Goal: Answer question/provide support

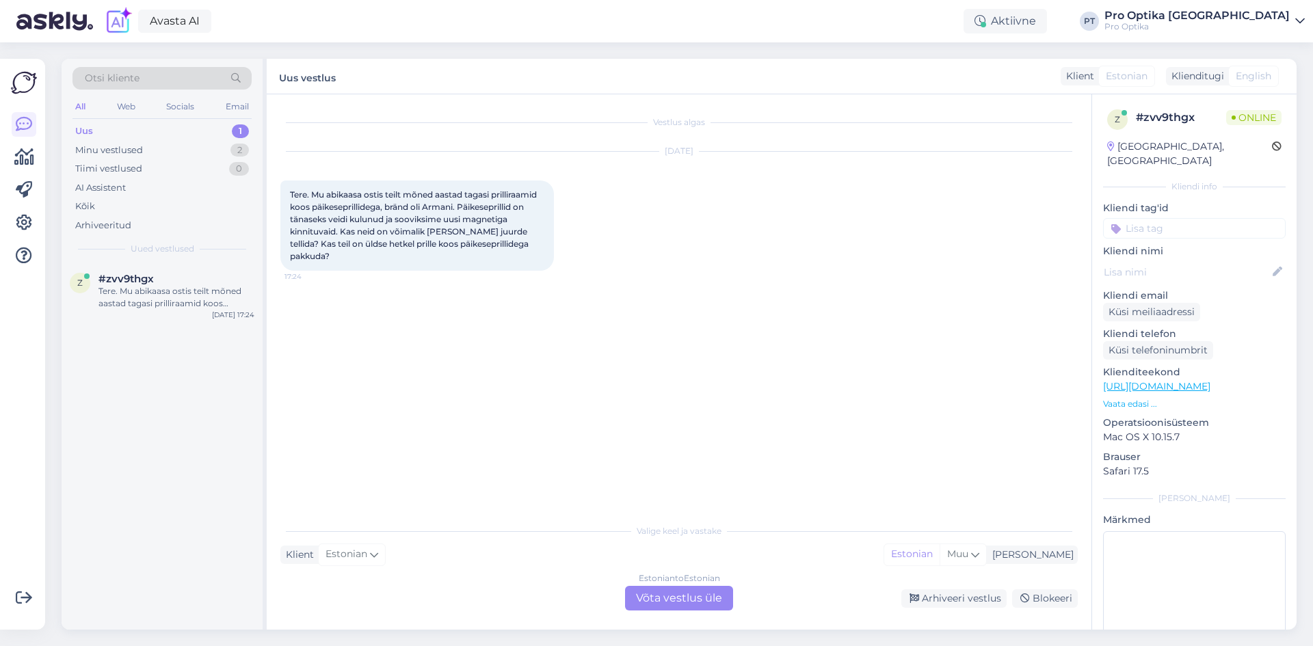
click at [665, 611] on div "Vestlus algas [DATE] Tere. Mu abikaasa ostis teilt mõned aastad tagasi prillira…" at bounding box center [679, 361] width 825 height 535
click at [667, 603] on div "Estonian to Estonian Võta vestlus üle" at bounding box center [679, 598] width 108 height 25
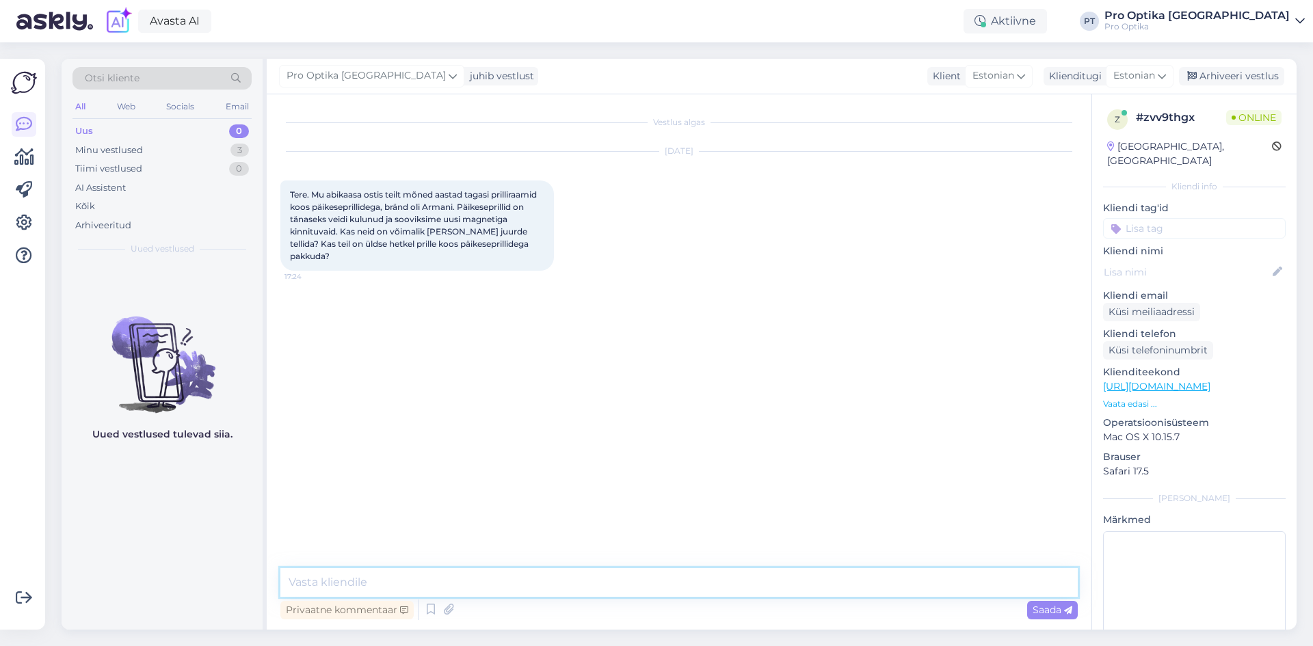
click at [479, 572] on textarea at bounding box center [678, 582] width 797 height 29
type textarea "Tere!"
click at [476, 583] on textarea "Tuleb teha päring kas on võimalik clipi" at bounding box center [678, 582] width 797 height 29
click at [550, 580] on textarea "Tuleb teha päring kas on võimalik ainult clipi" at bounding box center [678, 582] width 797 height 29
type textarea "Tuleb teha päring kas on võimalik ainult clip-on tellida."
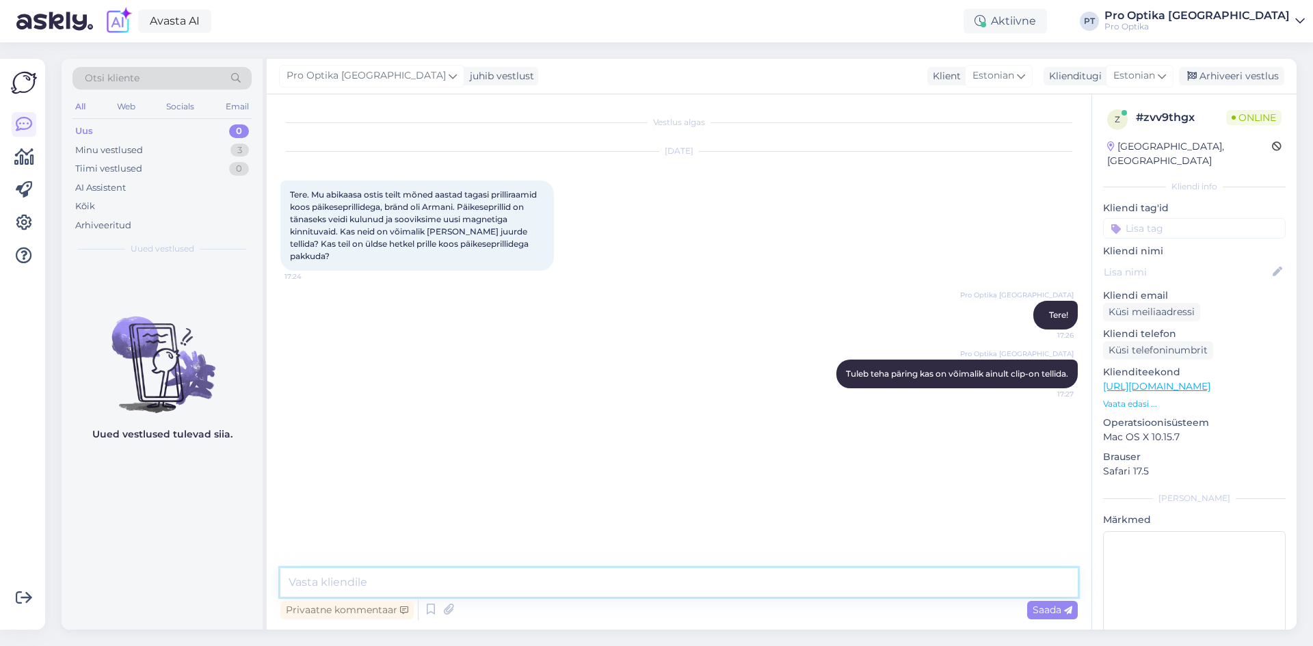
click at [501, 581] on textarea at bounding box center [678, 582] width 797 height 29
type textarea "Kauplustes on valikus raame koos clipideg."
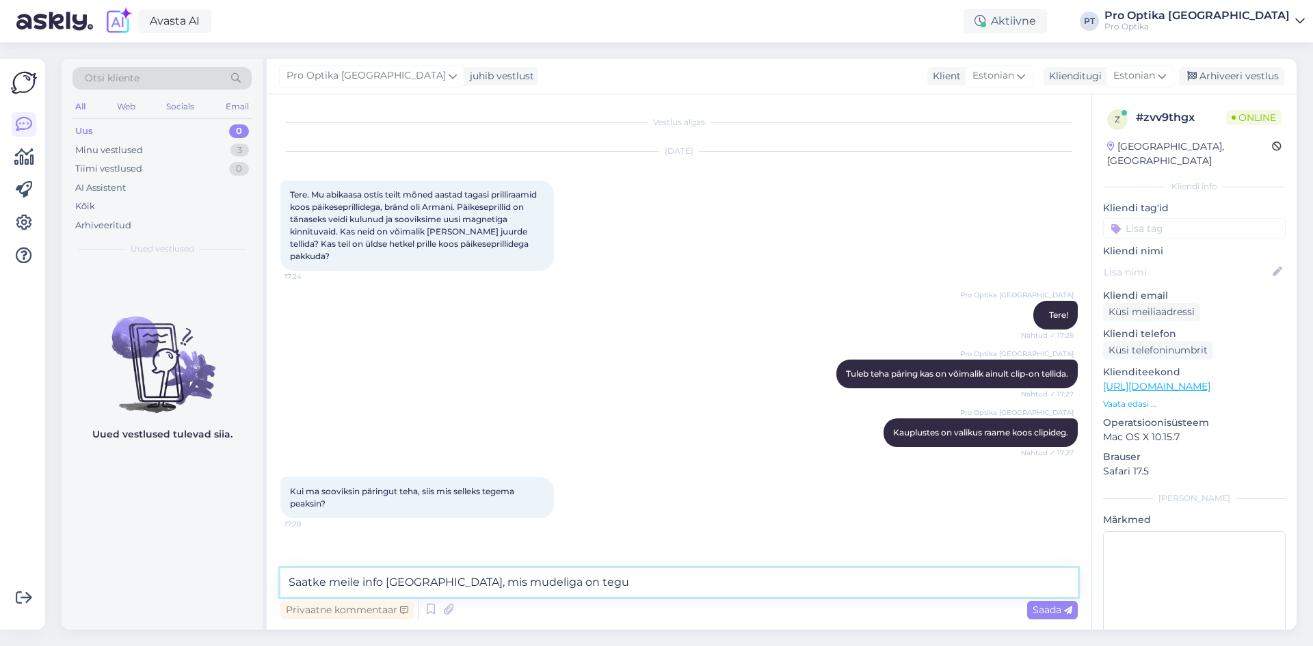
type textarea "Saatke meile info [GEOGRAPHIC_DATA], mis mudeliga on tegu?"
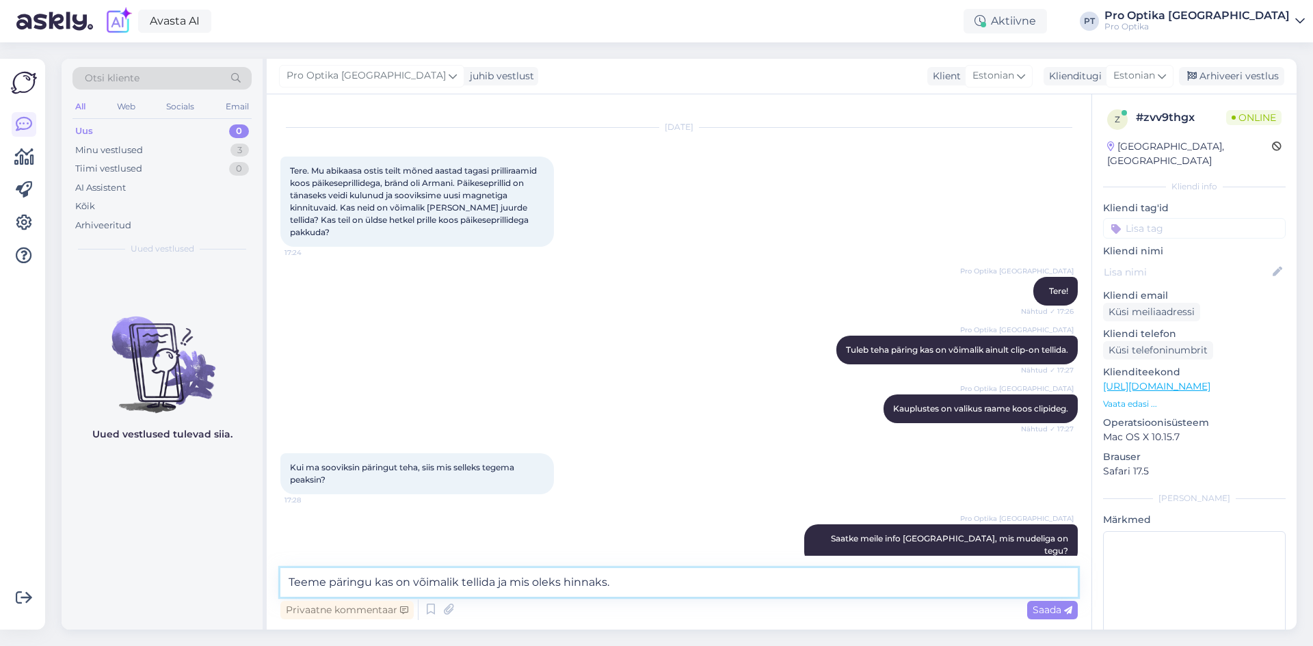
click at [373, 587] on textarea "Teeme päringu kas on võimalik tellida ja mis oleks hinnaks." at bounding box center [678, 582] width 797 height 29
type textarea "Teeme päringu, kas on võimalik tellida ja mis oleks hinnaks."
click at [652, 581] on textarea "Teeme päringu, kas on võimalik tellida ja mis oleks hinnaks." at bounding box center [678, 582] width 797 height 29
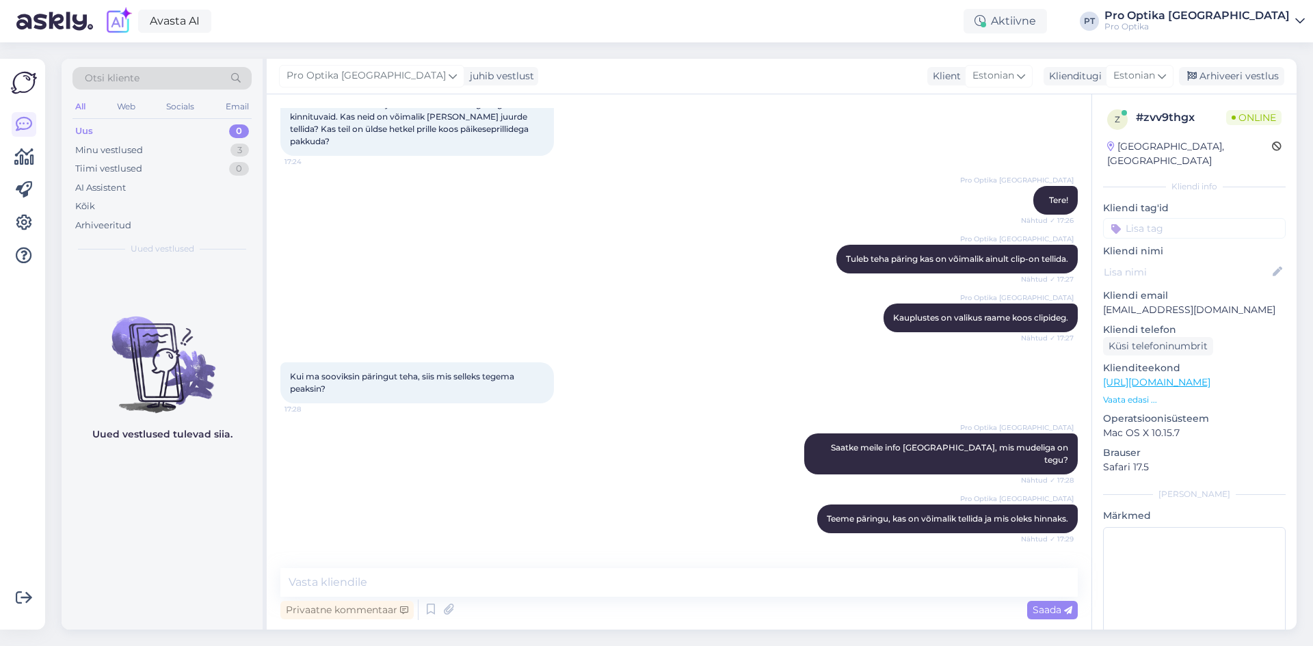
scroll to position [213, 0]
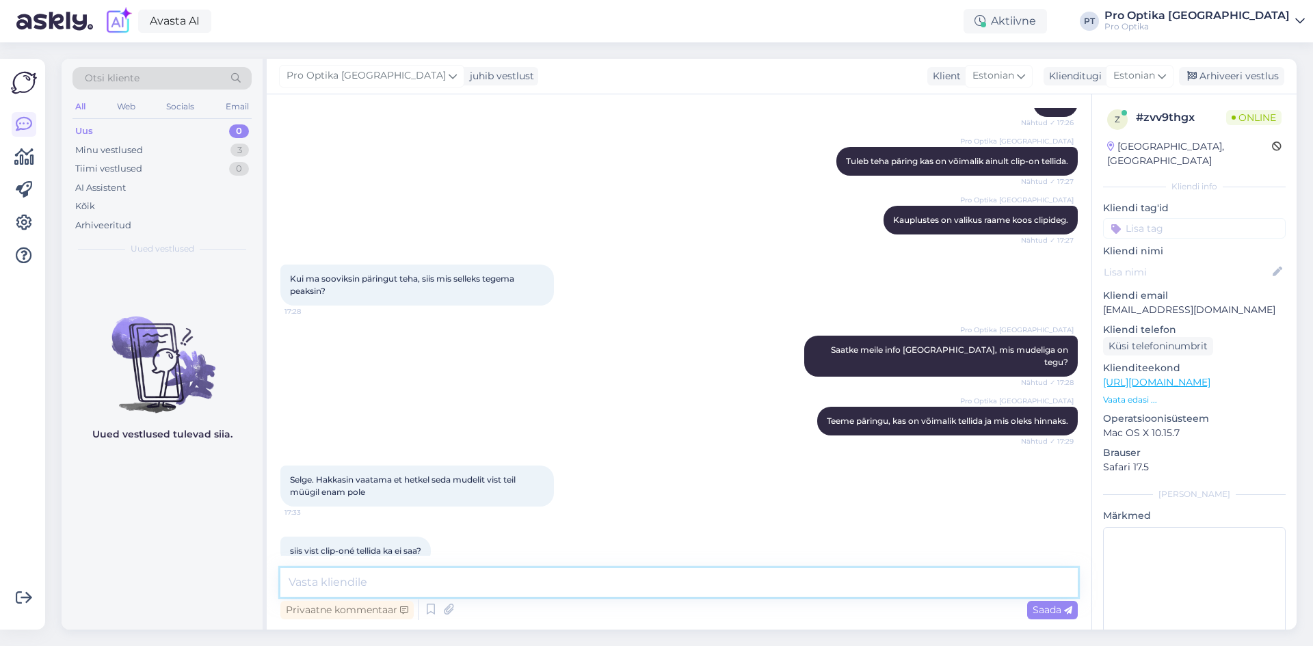
click at [655, 583] on textarea at bounding box center [678, 582] width 797 height 29
type textarea "Meie veebilehel ei ole kõiki raame üleval."
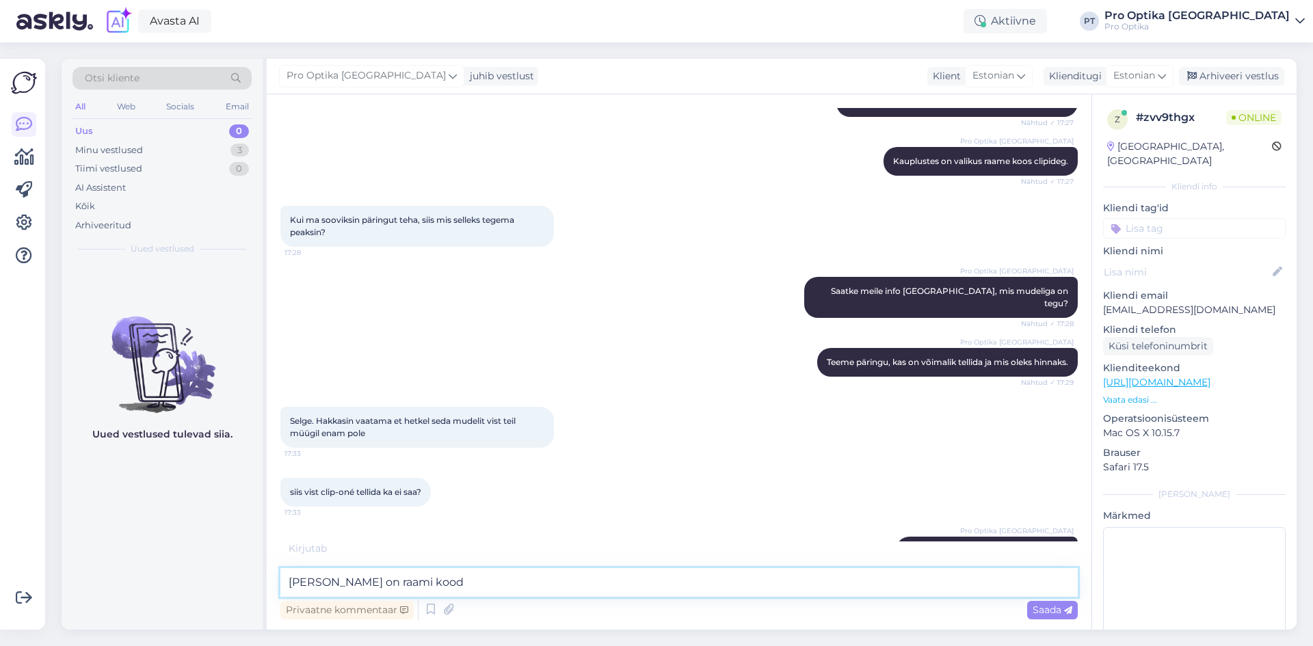
type textarea "[PERSON_NAME] on raami kood?"
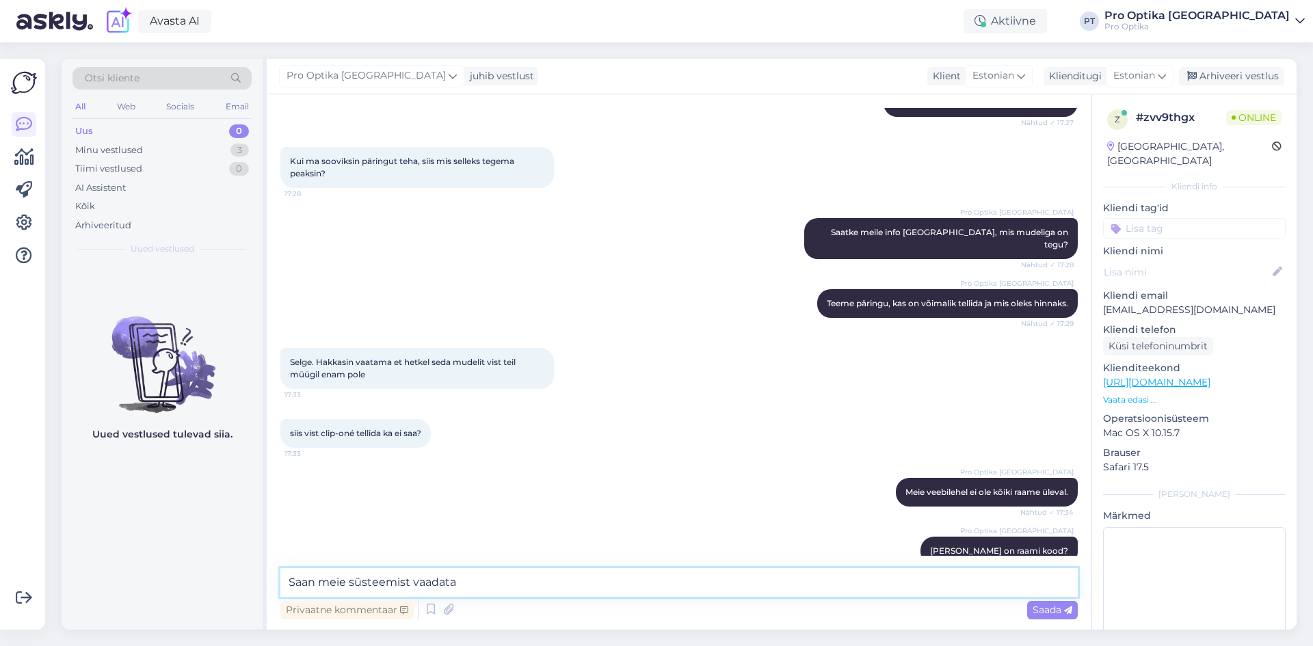
type textarea "Saan meie süsteemist vaadata."
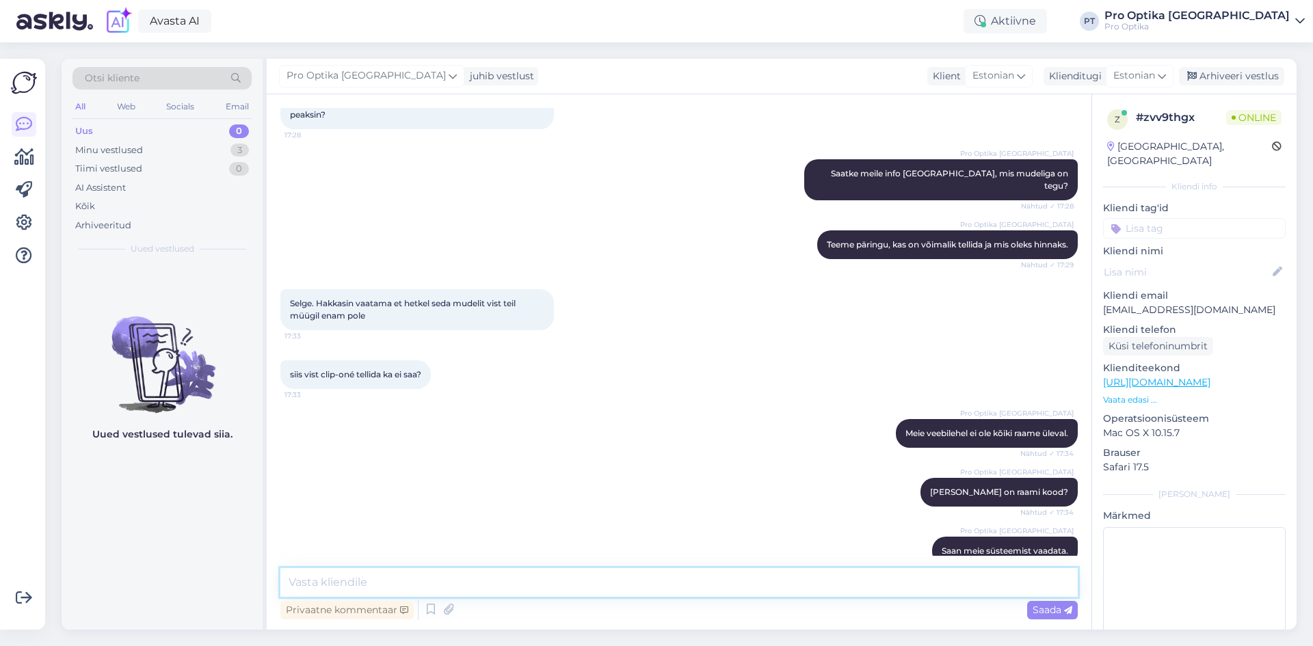
scroll to position [448, 0]
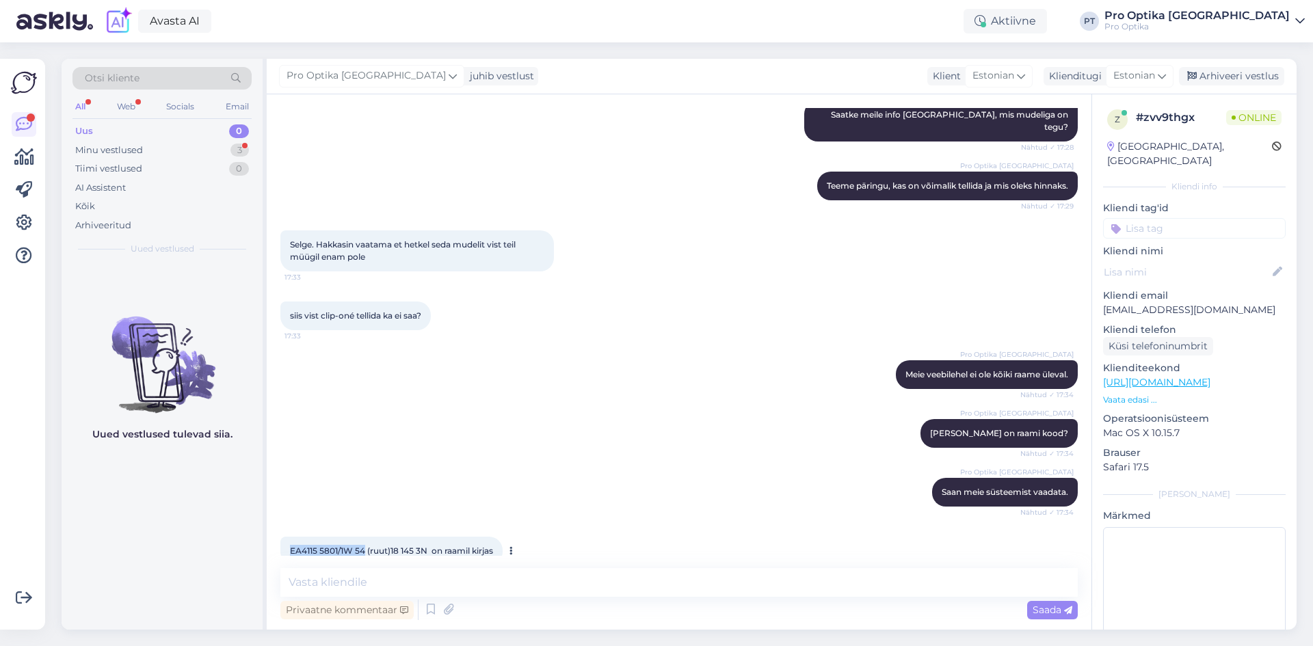
drag, startPoint x: 366, startPoint y: 528, endPoint x: 284, endPoint y: 527, distance: 81.4
click at [284, 537] on div "EA4115 5801/1W 54 (ruut)18 145 3N on raamil kirjas 17:36" at bounding box center [391, 551] width 222 height 29
copy span "EA4115 5801/1W 54"
click at [412, 569] on textarea at bounding box center [678, 582] width 797 height 29
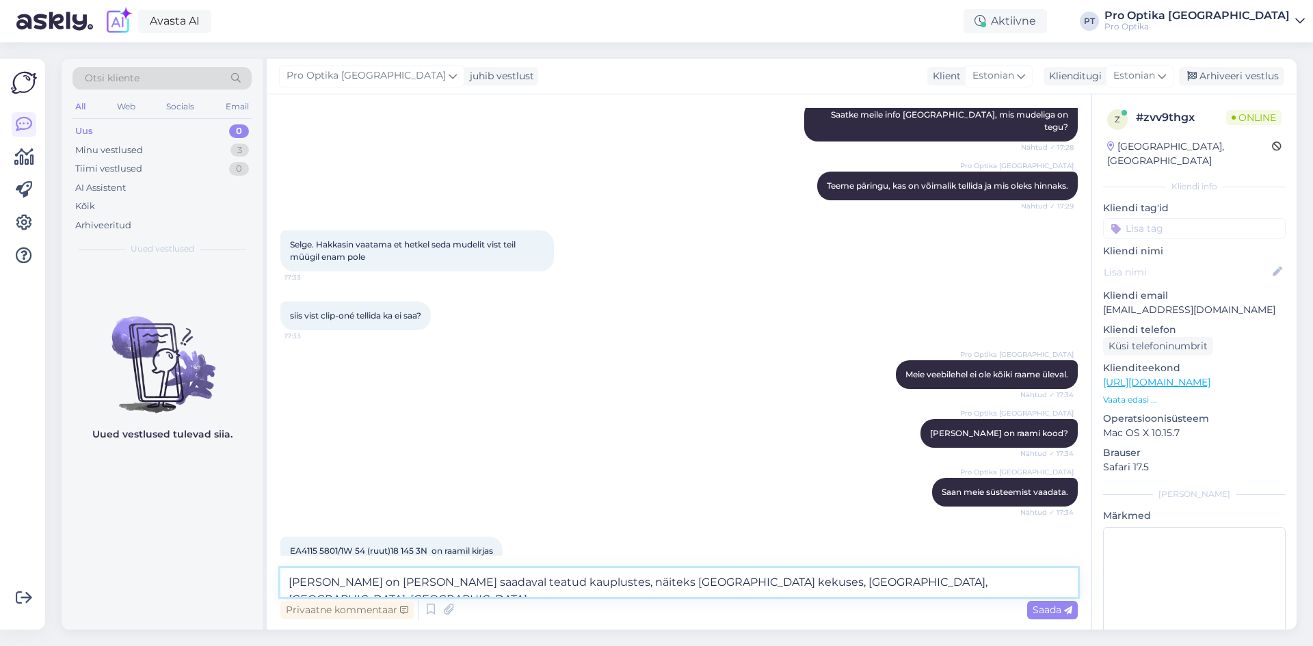
type textarea "[PERSON_NAME] on [PERSON_NAME] saadaval teatud kauplustes, näiteks [GEOGRAPHIC_…"
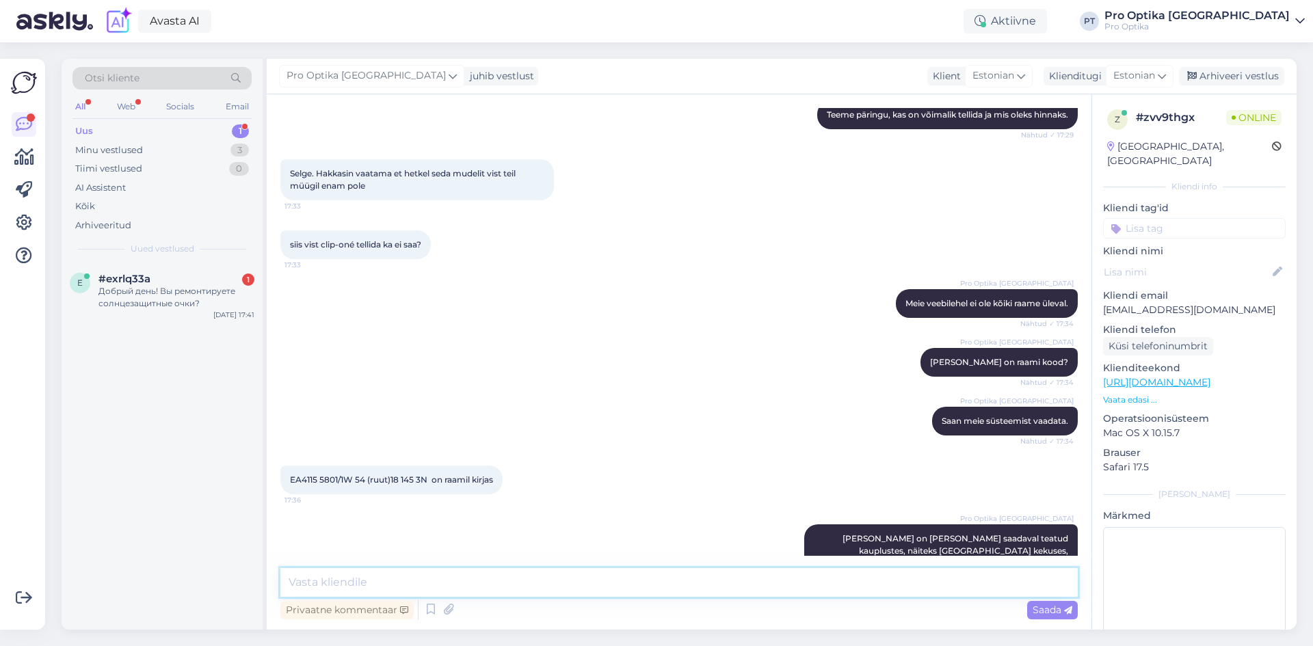
scroll to position [578, 0]
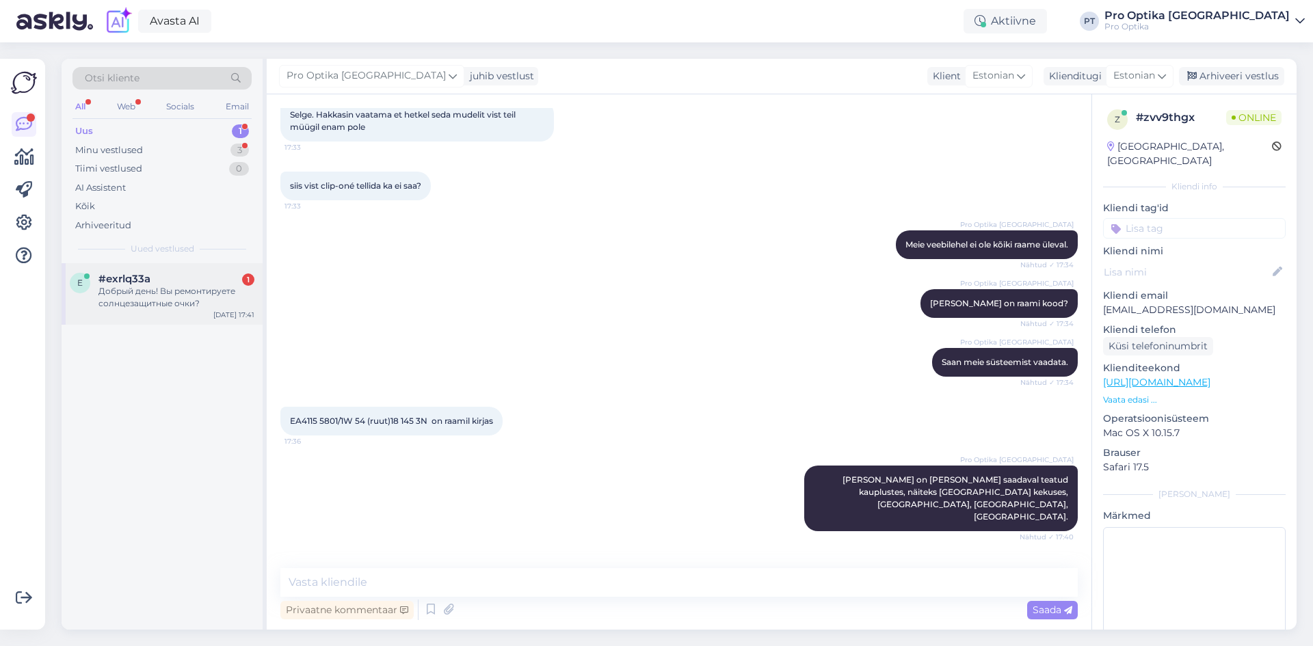
click at [192, 293] on div "Добрый день! Вы ремонтируете солнцезащитные очки?" at bounding box center [176, 297] width 156 height 25
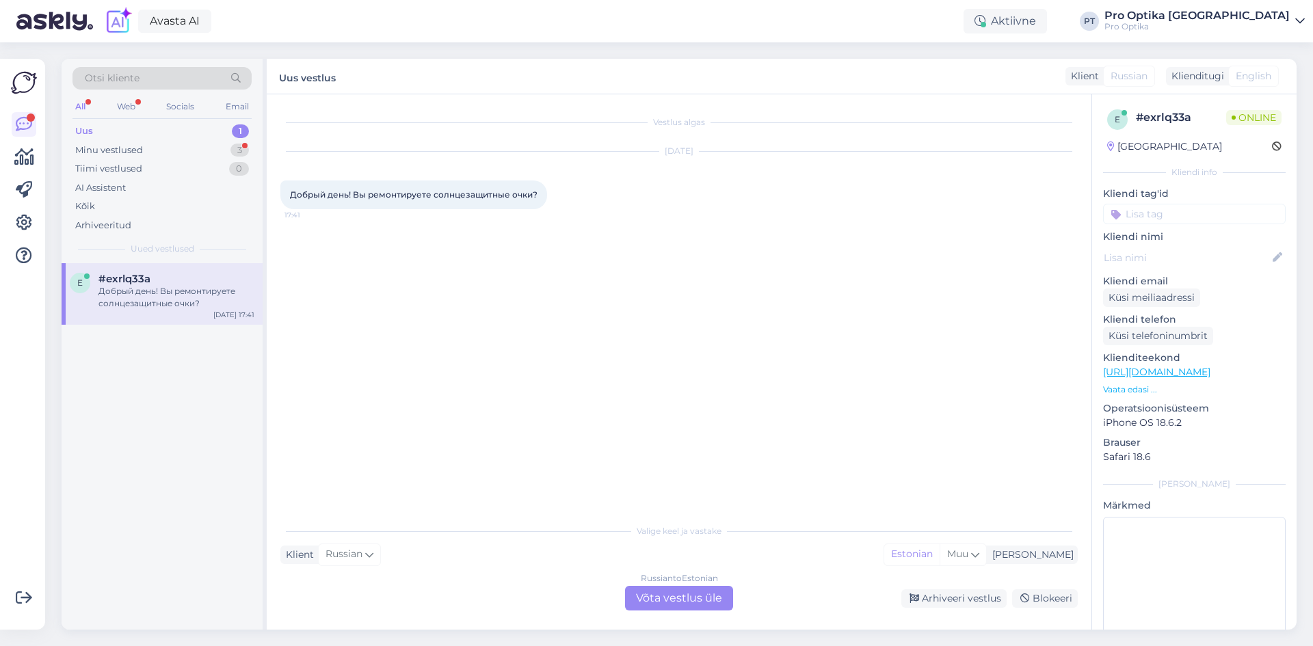
click at [676, 604] on div "Russian to Estonian Võta vestlus üle" at bounding box center [679, 598] width 108 height 25
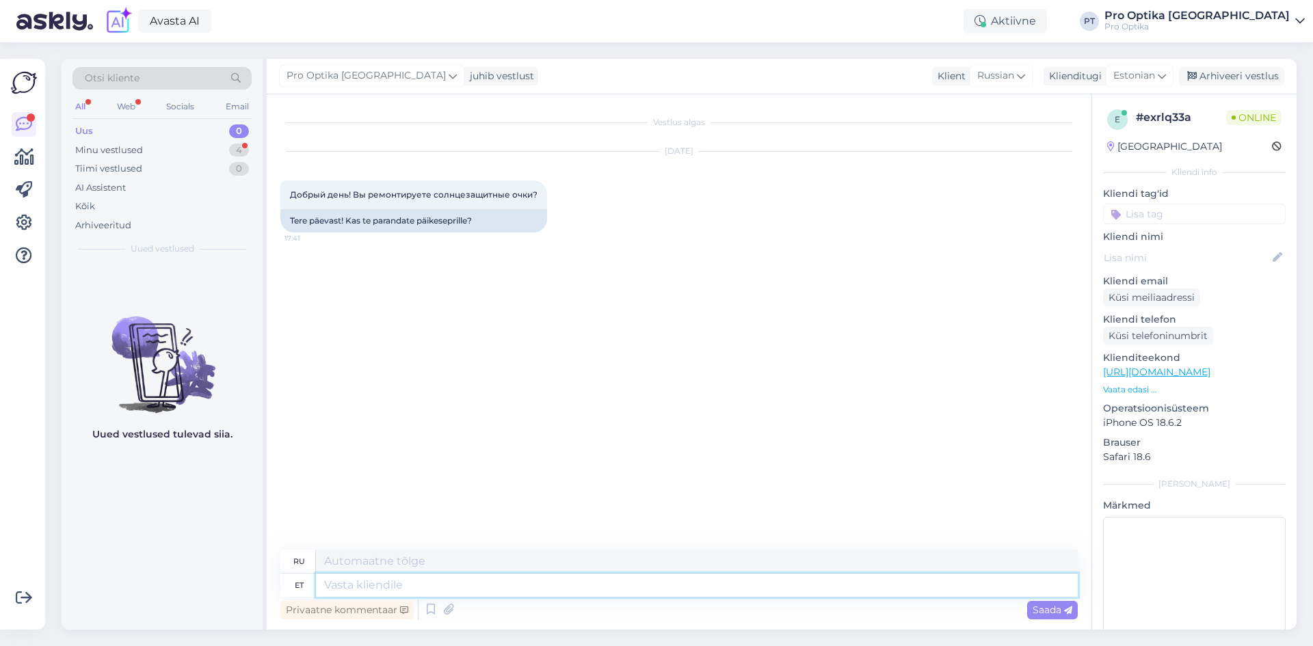
click at [395, 582] on textarea at bounding box center [697, 585] width 762 height 23
type textarea "Tere!"
type textarea "Привет!"
type textarea "Oleneb"
type textarea "[DEMOGRAPHIC_DATA] от"
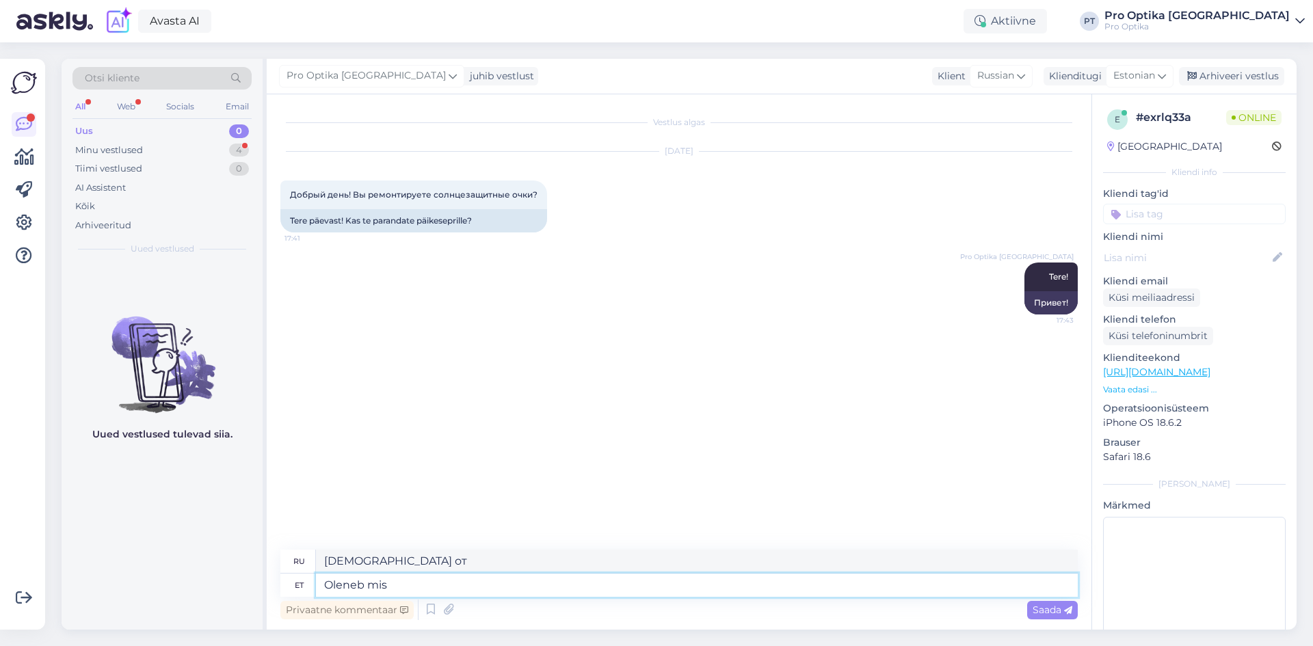
type textarea "Oleneb mis"
type textarea "Это зависит от того, что"
type textarea "Oleneb mis prillil v"
type textarea "[PERSON_NAME] от очков."
type textarea "Oleneb mis prillil voga"
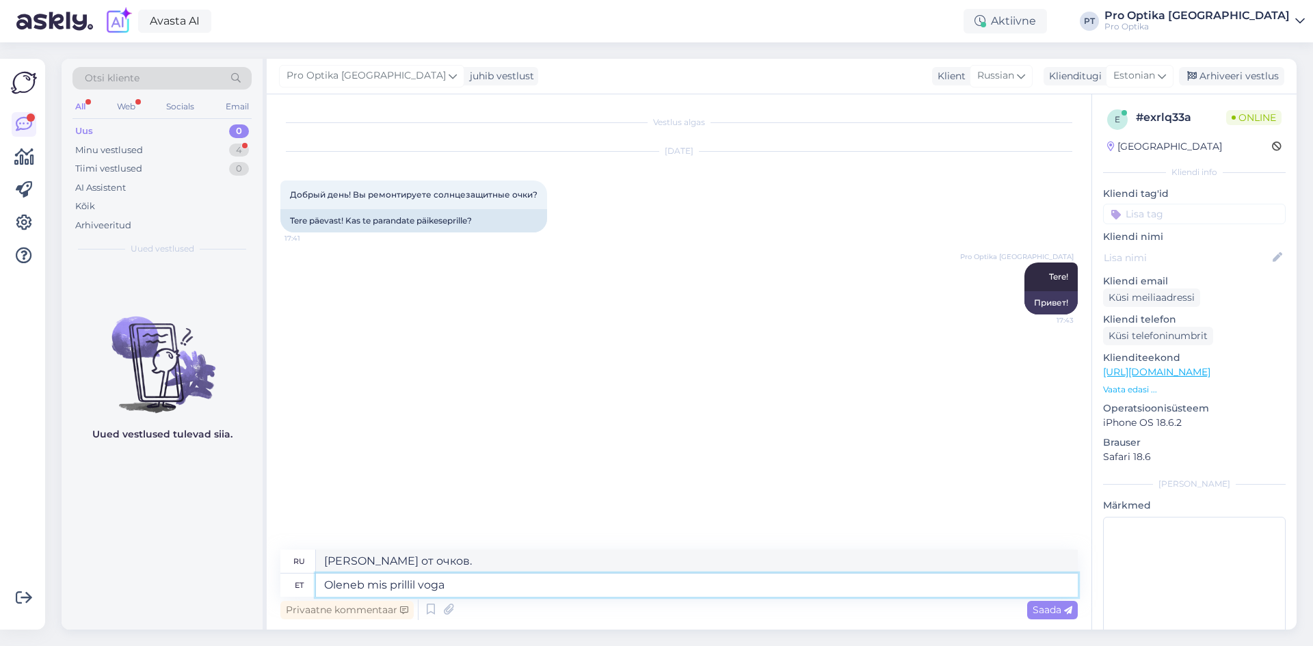
type textarea "Это зависит от того, какие у вас очки."
type textarea "Oleneb mis prillil viga."
type textarea "Это зависит от того, что не так с очками."
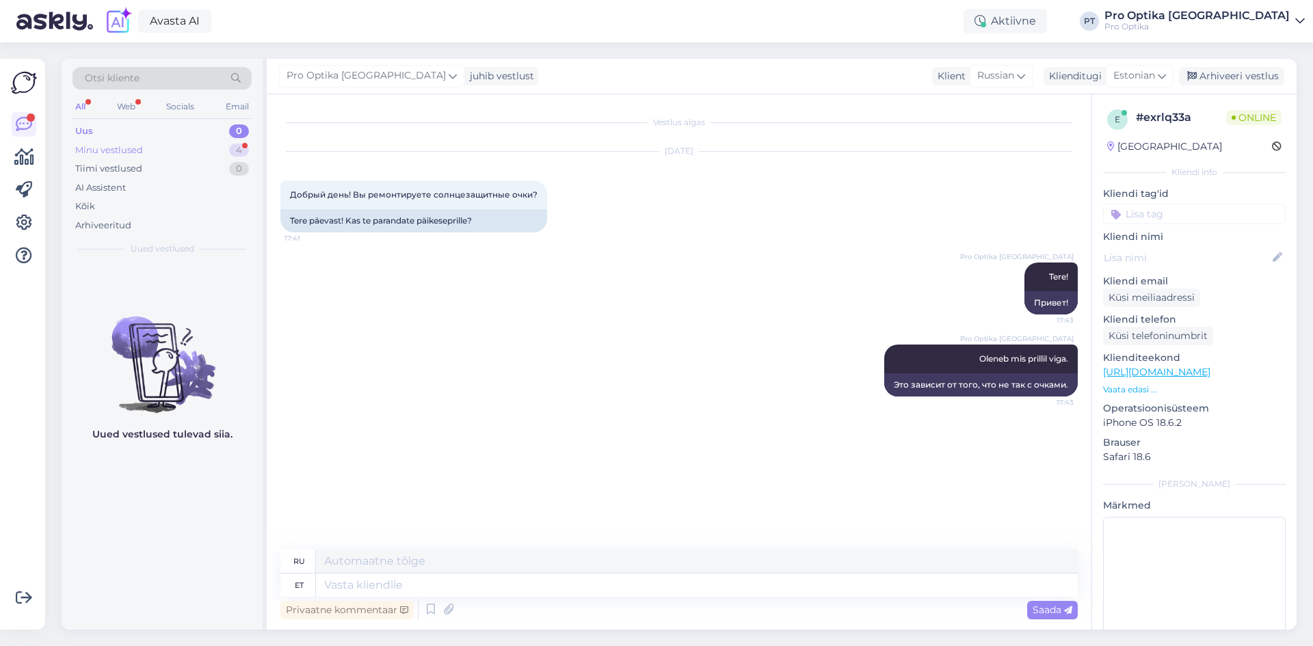
click at [241, 155] on div "4" at bounding box center [239, 151] width 20 height 14
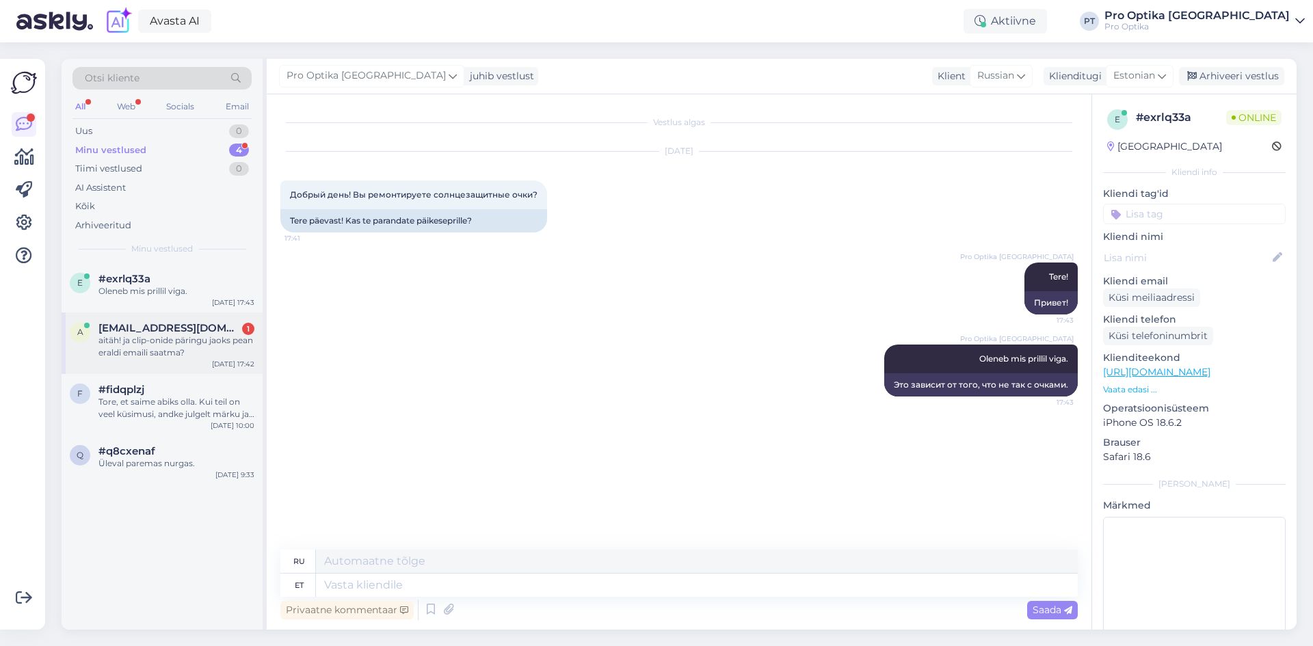
click at [169, 340] on div "aitäh! ja clip-onide päringu jaoks pean eraldi emaili saatma?" at bounding box center [176, 346] width 156 height 25
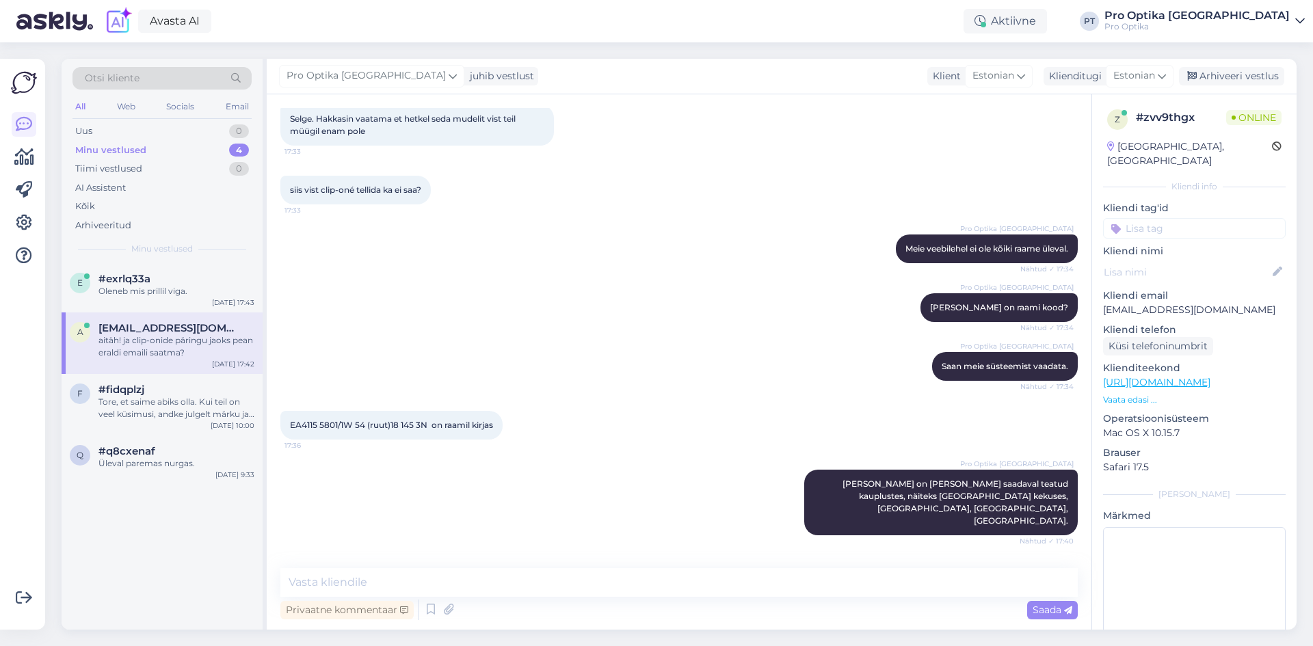
scroll to position [578, 0]
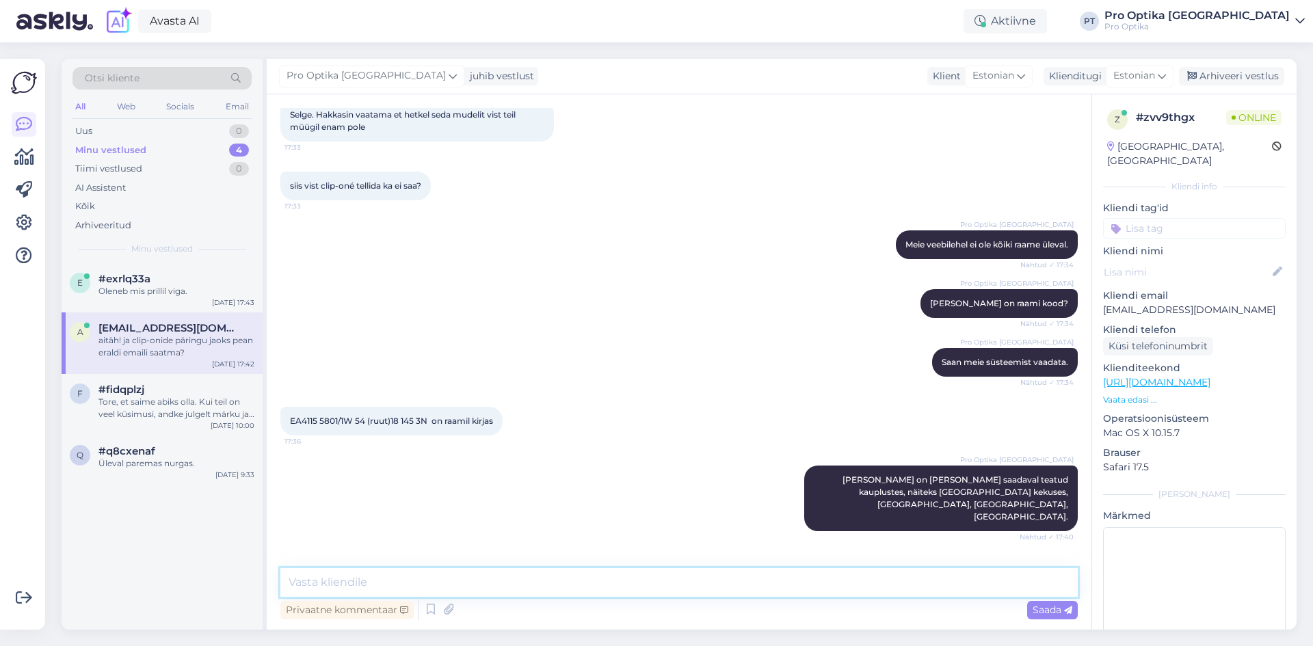
click at [382, 581] on textarea at bounding box center [678, 582] width 797 height 29
type textarea "J"
type textarea "Täpselt nii."
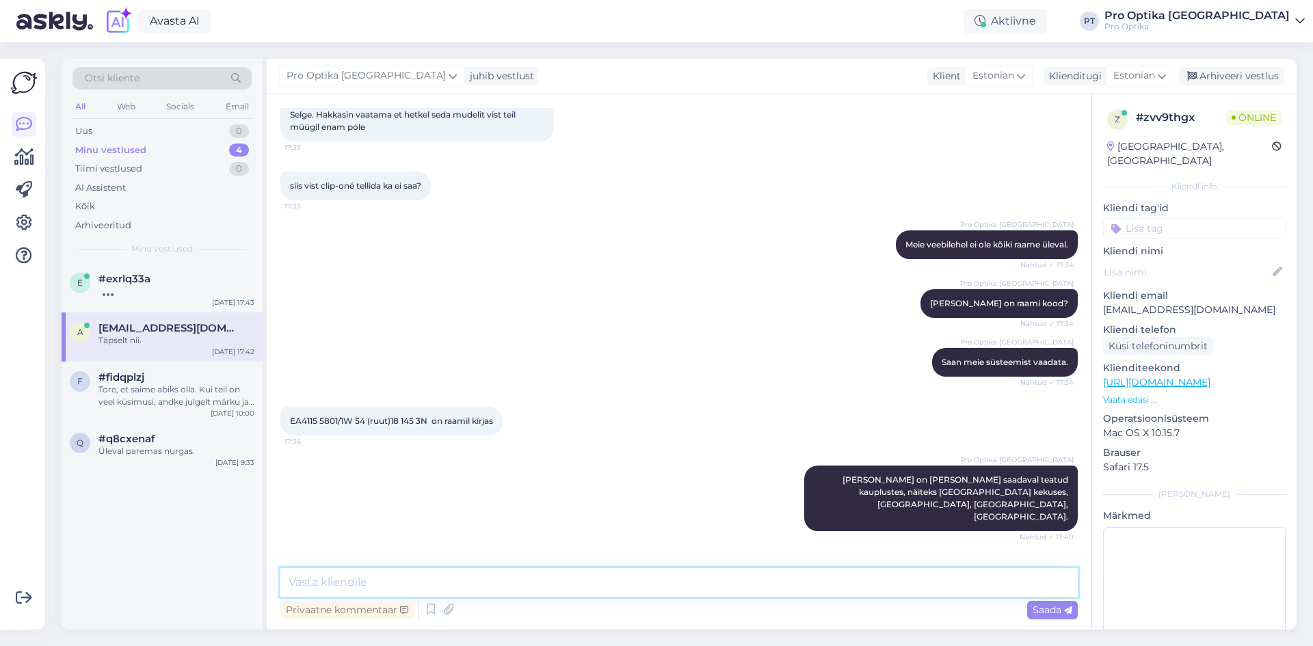
scroll to position [637, 0]
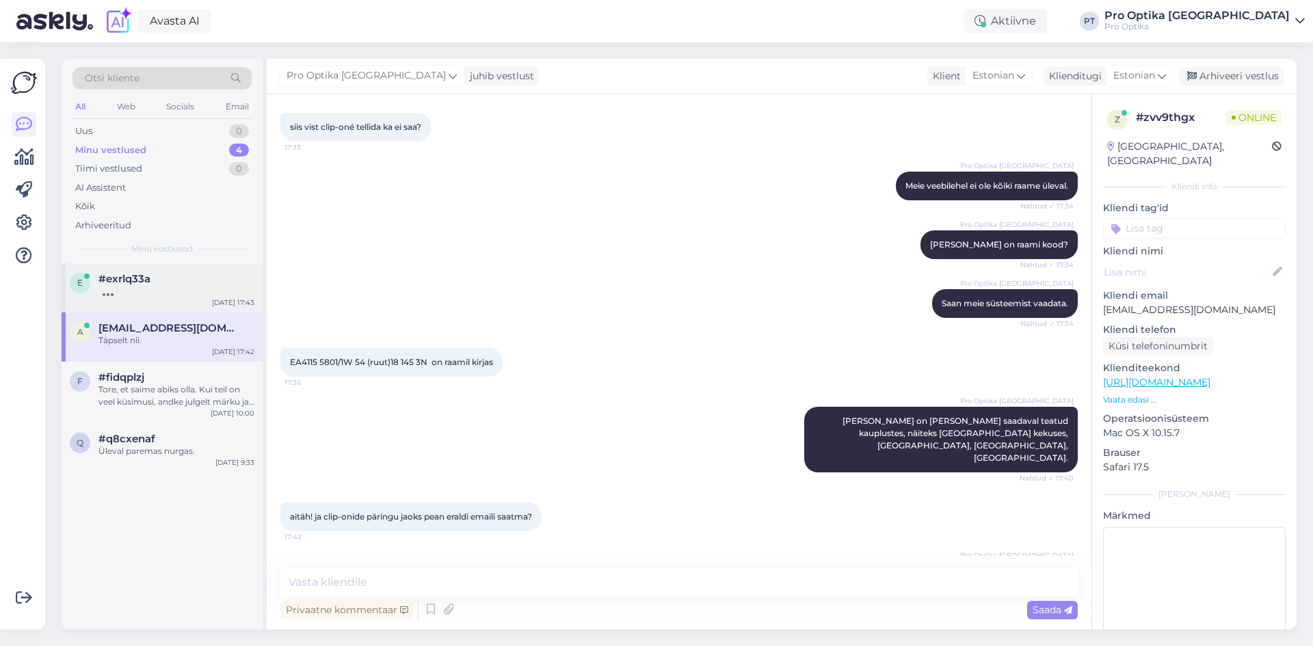
click at [137, 293] on div at bounding box center [176, 291] width 156 height 12
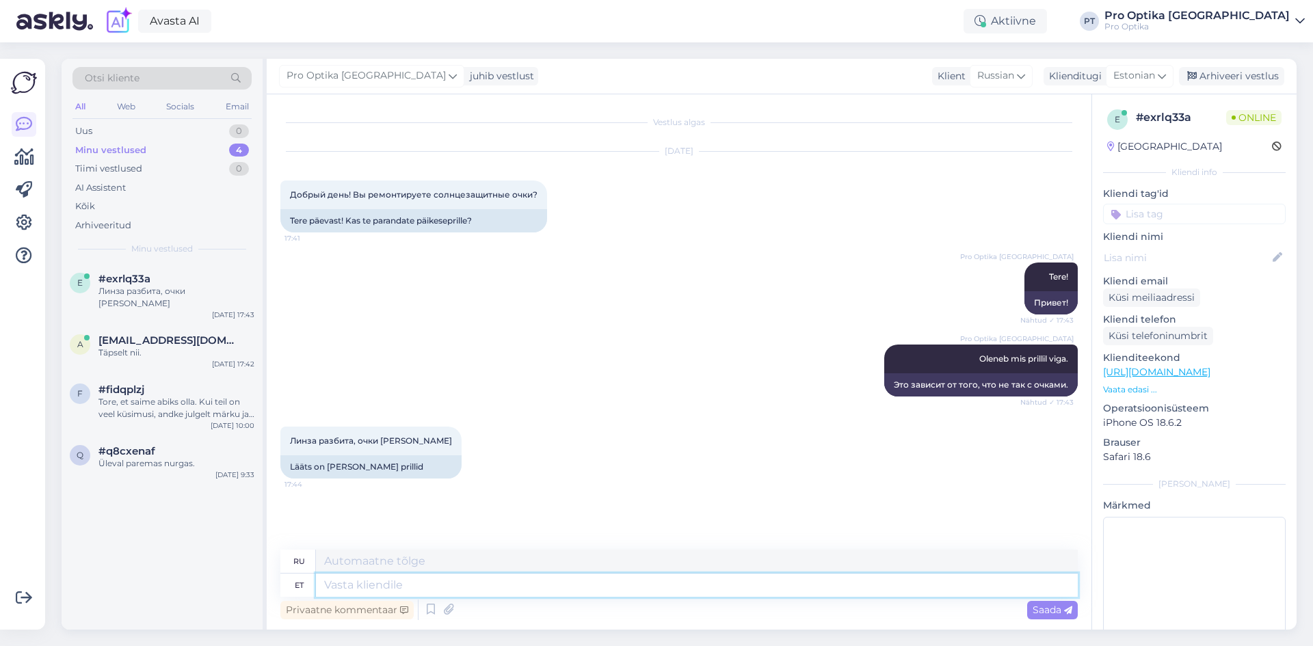
click at [440, 594] on textarea at bounding box center [697, 585] width 762 height 23
type textarea "Kahjuks"
type textarea "К сожалению"
type textarea "K"
type textarea "[PERSON_NAME]"
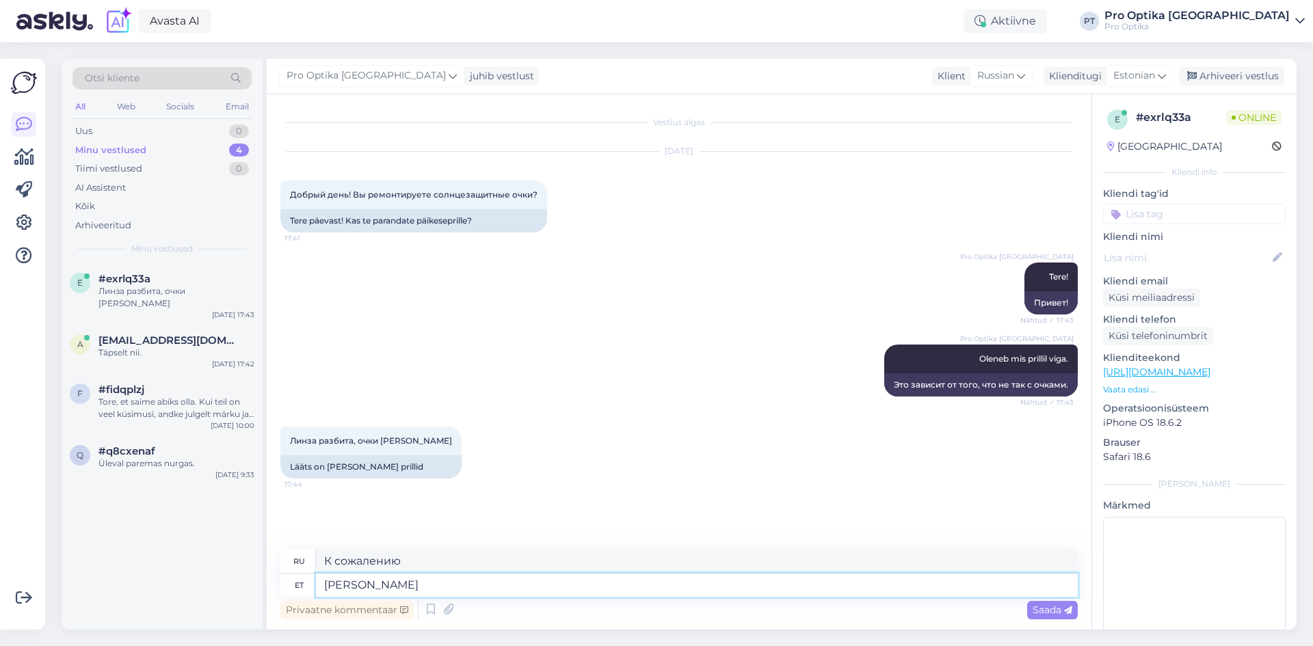
type textarea "Если"
type textarea "Kui Teil"
type textarea "Если ты"
type textarea "Kui Teil prillis"
type textarea "Если вы носите очки"
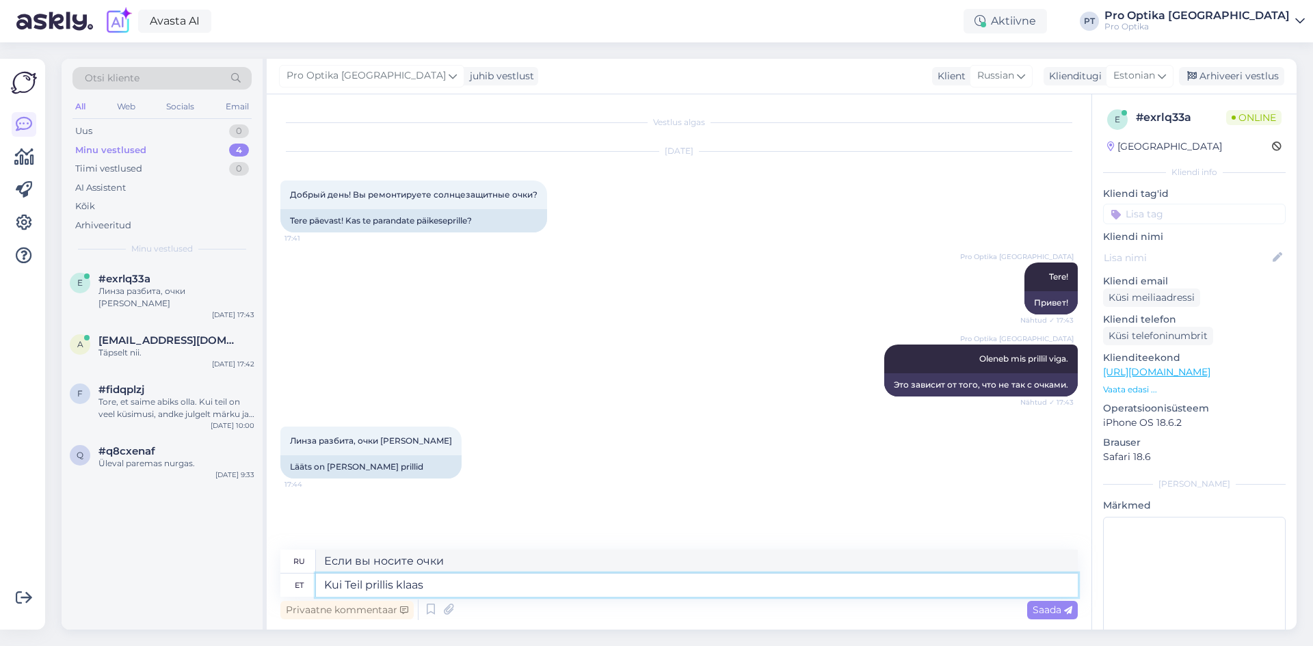
type textarea "Kui Teil prillis klaas"
type textarea "Если у вас есть очки"
type textarea "Kui Teil prillis klaas kat"
type textarea "Если у вас разбилось стекло в очках"
type textarea "Kui Teil prillis [PERSON_NAME]"
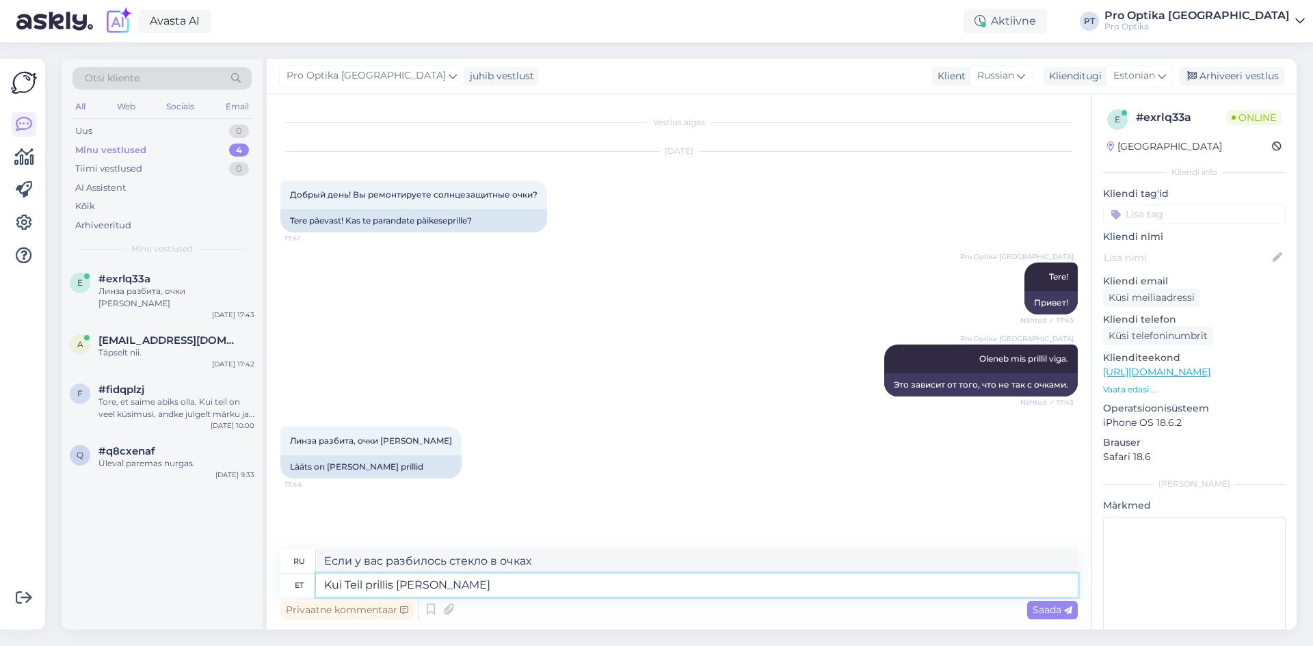
type textarea "Если ваши очки сломаны"
type textarea "Kui Teil prillis [PERSON_NAME], si"
type textarea "Если ваши очки сломались,"
type textarea "Kui Teil prillis klaas katki, siis kahjuks s"
type textarea "Если ваши очки сломались, к сожалению,"
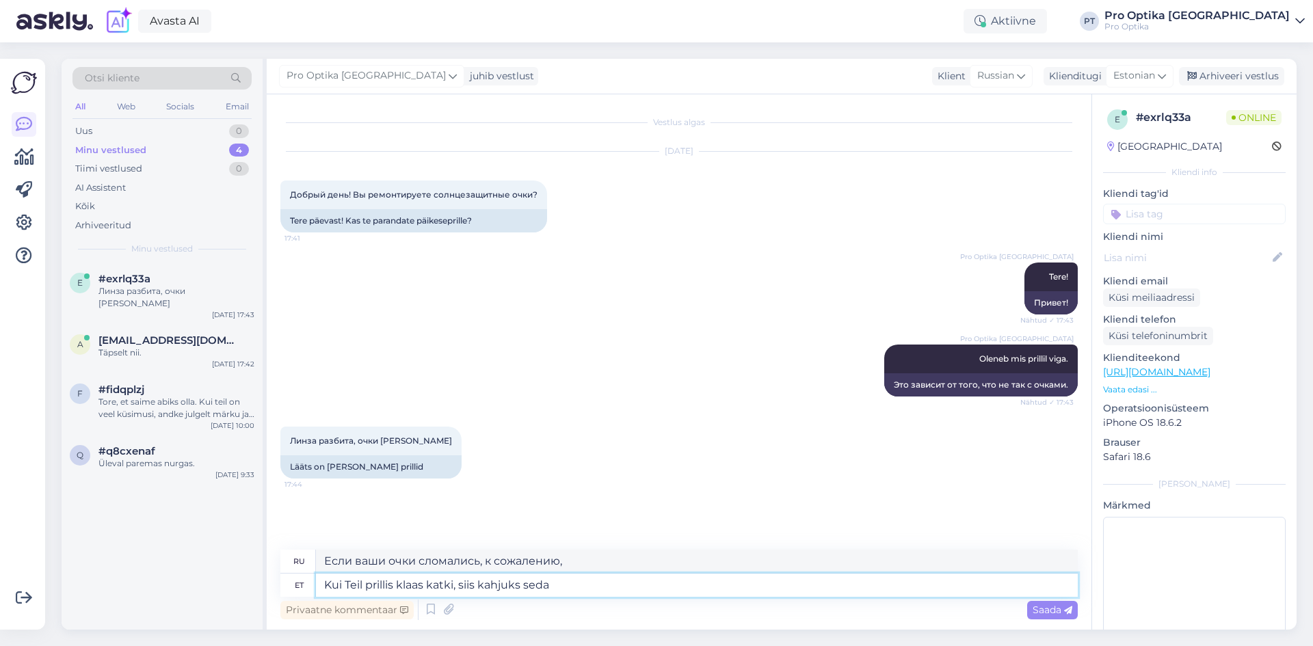
type textarea "Kui Teil prillis klaas katki, siis kahjuks seda"
type textarea "Если ваши очки сломались, к сожалению, это"
type textarea "Kui Teil prillis klaas katki, siis kahjuks seda parandada ei"
type textarea "Если ваши очки сломались, к сожалению, их отремонтируют."
type textarea "Kui Teil prillis klaas katki, siis kahjuks seda parandada ei sa"
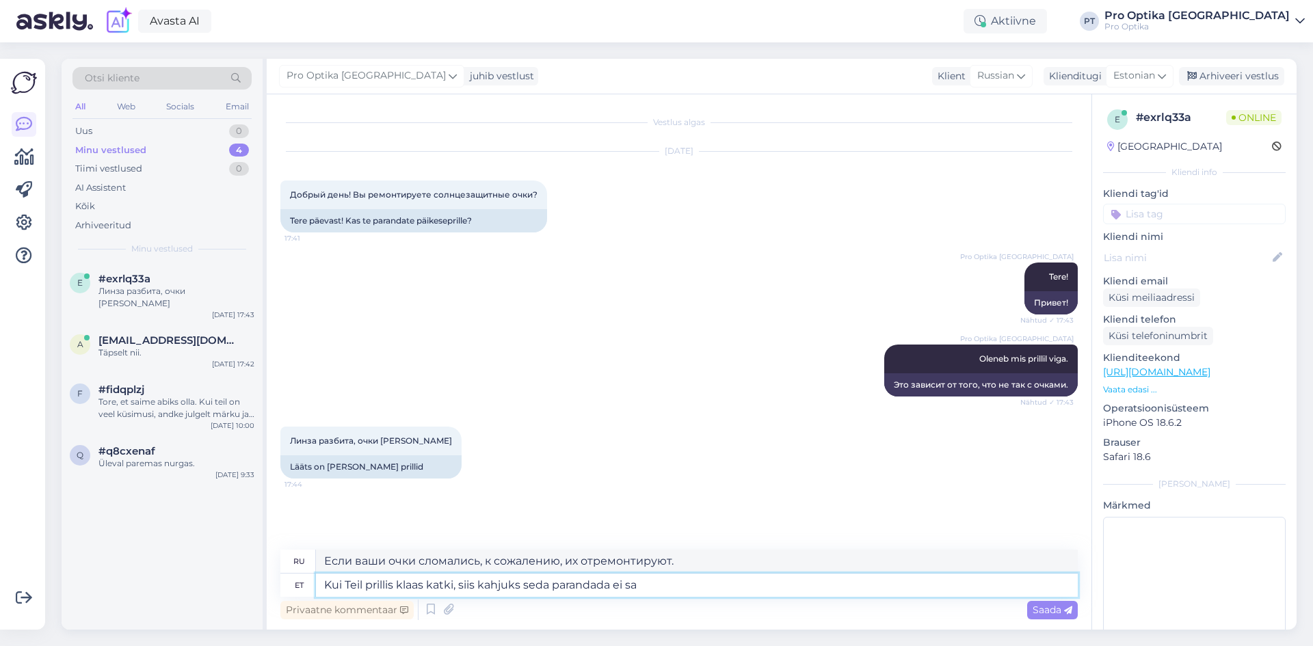
type textarea "Если ваши очки сломались, к сожалению, их ремонту не подлежит."
type textarea "Kui Teil prillis klaas katki, siis kahjuks seda parandada ei saa."
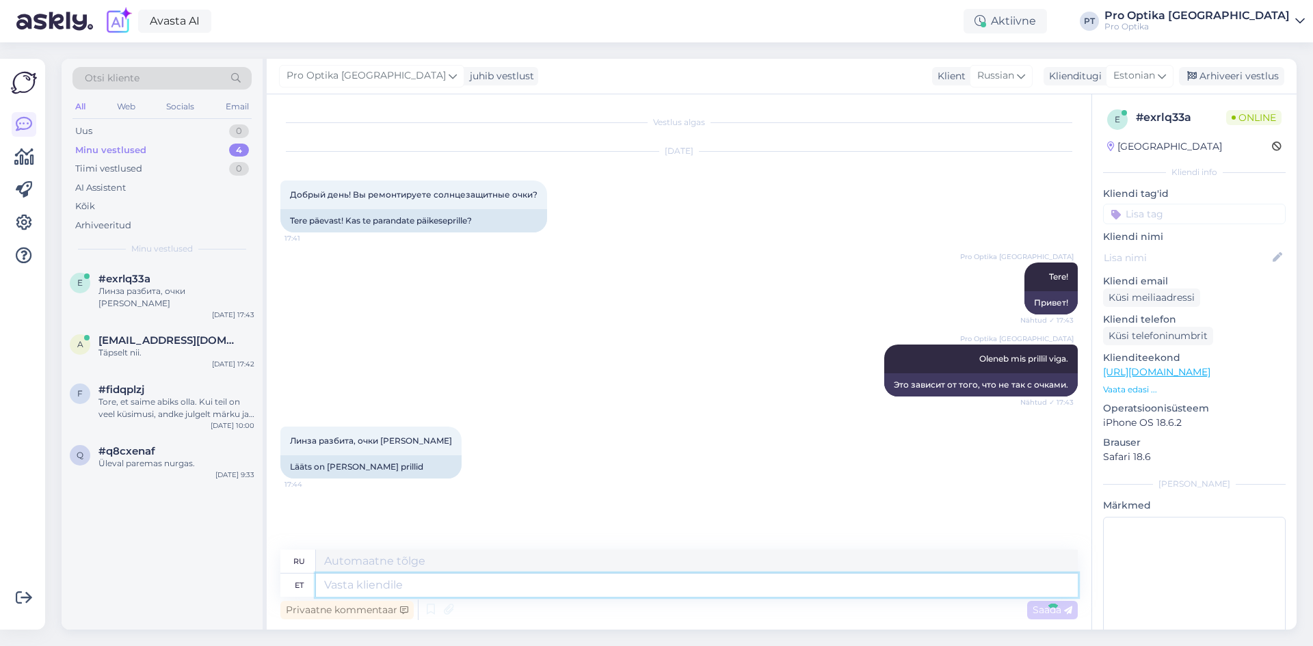
scroll to position [51, 0]
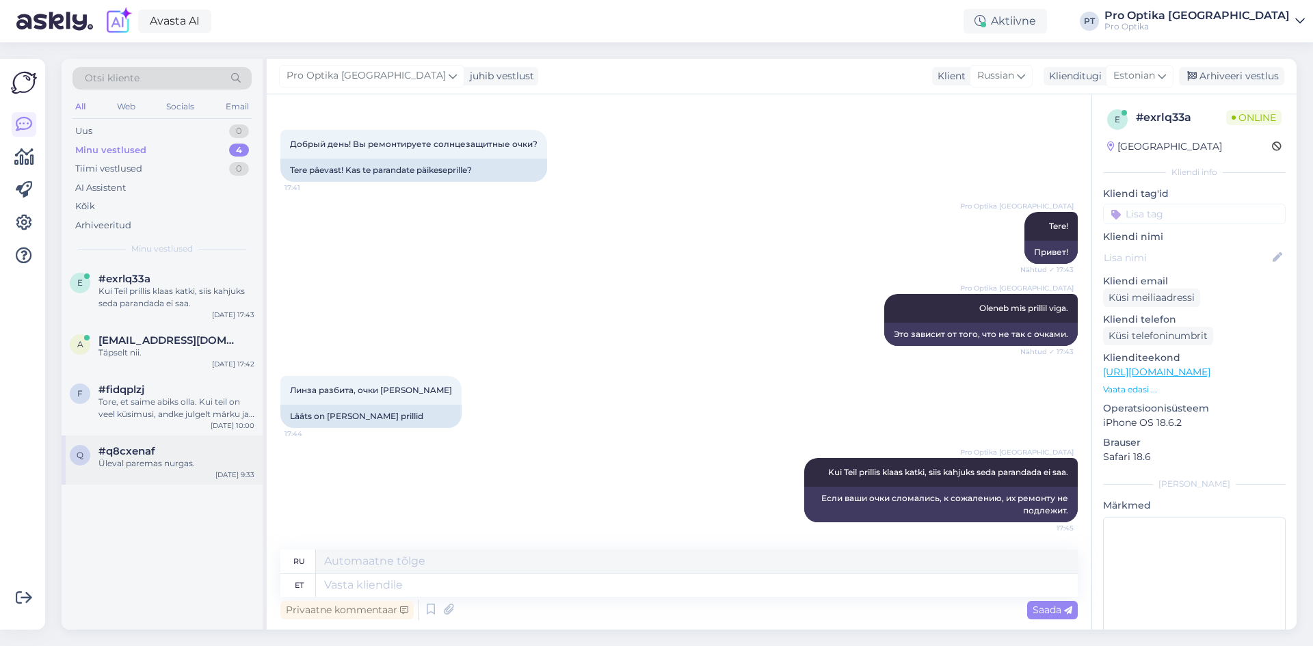
click at [131, 455] on span "#q8cxenaf" at bounding box center [126, 451] width 57 height 12
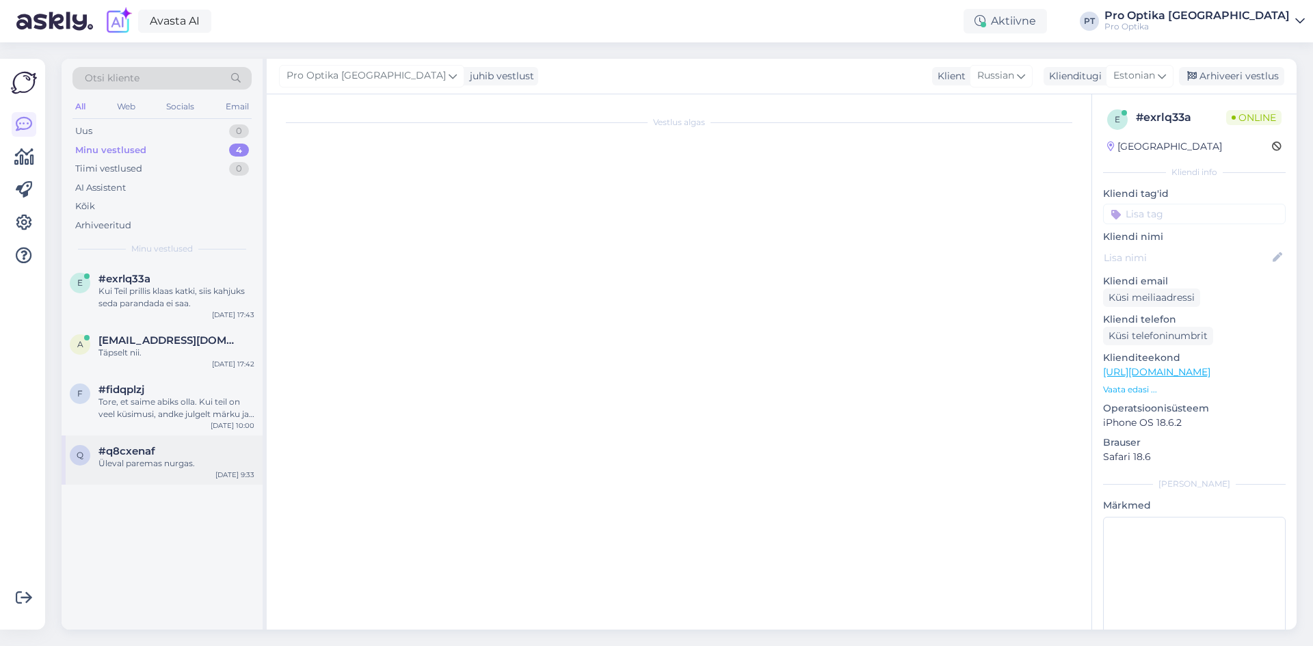
scroll to position [95, 0]
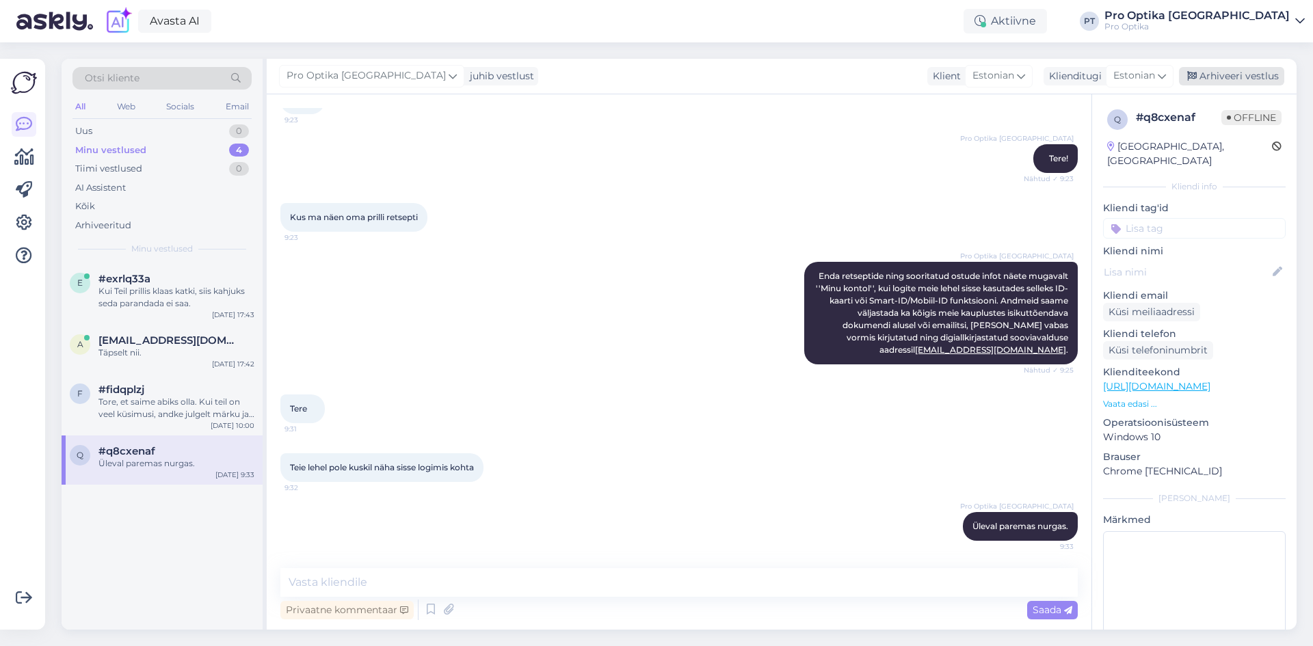
click at [1223, 76] on div "Arhiveeri vestlus" at bounding box center [1231, 76] width 105 height 18
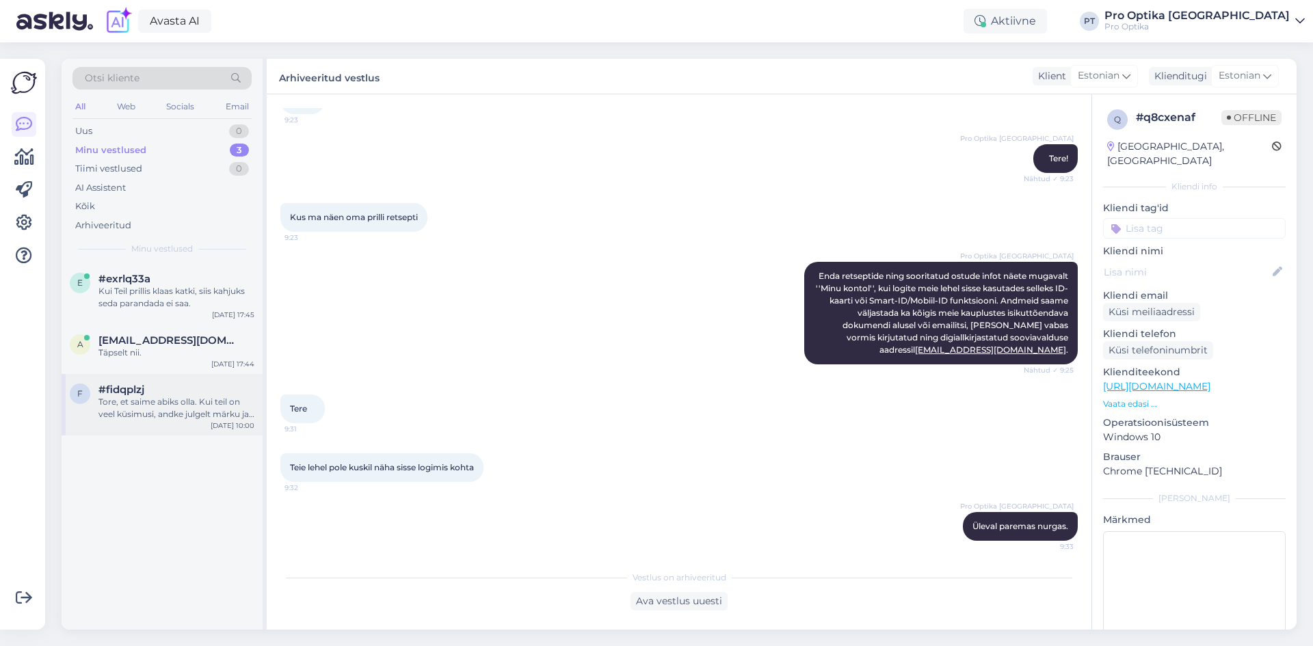
click at [121, 397] on div "Tore, et saime abiks olla. Kui teil on veel küsimusi, andke julgelt märku ja ai…" at bounding box center [176, 408] width 156 height 25
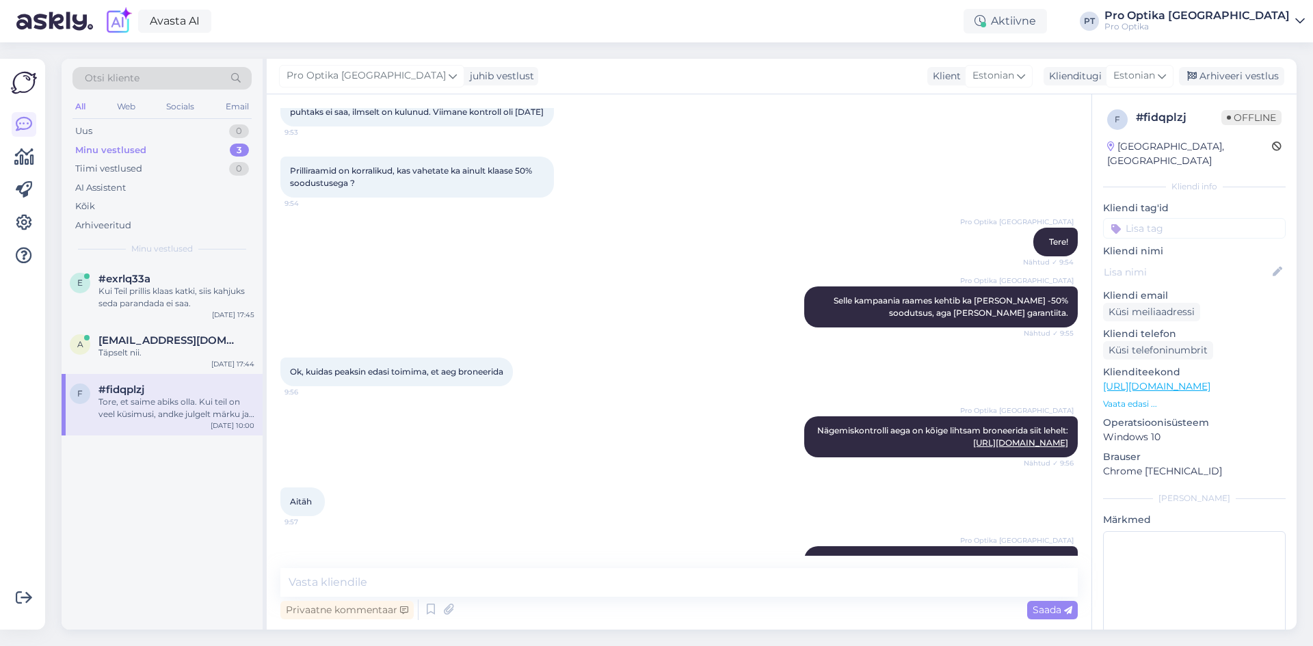
scroll to position [166, 0]
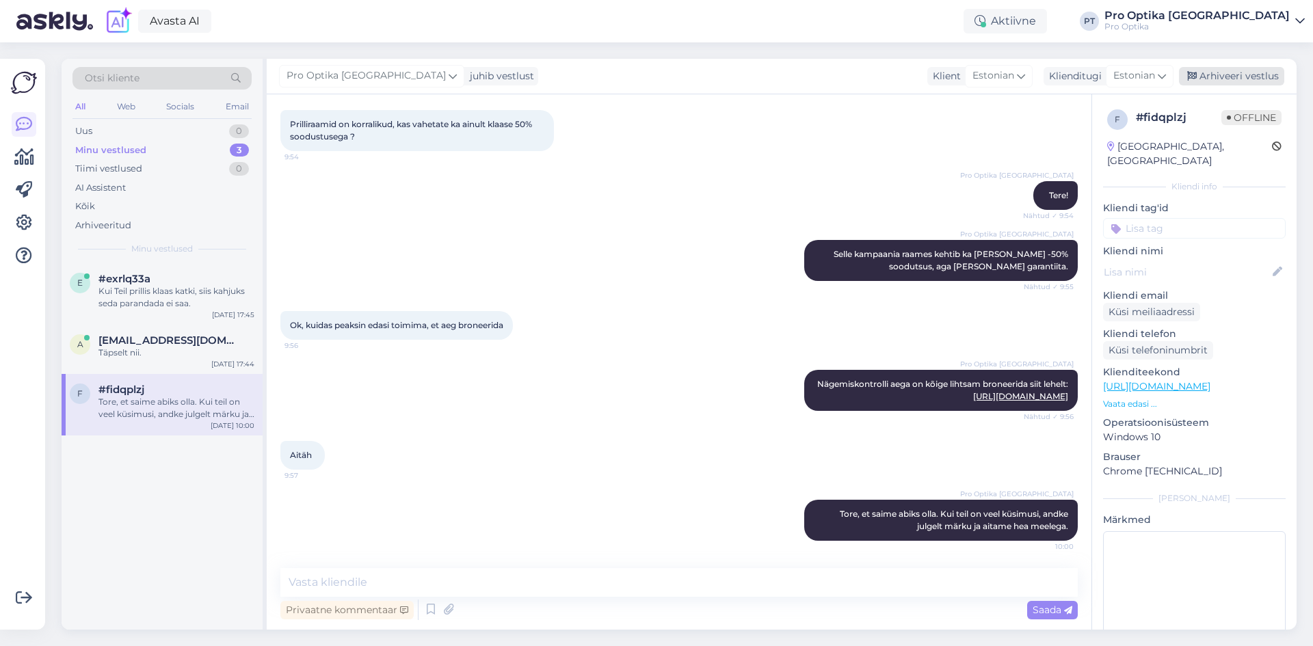
click at [1253, 77] on div "Arhiveeri vestlus" at bounding box center [1231, 76] width 105 height 18
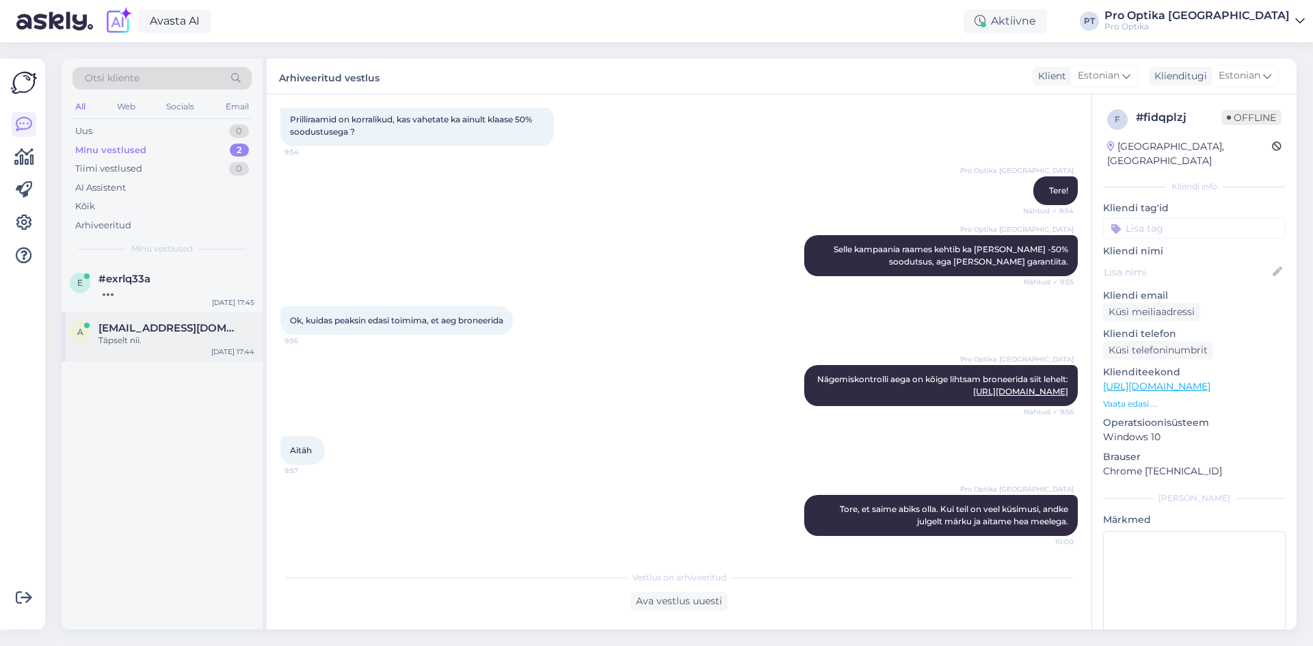
click at [172, 352] on div "a [EMAIL_ADDRESS][DOMAIN_NAME] Täpselt nii. [DATE] 17:44" at bounding box center [162, 336] width 201 height 49
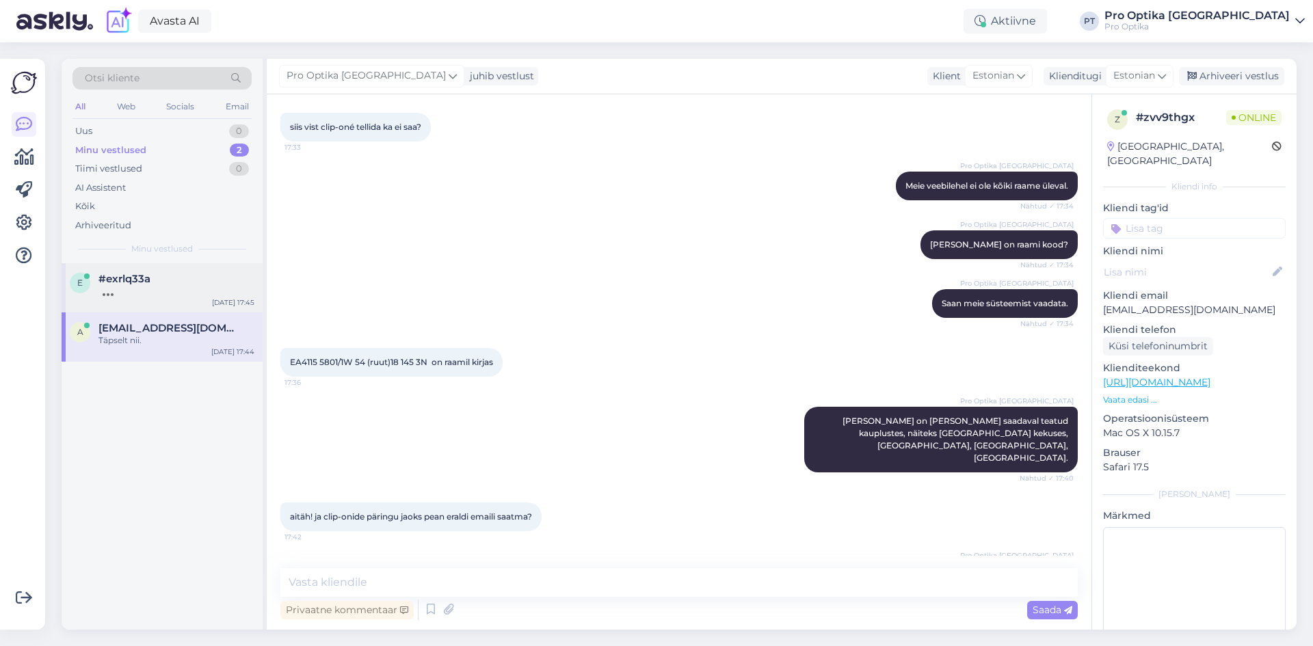
click at [179, 282] on div "#exrlq33a" at bounding box center [176, 279] width 156 height 12
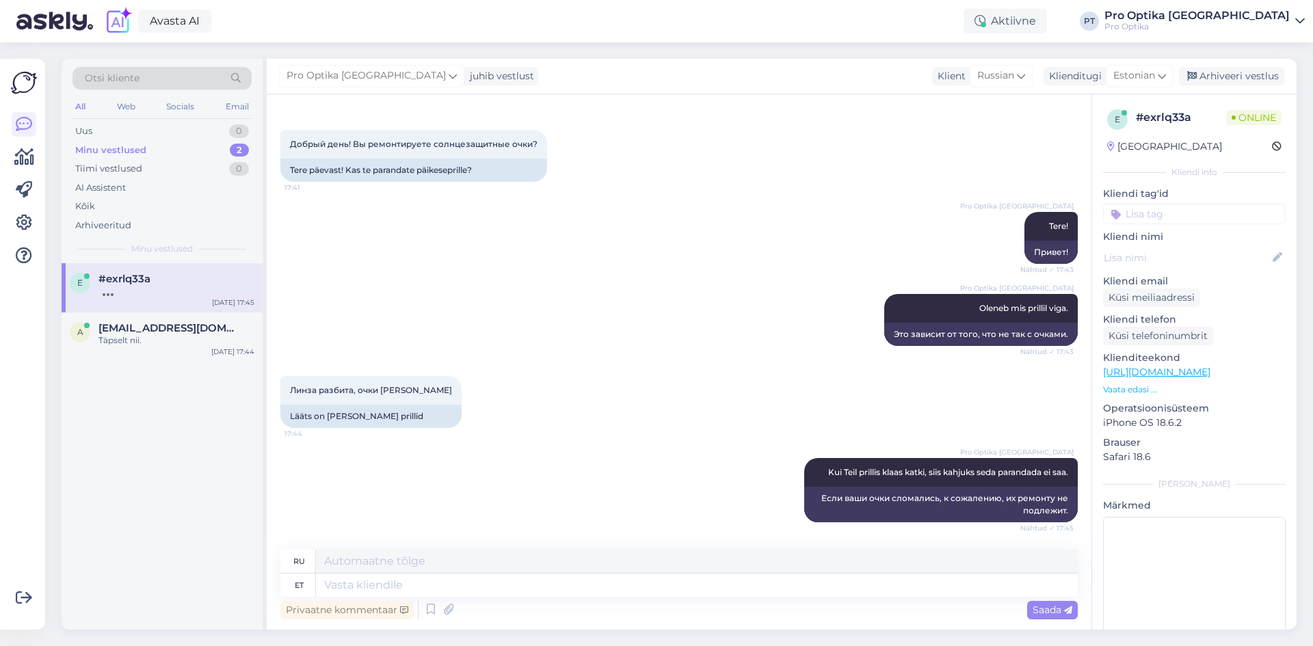
scroll to position [133, 0]
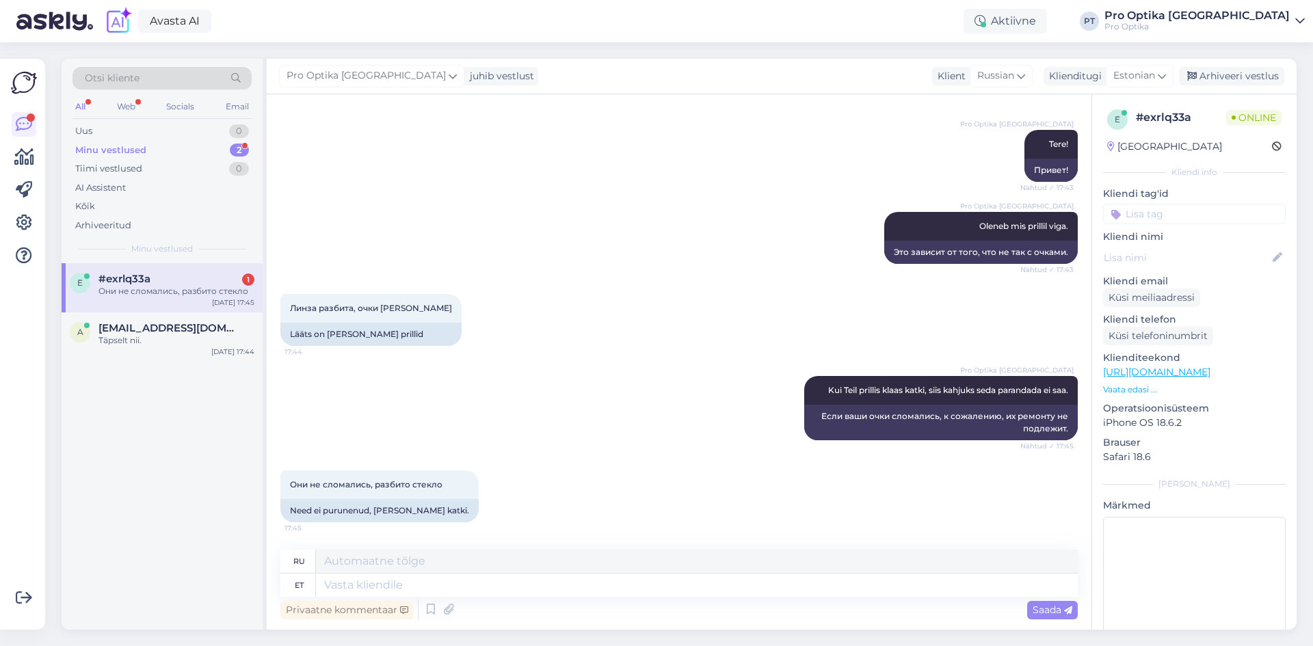
click at [150, 280] on span "#exrlq33a" at bounding box center [124, 279] width 52 height 12
click at [498, 583] on textarea at bounding box center [697, 585] width 762 height 23
type textarea "Kas"
type textarea "Является"
type textarea "Kas klaas"
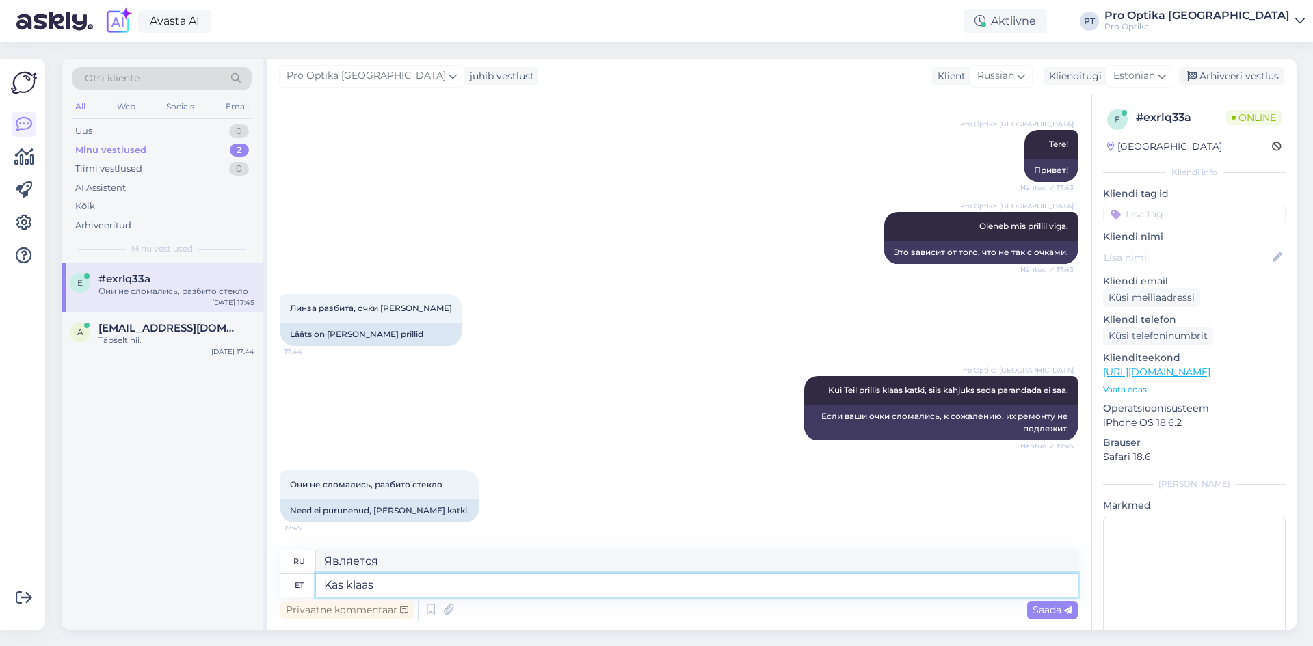
type textarea "Стекло?"
type textarea "Kas [PERSON_NAME] r"
type textarea "Стекло пришло?"
type textarea "Kas [PERSON_NAME] raami se"
type textarea "Стекло было в раме?"
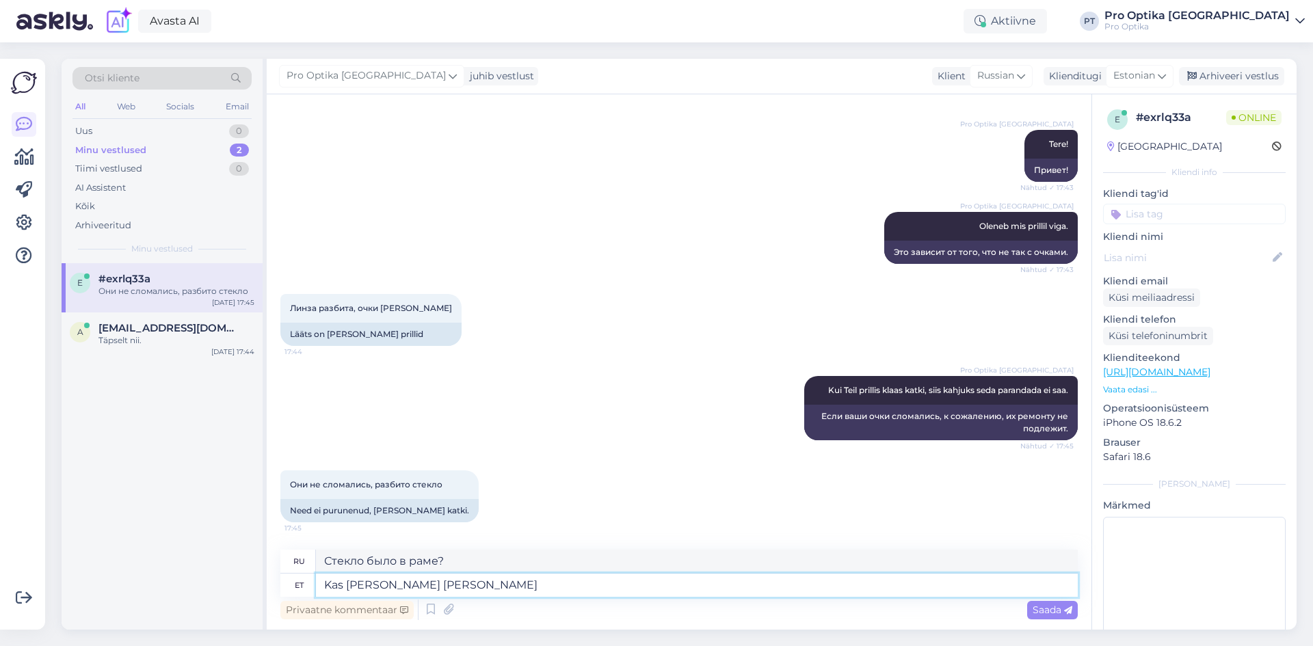
type textarea "Kas [PERSON_NAME] [PERSON_NAME] v"
type textarea "Стекло было вытащено из рамы?"
type textarea "Kas [PERSON_NAME] [PERSON_NAME] välja?"
type textarea "Стекло выпало из рамы?"
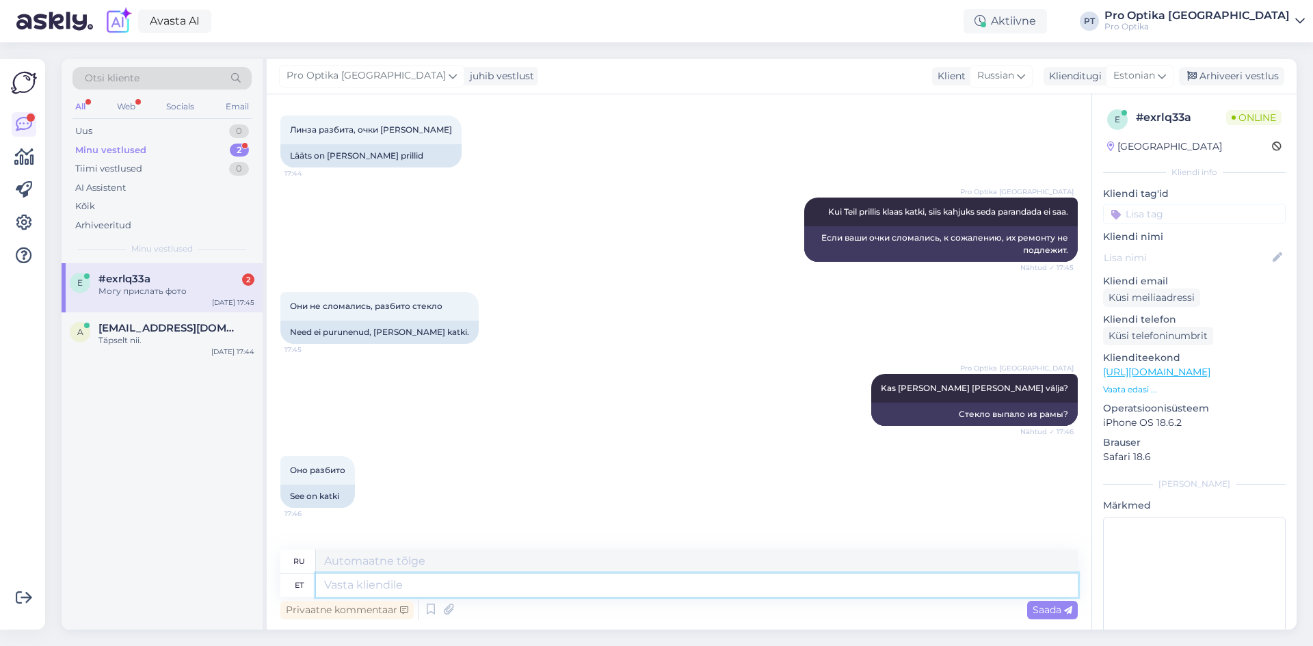
scroll to position [379, 0]
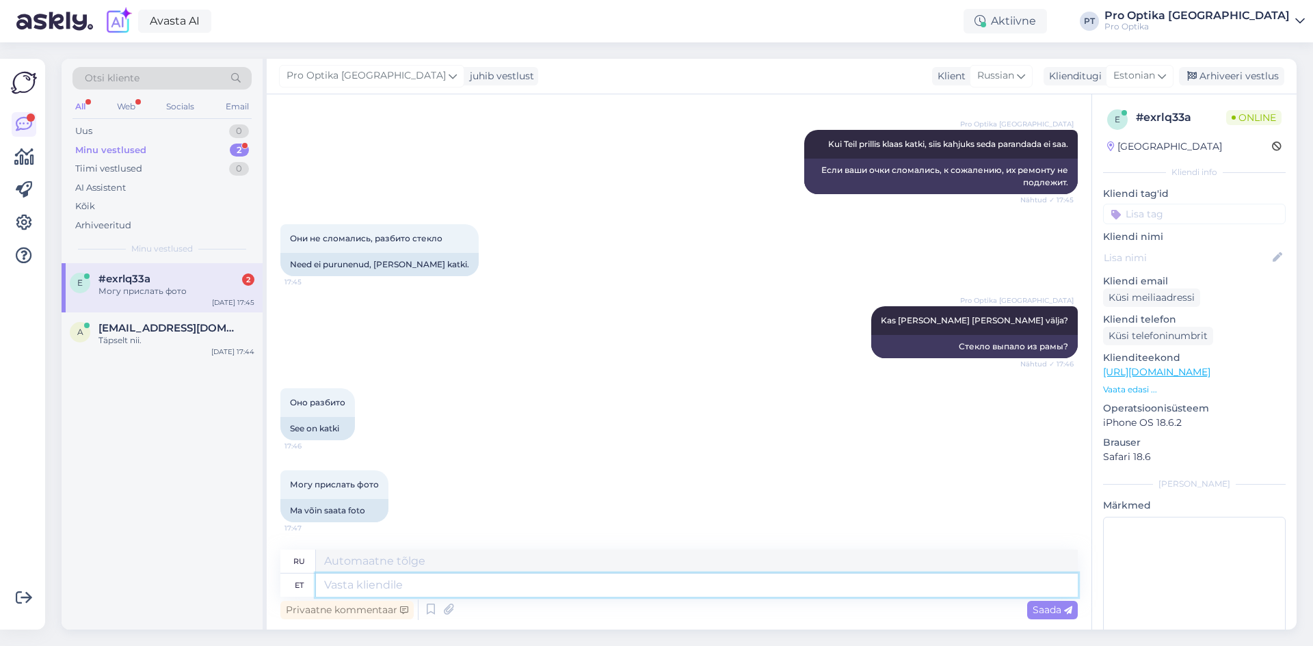
click at [442, 587] on textarea at bounding box center [697, 585] width 762 height 23
type textarea "Jah,"
type textarea "Да,"
type textarea "Jah, palun"
type textarea "Да, пожалуйста."
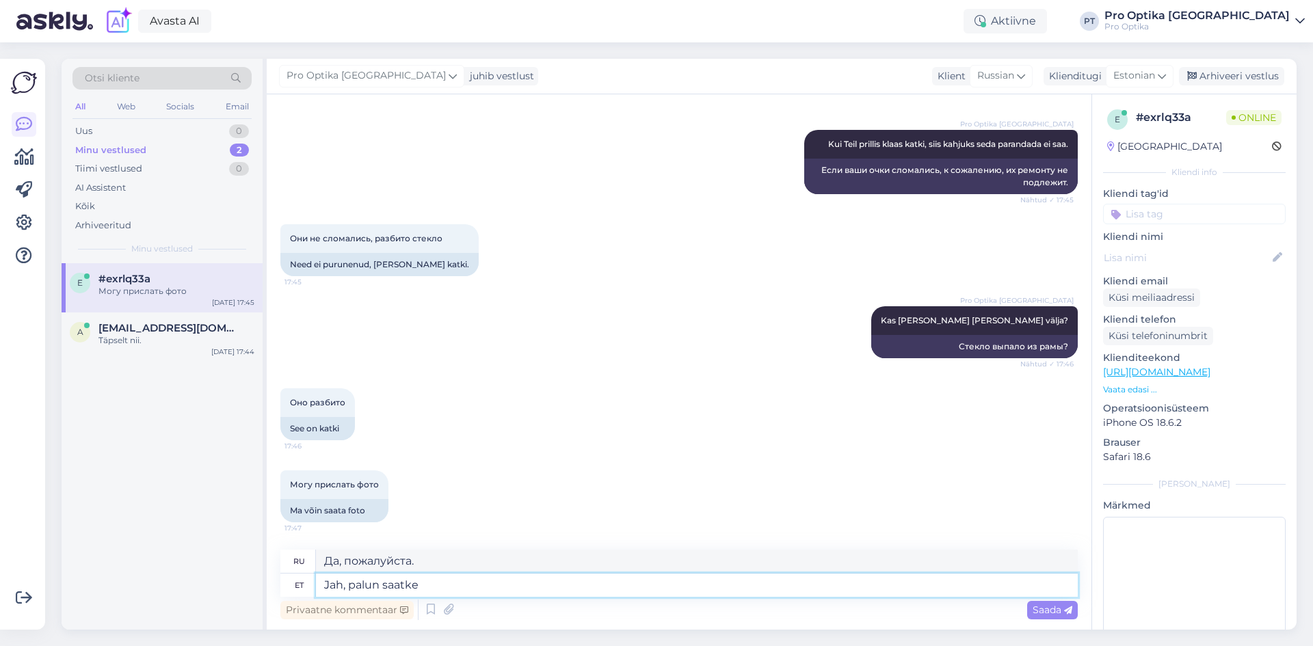
type textarea "Jah, palun saatke"
type textarea "Да, пожалуйста, отправьте"
type textarea "Jah, palun saatke foto."
type textarea "Да, пожалуйста, пришлите фотографию."
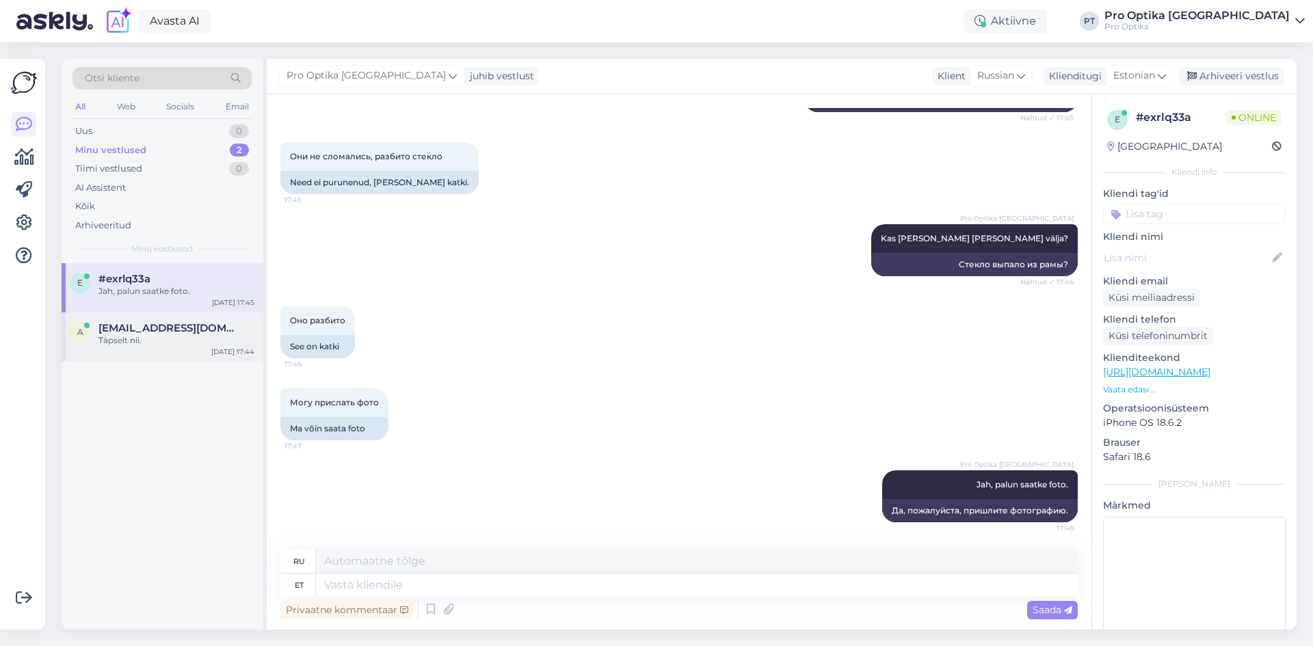
click at [149, 336] on div "Täpselt nii." at bounding box center [176, 340] width 156 height 12
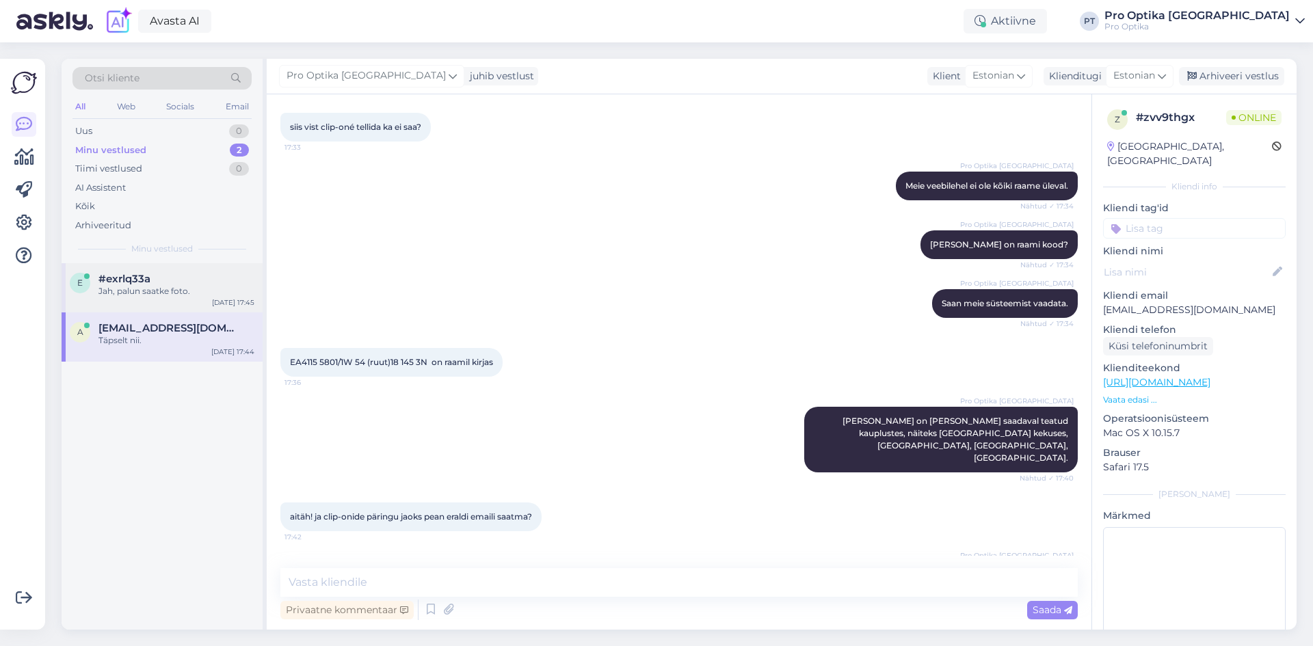
click at [148, 295] on div "Jah, palun saatke foto." at bounding box center [176, 291] width 156 height 12
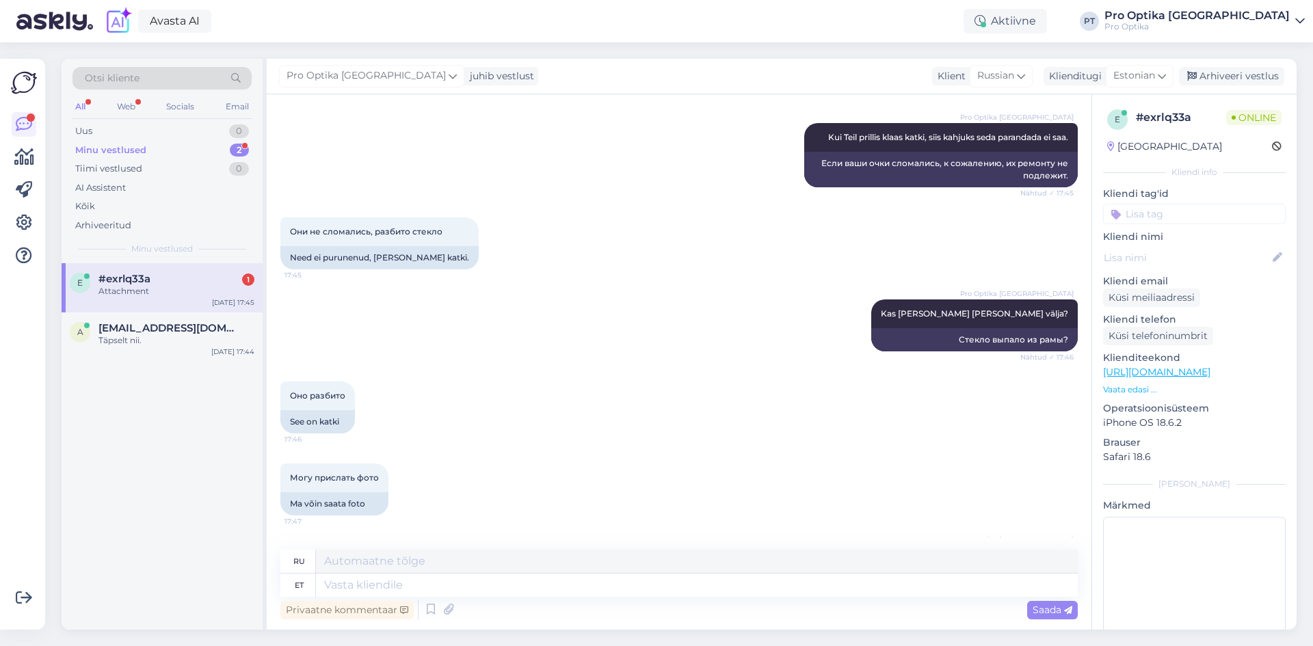
scroll to position [547, 0]
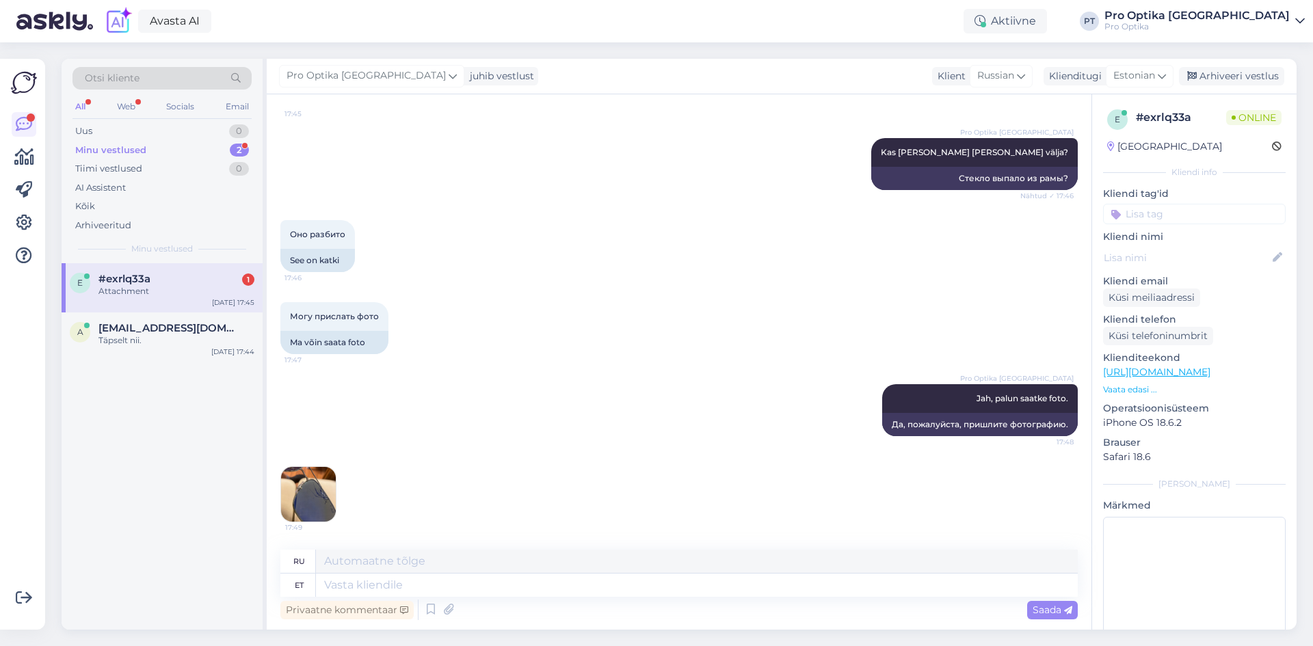
click at [316, 496] on img at bounding box center [308, 494] width 55 height 55
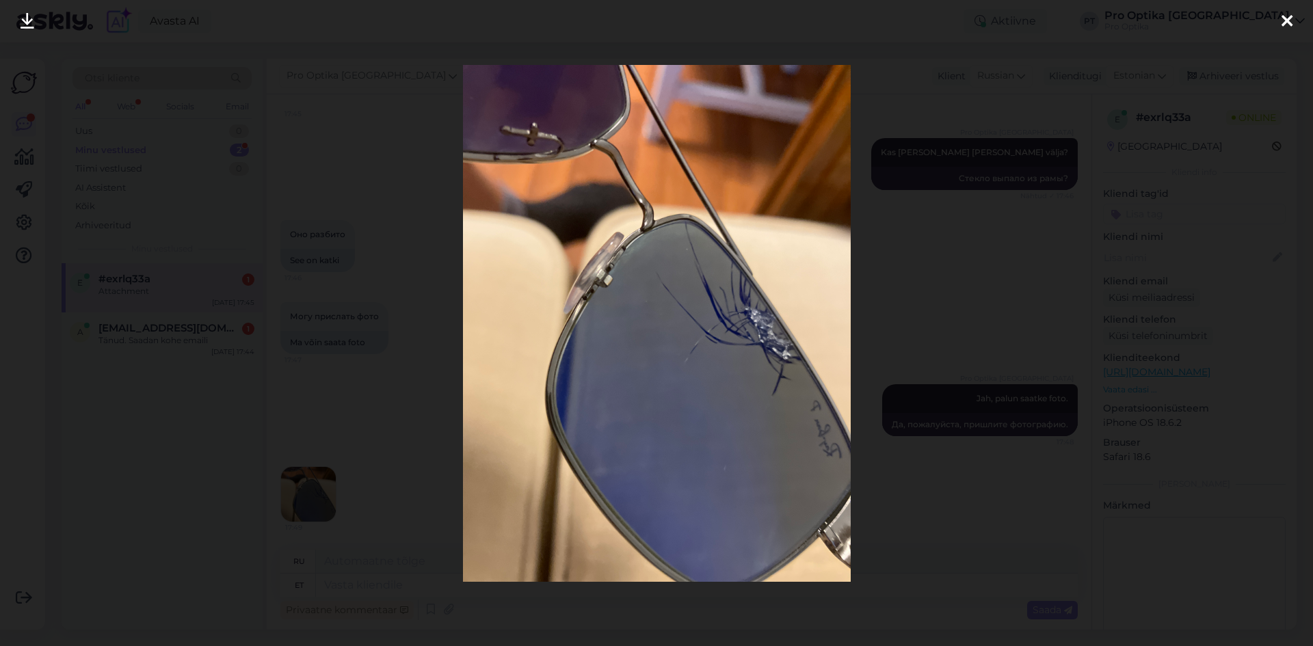
click at [1291, 22] on icon at bounding box center [1286, 22] width 11 height 18
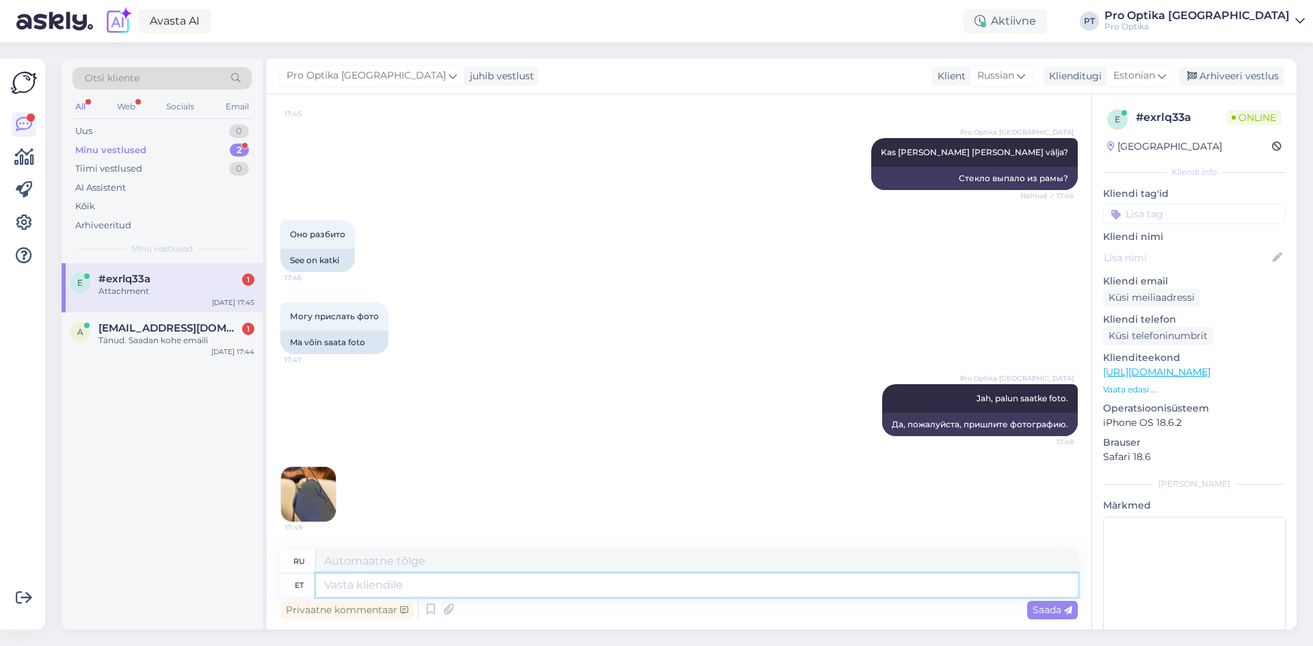
click at [474, 587] on textarea at bounding box center [697, 585] width 762 height 23
type textarea "Ka"
type textarea "[PERSON_NAME]"
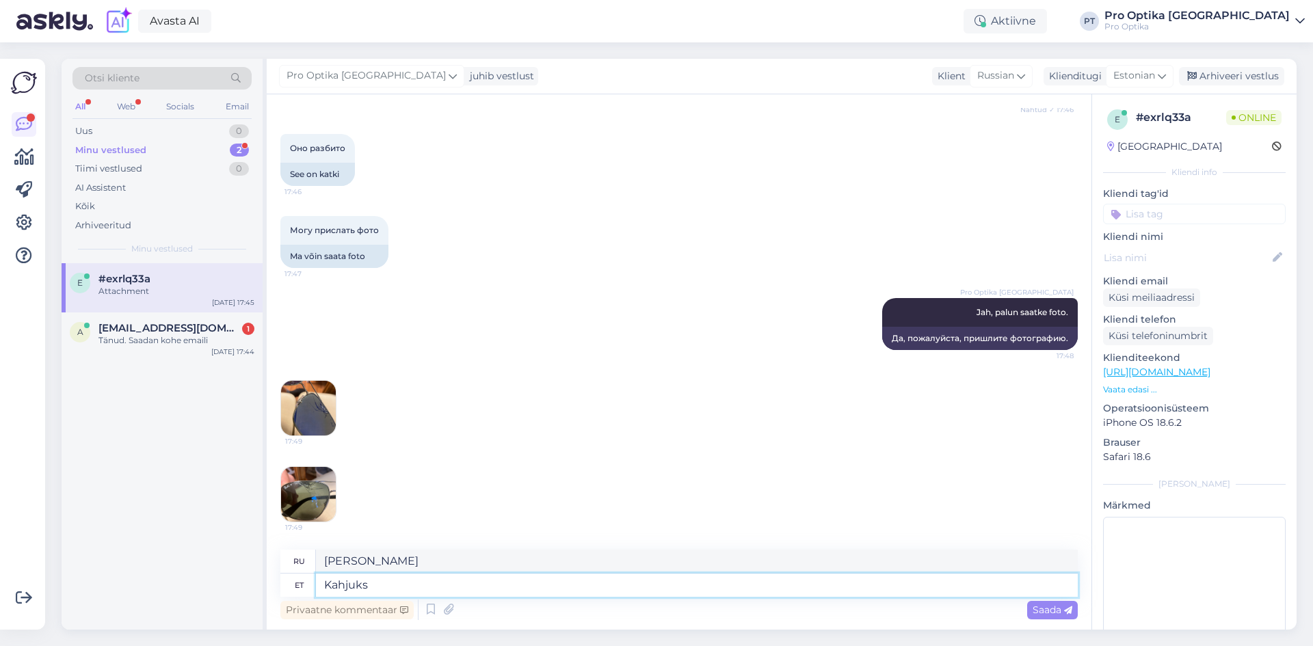
type textarea "Kahjuks"
type textarea "К сожалению"
type textarea "Kahjuks ei"
type textarea "К сожалению, нет."
type textarea "Kahjuks ei ole"
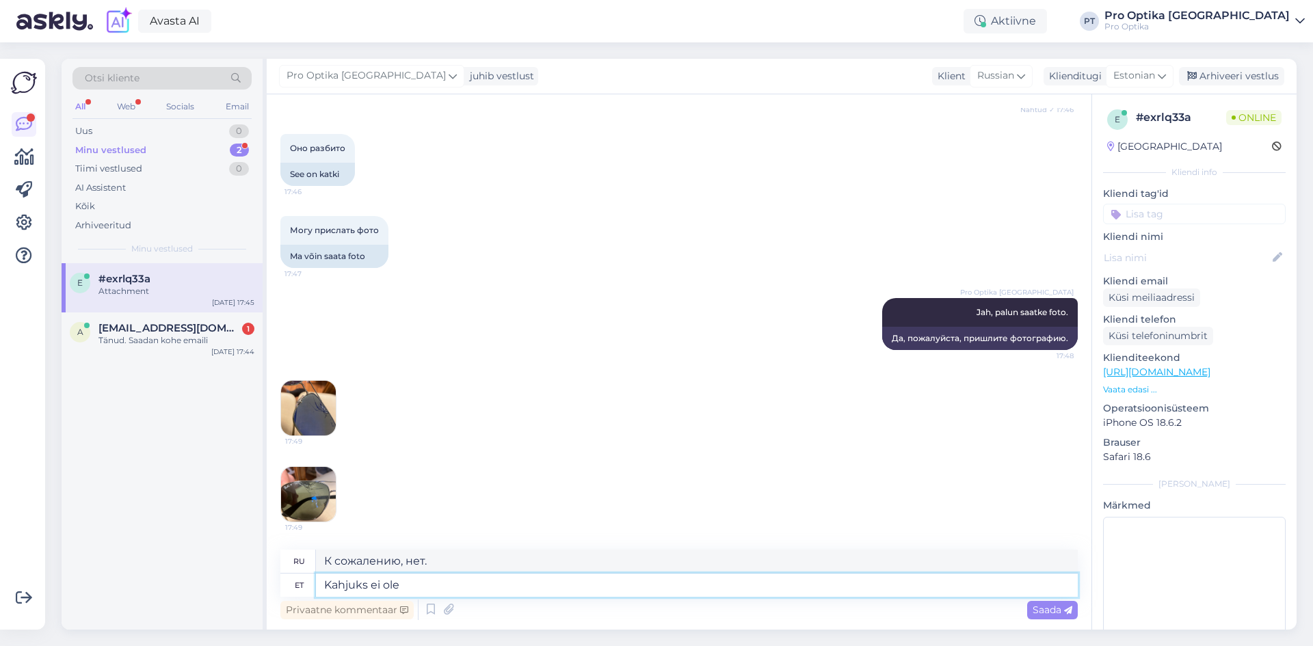
type textarea "К сожалению, нет"
type textarea "Kahjuks ei ole võimalik s"
type textarea "К сожалению, это невозможно."
type textarea "Kahjuks ei ole võimalik seda parandada."
type textarea "К сожалению, исправить это невозможно."
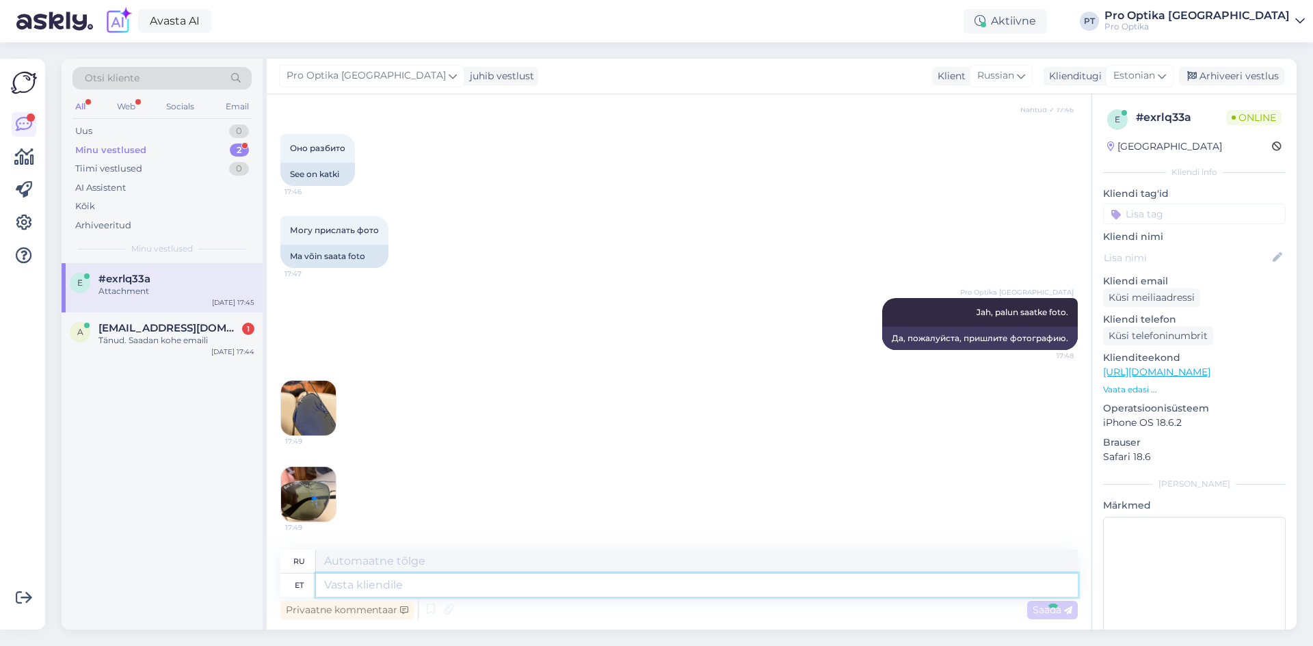
scroll to position [715, 0]
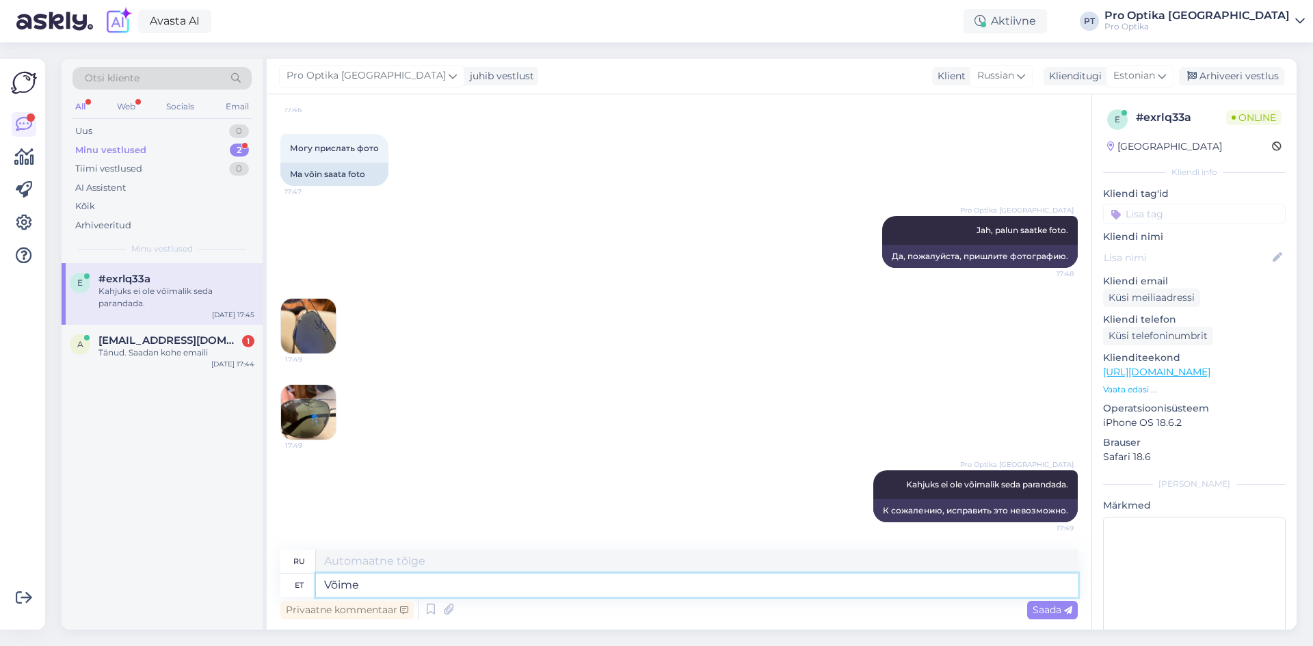
type textarea "Võime"
type textarea "Способность"
type textarea "Võime teha"
type textarea "Мы можем сделать"
type textarea "Võime teha pärinu ka"
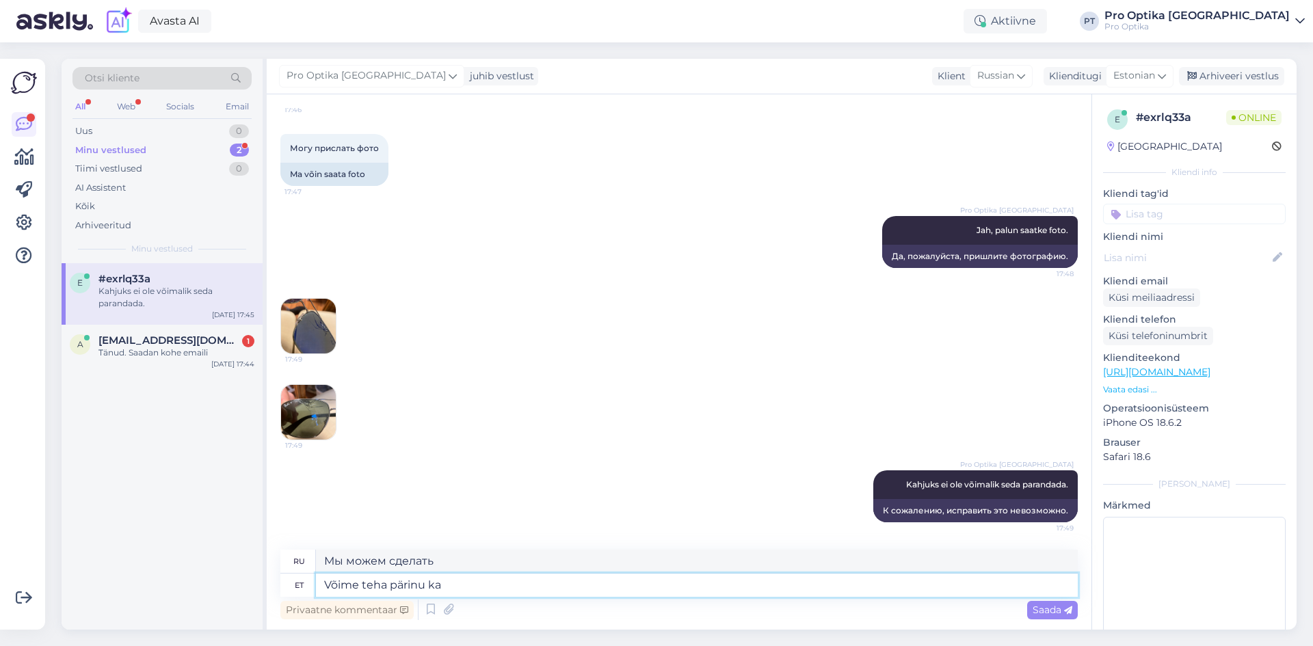
type textarea "Мы можем делать то, что хотим."
type textarea "Võime teha pärinu, k"
type textarea "Мы можем делать то, что делаем,"
type textarea "Võime teha pärinu, kas"
type textarea "Можем ли мы сделать то же самое?"
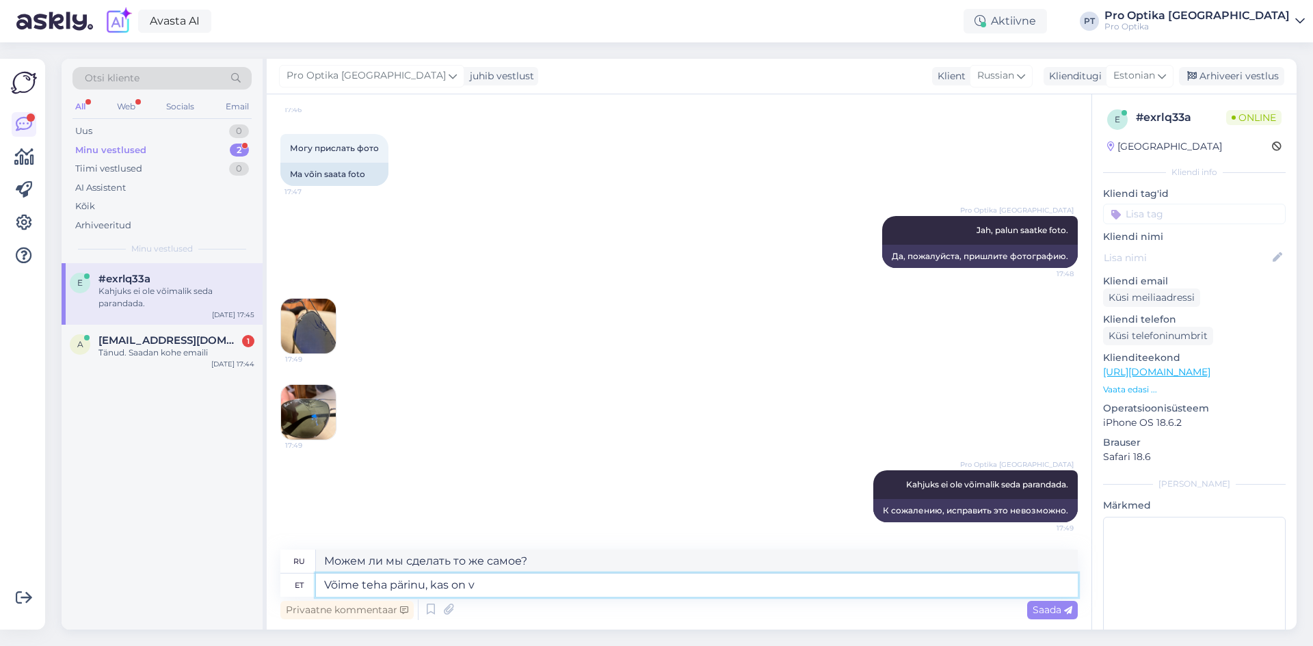
type textarea "Võime teha pärinu, kas on võ"
type textarea "А можно оригинал, да?"
type textarea "Võime teha pärinu, kas on võimalik"
type textarea "Мы можем сделать оригинал, это возможно?"
type textarea "Võime teha pärinu, kas on võimalik uued"
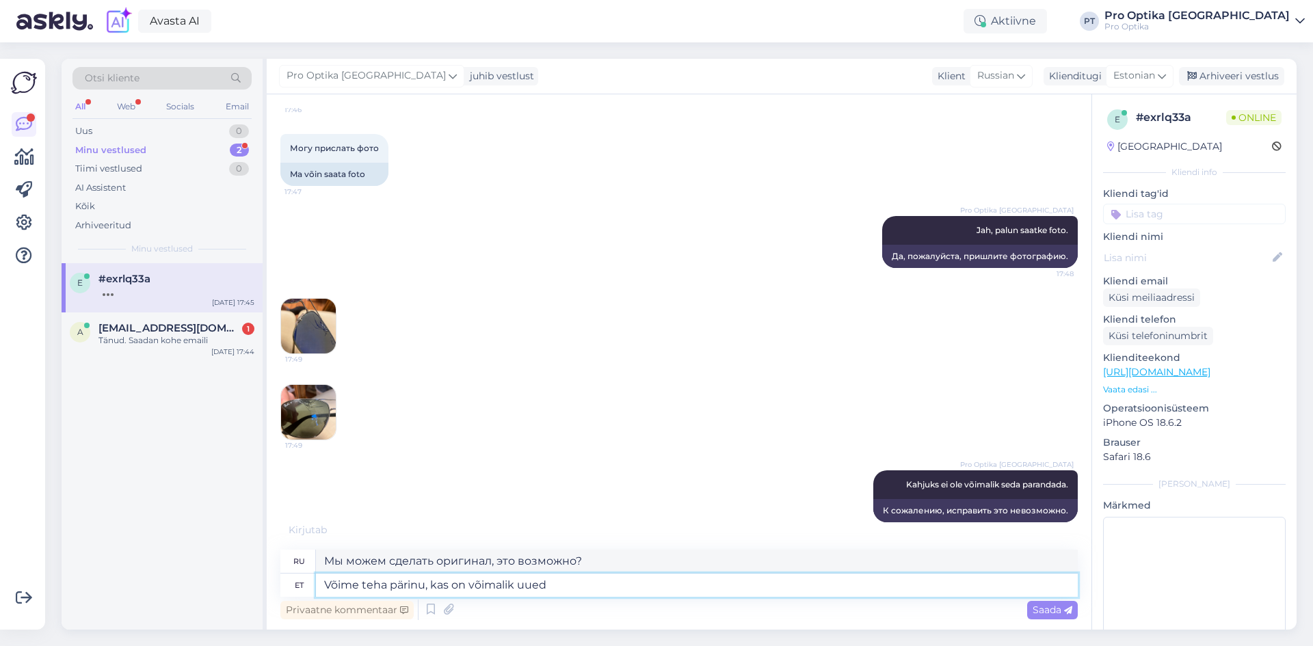
type textarea "Можно ли сделать старые, можно ли сделать новые?"
type textarea "Võime teha pärinu, kas on võimalik uued klaasid"
type textarea "Мы можем сделать оригинальные, возможно ли получить новые очки?"
type textarea "Võime teha pärinu, kas on võimalik uued klaasid tellida?"
type textarea "Мы можем сделать оригинальные, возможно ли заказать новые очки?"
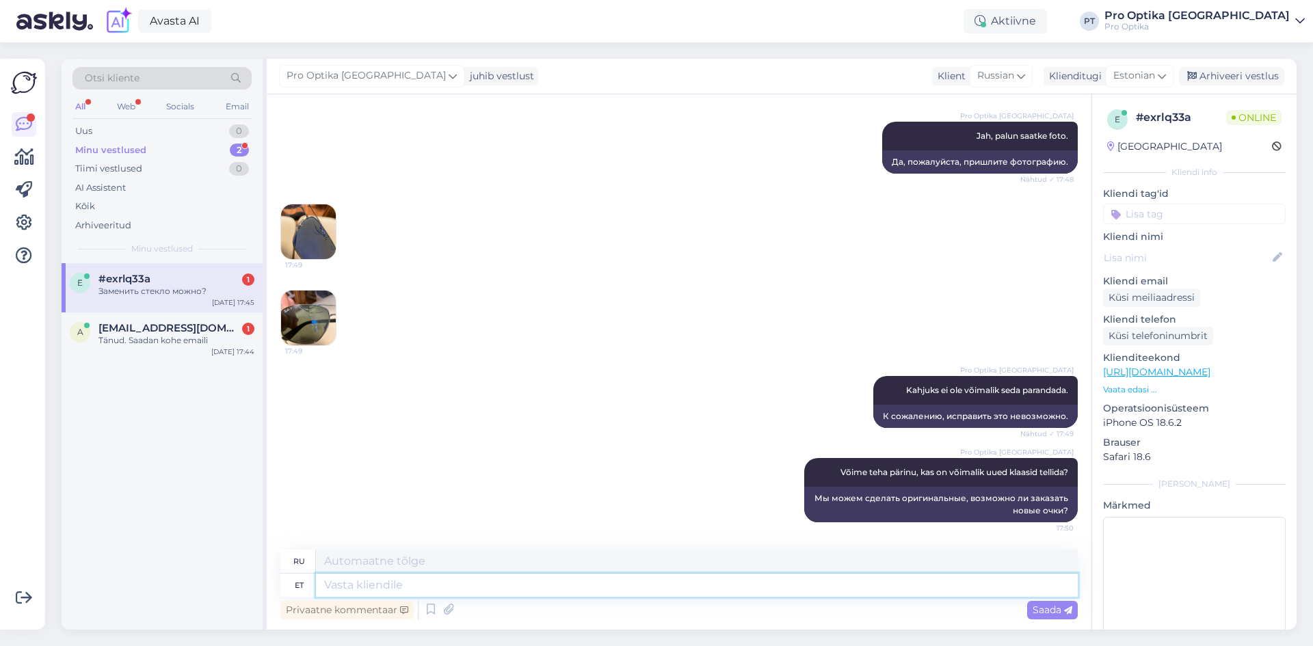
scroll to position [892, 0]
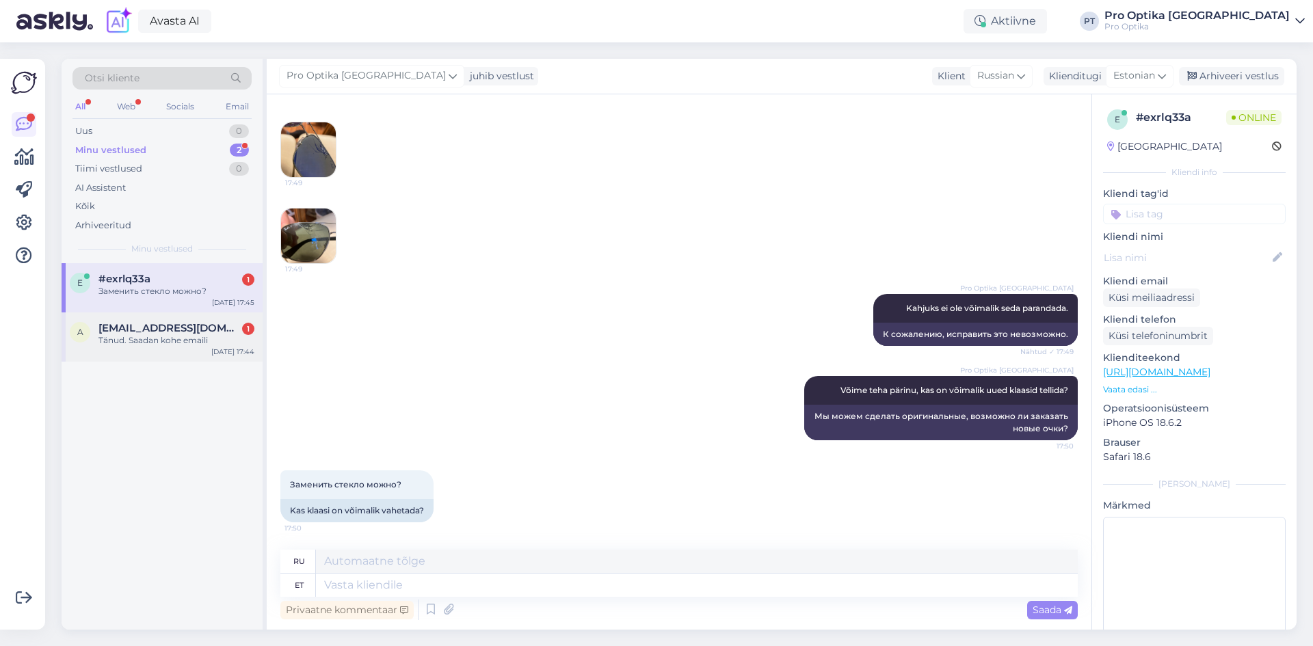
click at [104, 332] on span "[EMAIL_ADDRESS][DOMAIN_NAME]" at bounding box center [169, 328] width 142 height 12
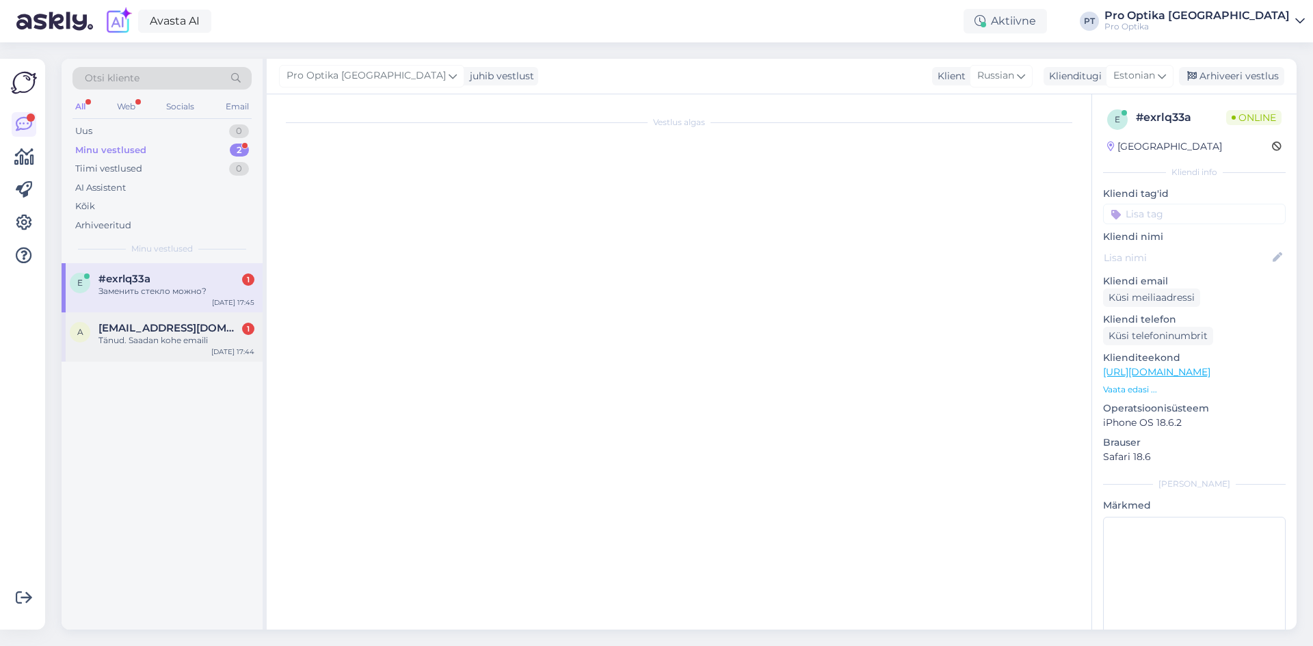
scroll to position [695, 0]
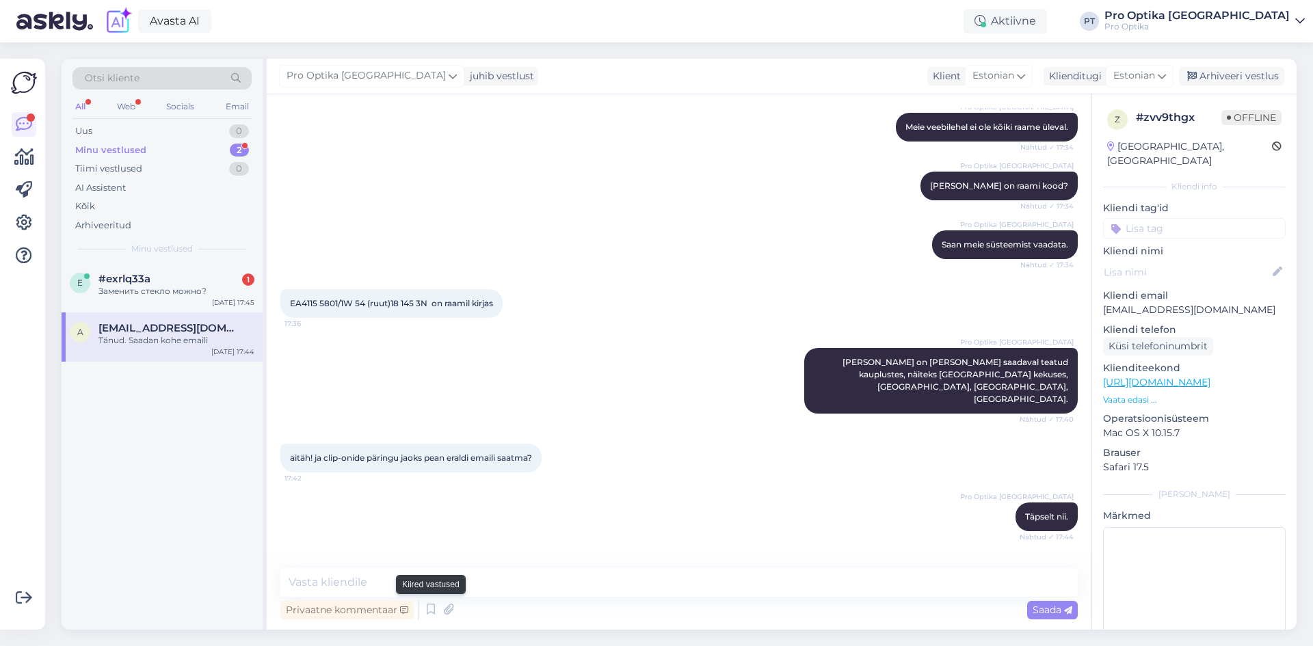
drag, startPoint x: 427, startPoint y: 606, endPoint x: 420, endPoint y: 611, distance: 8.9
click at [423, 609] on icon at bounding box center [431, 610] width 16 height 21
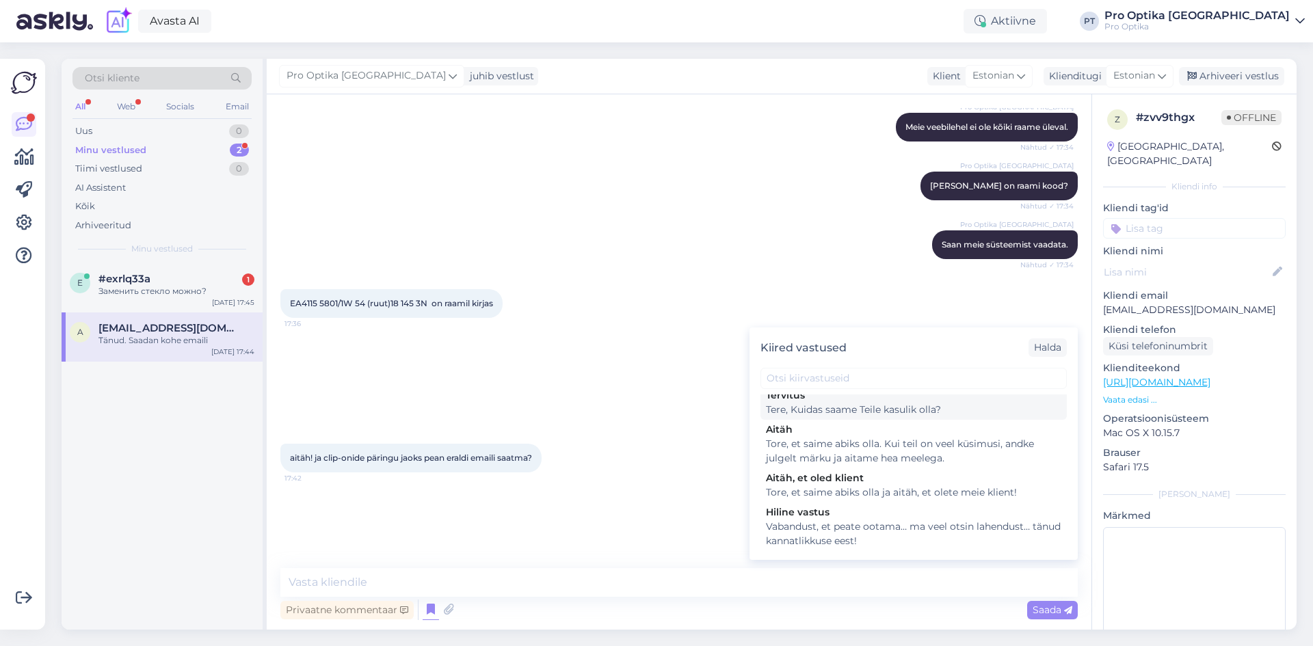
scroll to position [410, 0]
click at [886, 465] on div "Tore, et saime abiks olla. Kui teil on veel küsimusi, andke julgelt märku ja ai…" at bounding box center [913, 450] width 295 height 29
type textarea "Tore, et saime abiks olla. Kui teil on veel küsimusi, andke julgelt märku ja ai…"
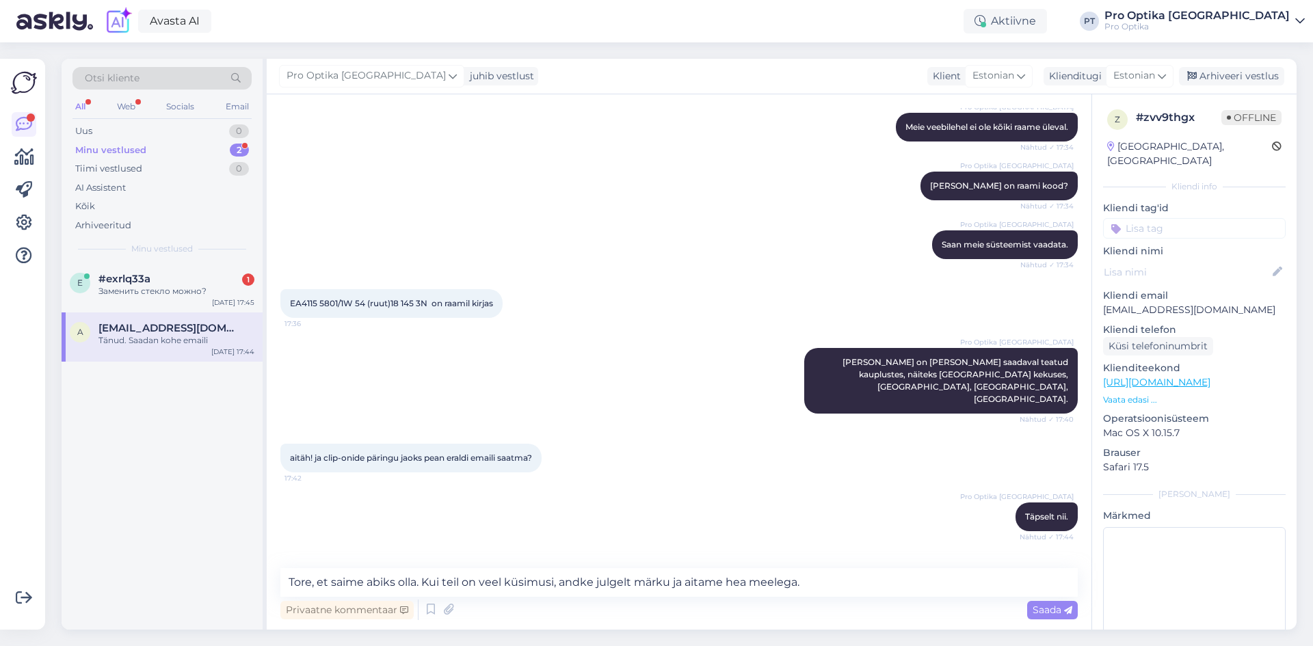
click at [1057, 616] on div "Saada" at bounding box center [1052, 610] width 51 height 18
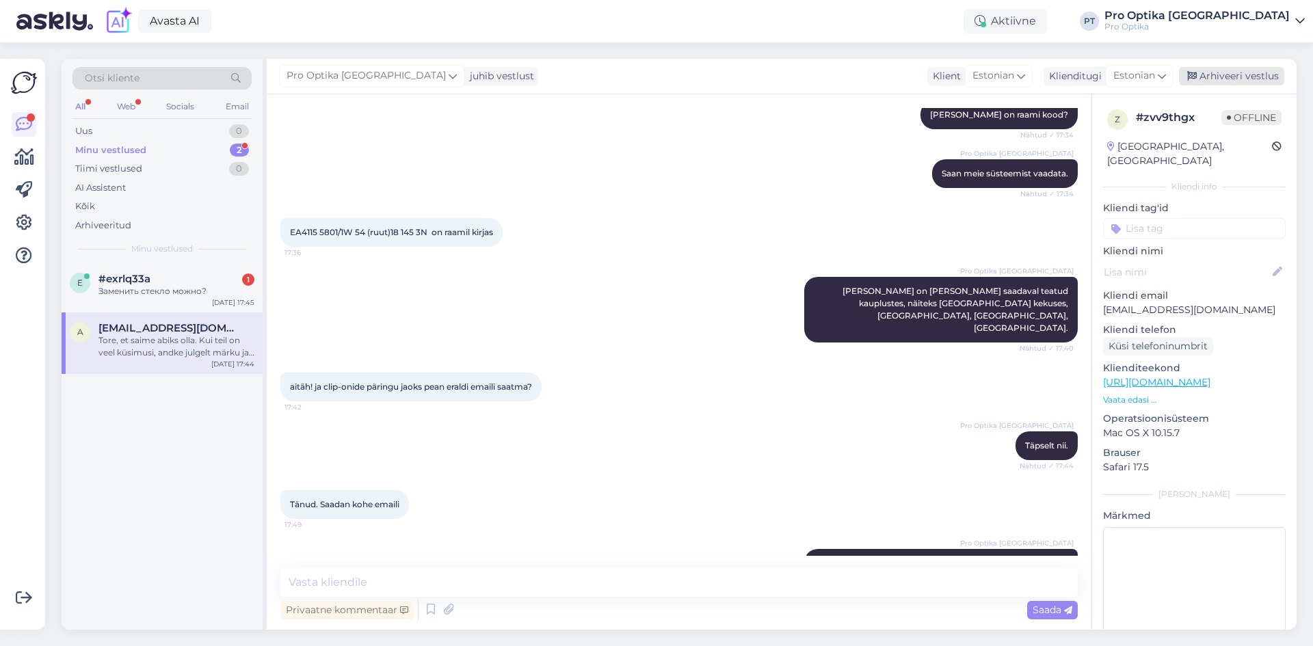
click at [1193, 76] on icon at bounding box center [1192, 77] width 10 height 10
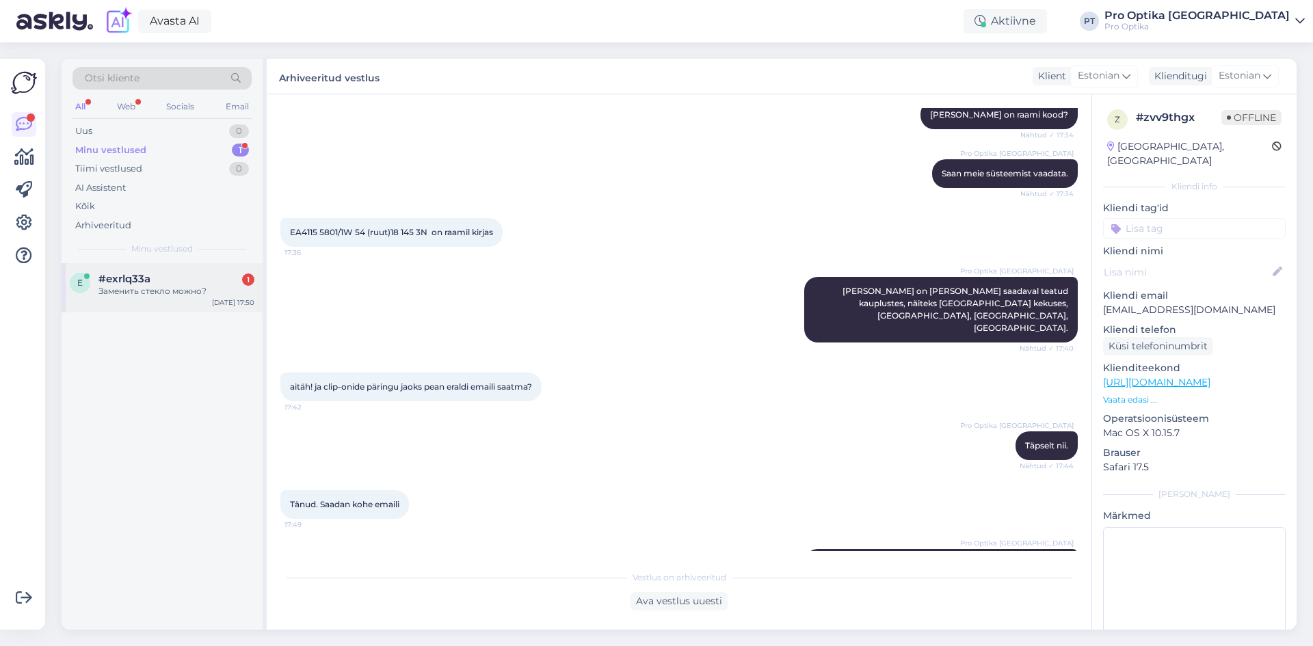
click at [205, 291] on div "Заменить стекло можно?" at bounding box center [176, 291] width 156 height 12
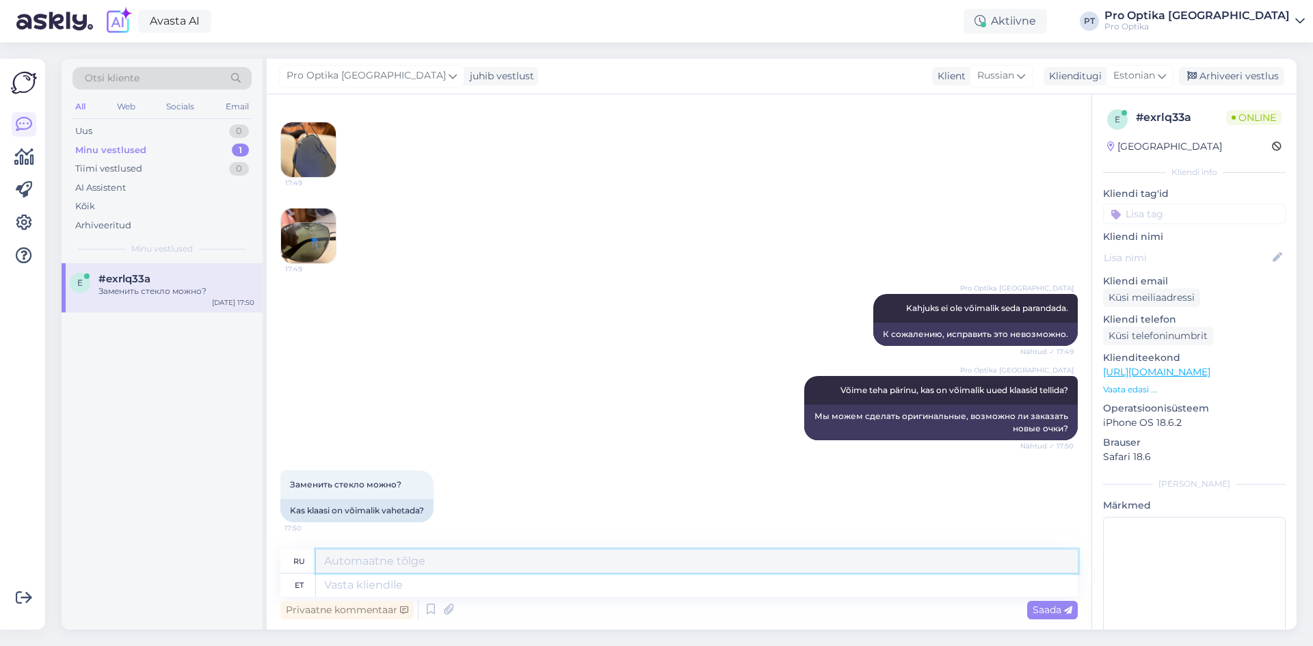
click at [418, 572] on textarea at bounding box center [697, 561] width 762 height 23
click at [418, 583] on textarea at bounding box center [697, 585] width 762 height 23
type textarea "Kui so"
type textarea "Если"
type textarea "Kui soovite"
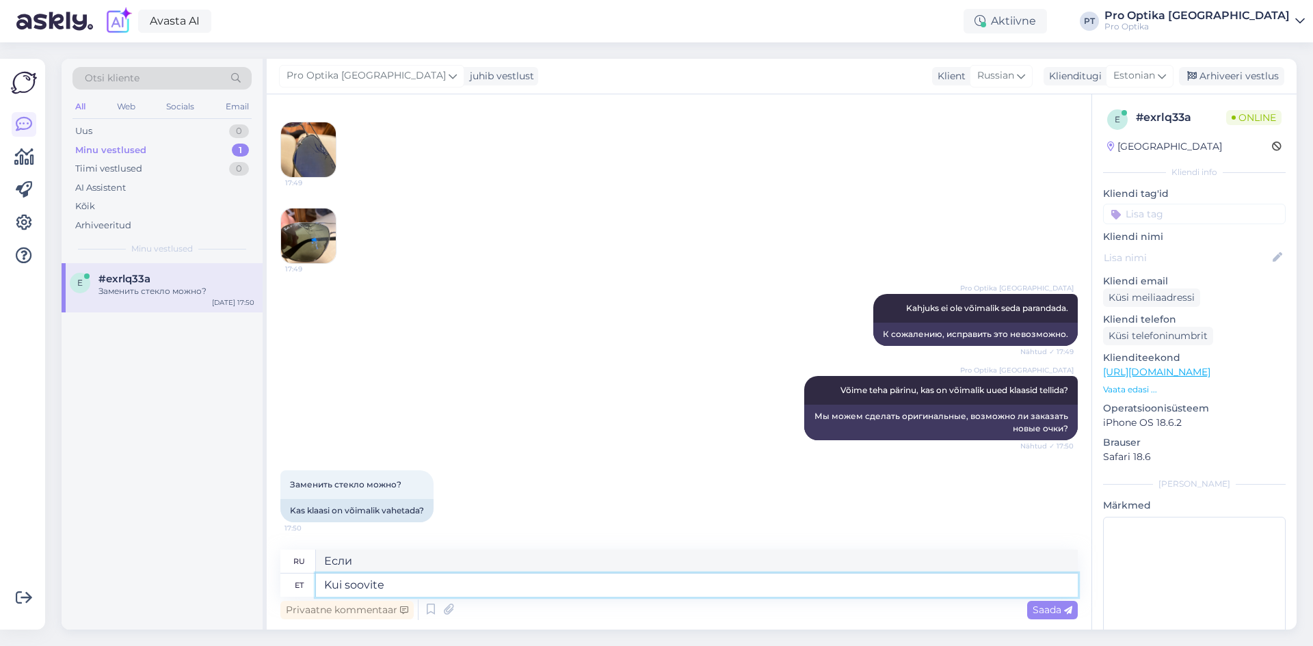
type textarea "Если ты хочешь"
type textarea "Kui soovite originaal"
type textarea "Если вам нужен оригинал"
type textarea "Kui soovite originaal klaasi, s"
type textarea "Если вам нужно оригинальное стекло,"
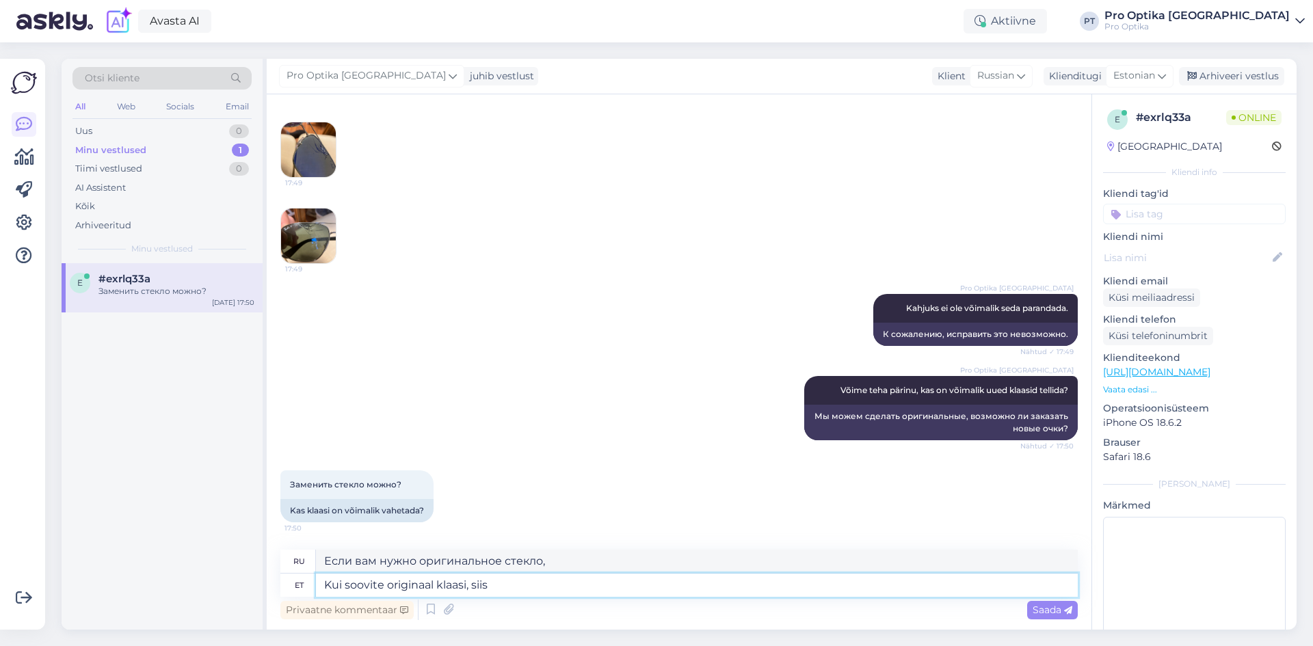
type textarea "Kui soovite originaal klaasi, siis"
type textarea "Если вы хотите оригинальное стекло, то"
type textarea "Kui soovite originaal klaasi, siis peame"
type textarea "Если вы хотите оригинальное стекло, нам придется"
type textarea "Kui soovite originaal klaasi, siis peame tegema"
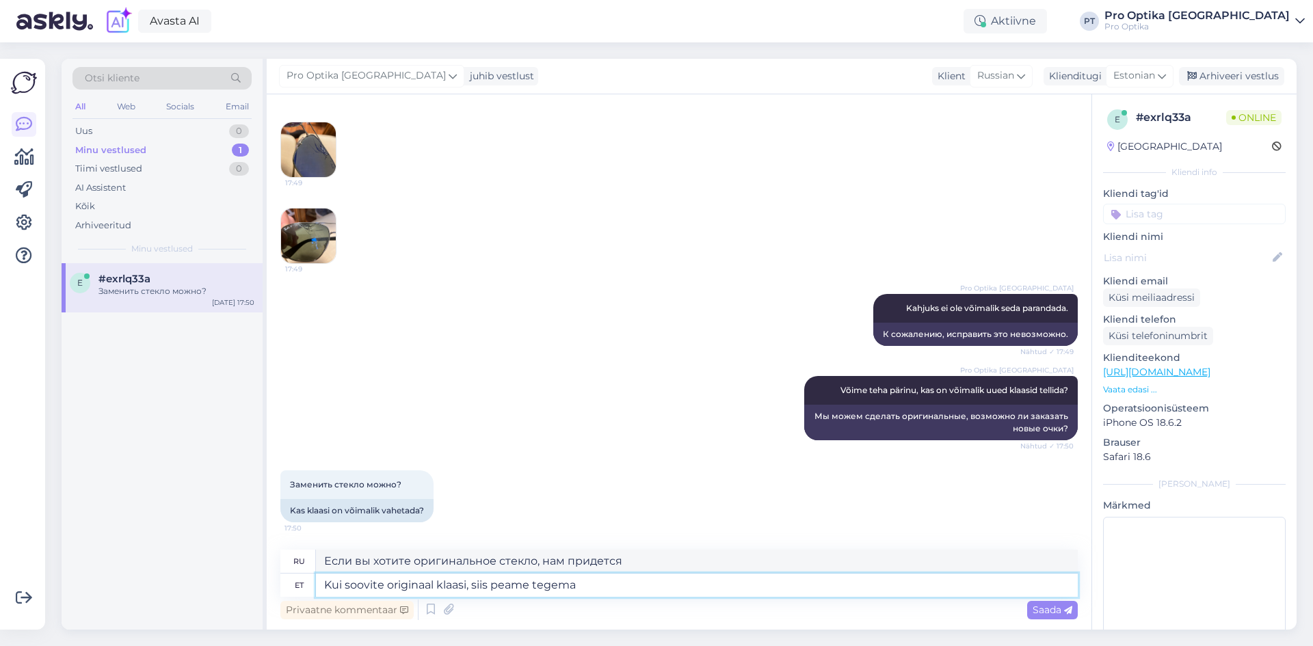
type textarea "Если вам нужно оригинальное стекло, нам придется сделать"
type textarea "Kui soovite originaal klaasi, siis peame tegema pärinug"
type textarea "Если вам нужно оригинальное стекло, нам придется сделать копию."
type textarea "Kui soovite originaal klaasi, siis peame tegema pärin"
type textarea "Если вам нужно оригинальное стекло, нам придется сделать запрос."
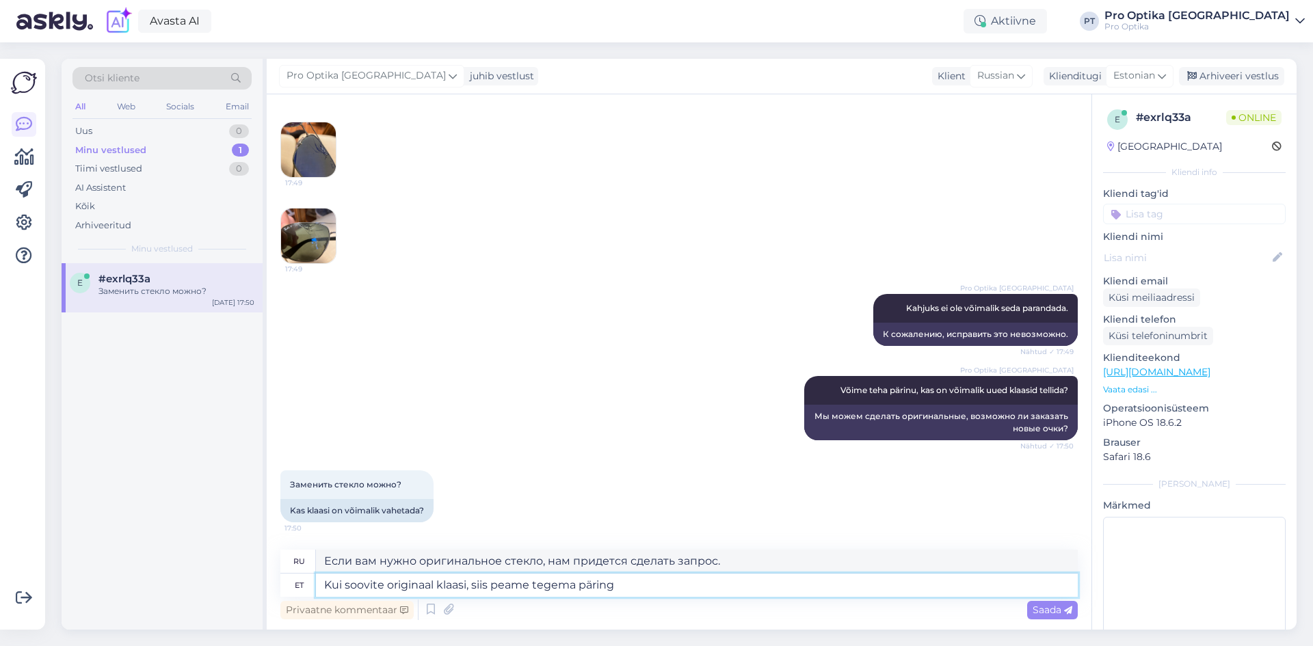
type textarea "Kui soovite originaal klaasi, siis peame tegema päringu"
type textarea "Если вам нужно оригинальное стекло, нам нужно сделать запрос."
type textarea "Kui soovite originaal klaasi, siis peame tegema päringu, k"
type textarea "Если вам нужно оригинальное стекло, нам нужно сделать запрос,"
type textarea "Kui soovite originaal klaasi, siis peame tegema päringu, kas"
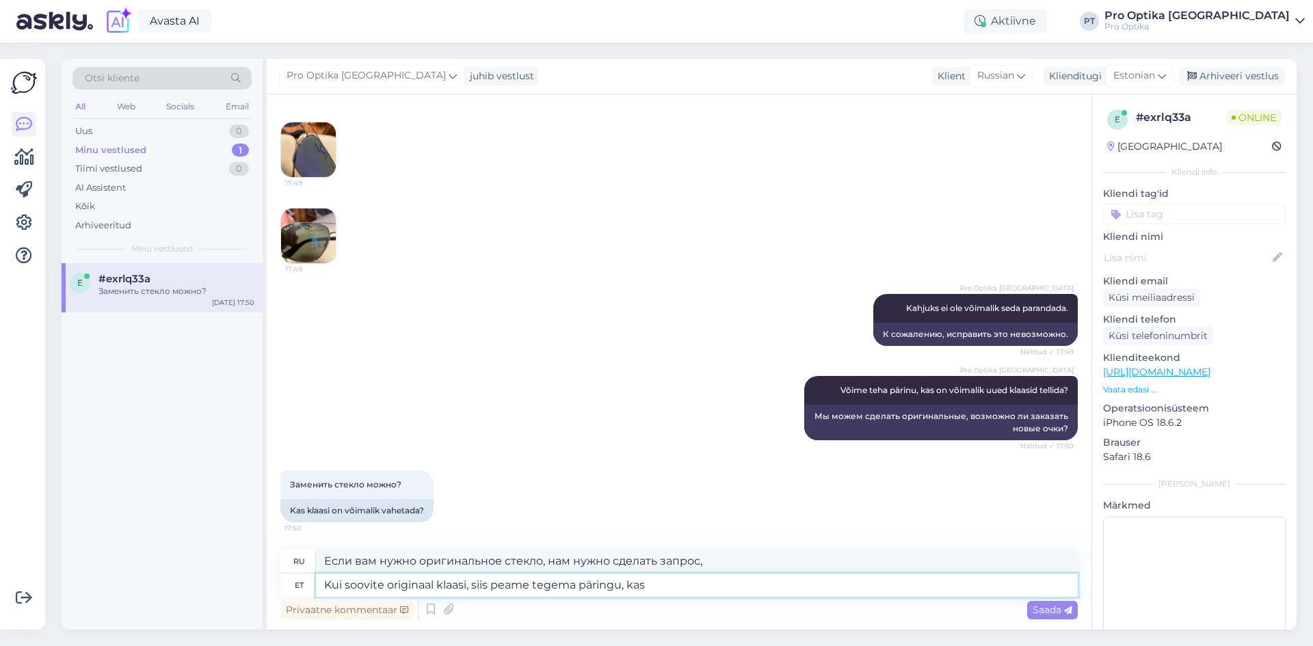
type textarea "Если вы хотите оригинальное стекло, нам нужно сделать запрос о том,"
type textarea "Kui soovite originaal klaasi, siis peame tegema päringu, kas on võ"
type textarea "Если вы хотите оригинальное стекло, нам нужно сделать запрос, является ли оно"
type textarea "Kui soovite originaal klaasi, siis peame tegema päringu, kas on võimalik"
type textarea "Если вам нужно оригинальное стекло, нам придется выяснить, возможно ли это."
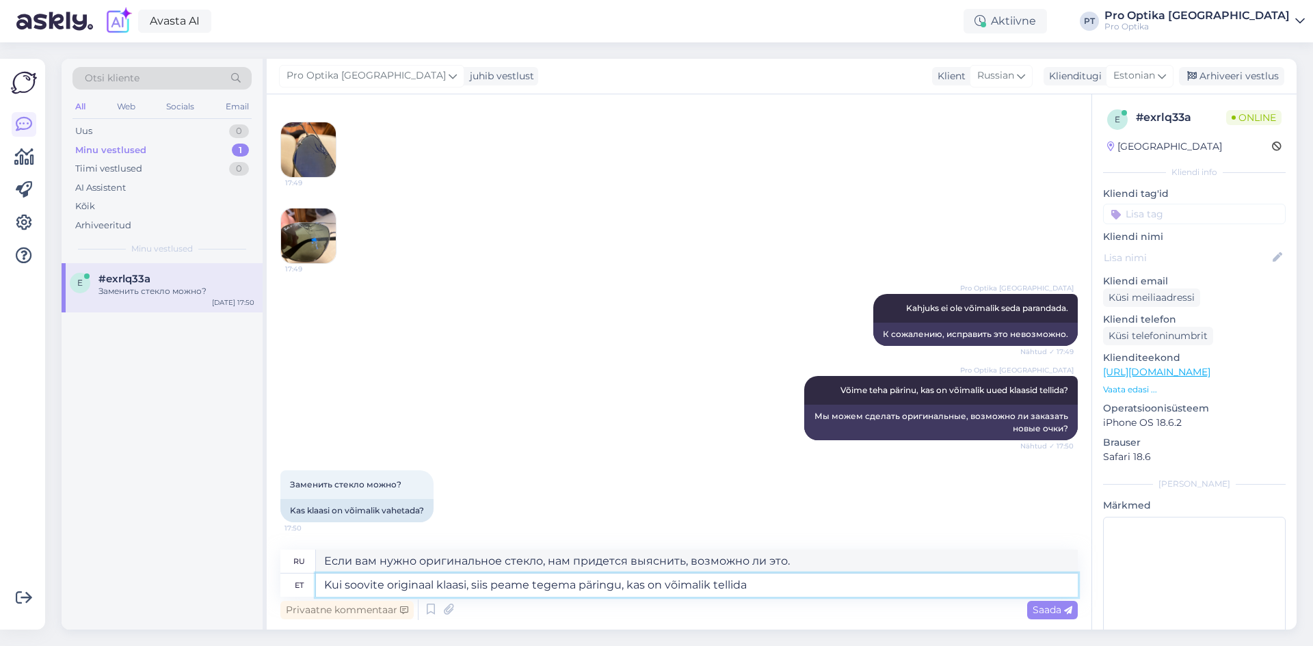
type textarea "Kui soovite originaal klaasi, siis peame tegema päringu, kas on võimalik tellida"
type textarea "Если вам нужно оригинальное стекло, нам нужно узнать, возможно ли его заказать."
type textarea "Kui soovite originaal klaasi, siis peame tegema päringu, kas on võimalik tellid…"
type textarea "Если вам нужно оригинальное стекло, нам нужно узнать, возможно ли заказать и"
type textarea "Kui soovite originaal klaasi, siis peame tegema päringu, kas on võimalik tellid…"
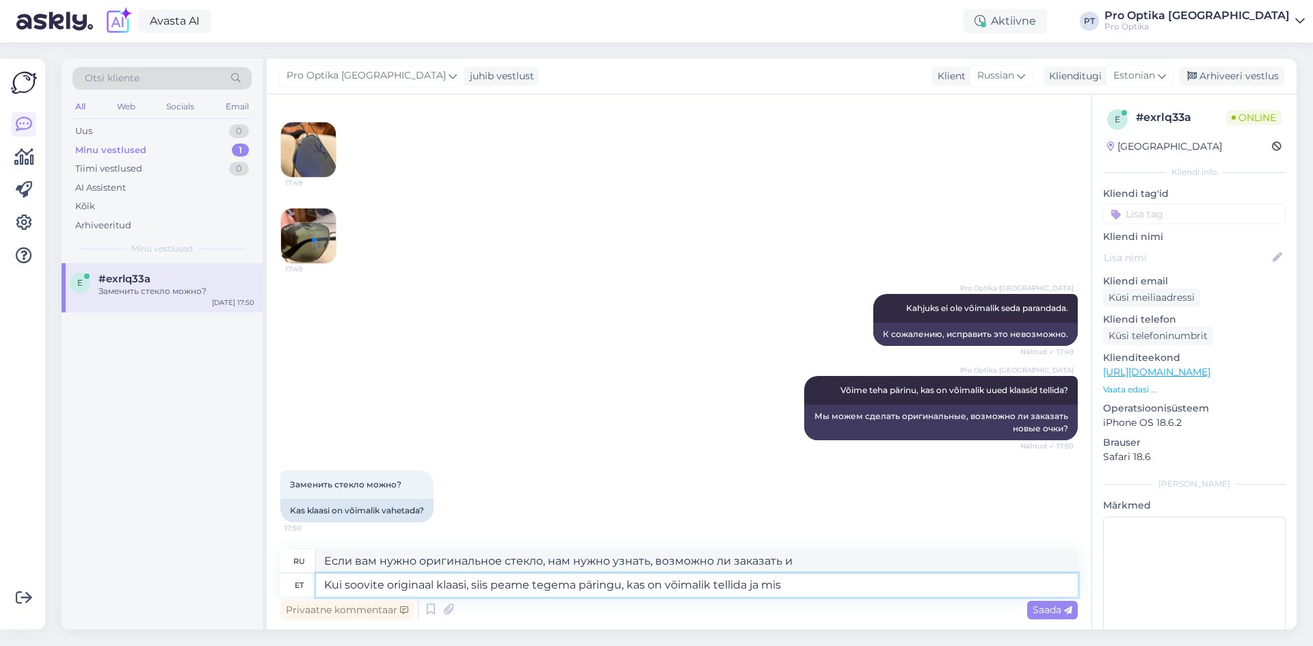
type textarea "Если вам нужно оригинальное стекло, нам нужно узнать, можно ли его заказать и к…"
type textarea "Kui soovite originaal klaasi, siis peame tegema päringu, kas on võimalik tellid…"
type textarea "Если вам нужно оригинальное стекло, нам нужно узнать, можно ли его заказать и с…"
type textarea "Kui soovite originaal klaasi, siis peame tegema päringu, kas on võimalik tellid…"
type textarea "Если вам нужно оригинальное стекло, нам нужно узнать, можно ли его заказать и п…"
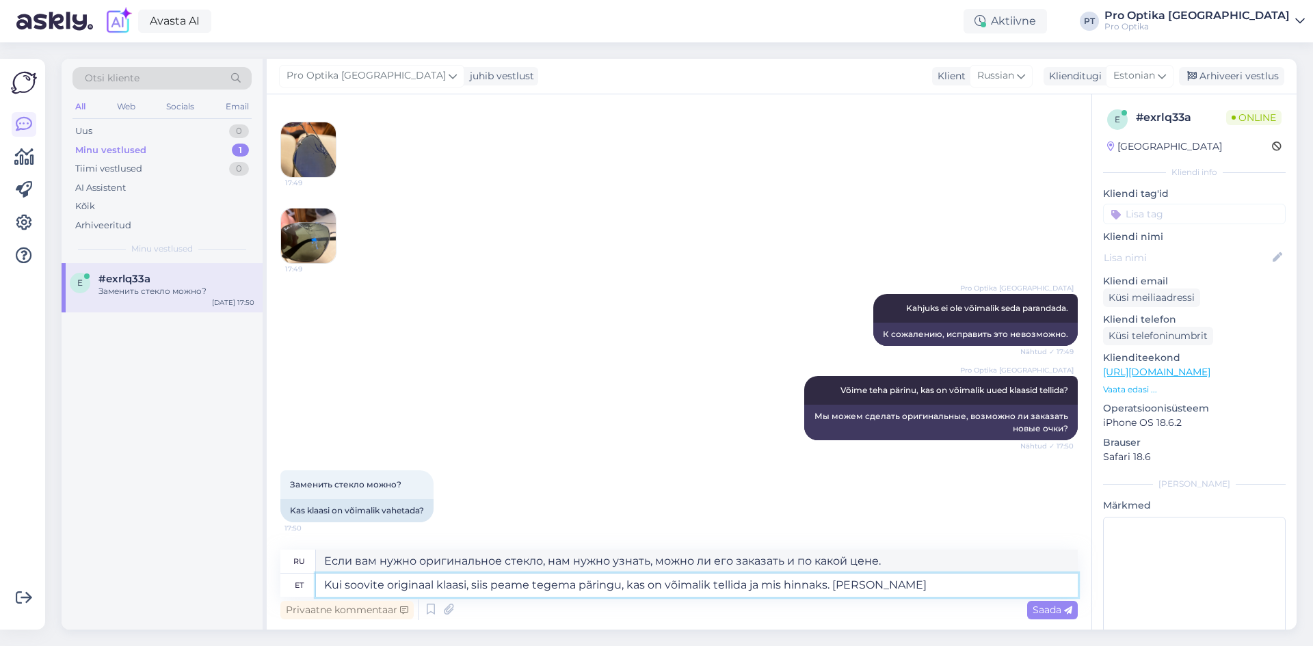
type textarea "Kui soovite originaal klaasi, siis peame tegema päringu, kas on võimalik tellid…"
type textarea "Если вам нужно оригинальное стекло, нам нужно узнать, можно ли его заказать и п…"
type textarea "Kui soovite originaal klaasi, siis peame tegema päringu, kas on võimalik tellid…"
type textarea "Если вам нужно оригинальное стекло, нам нужно узнать, можно ли его заказать и п…"
type textarea "Kui soovite originaal klaasi, siis peame tegema päringu, kas on võimalik tellid…"
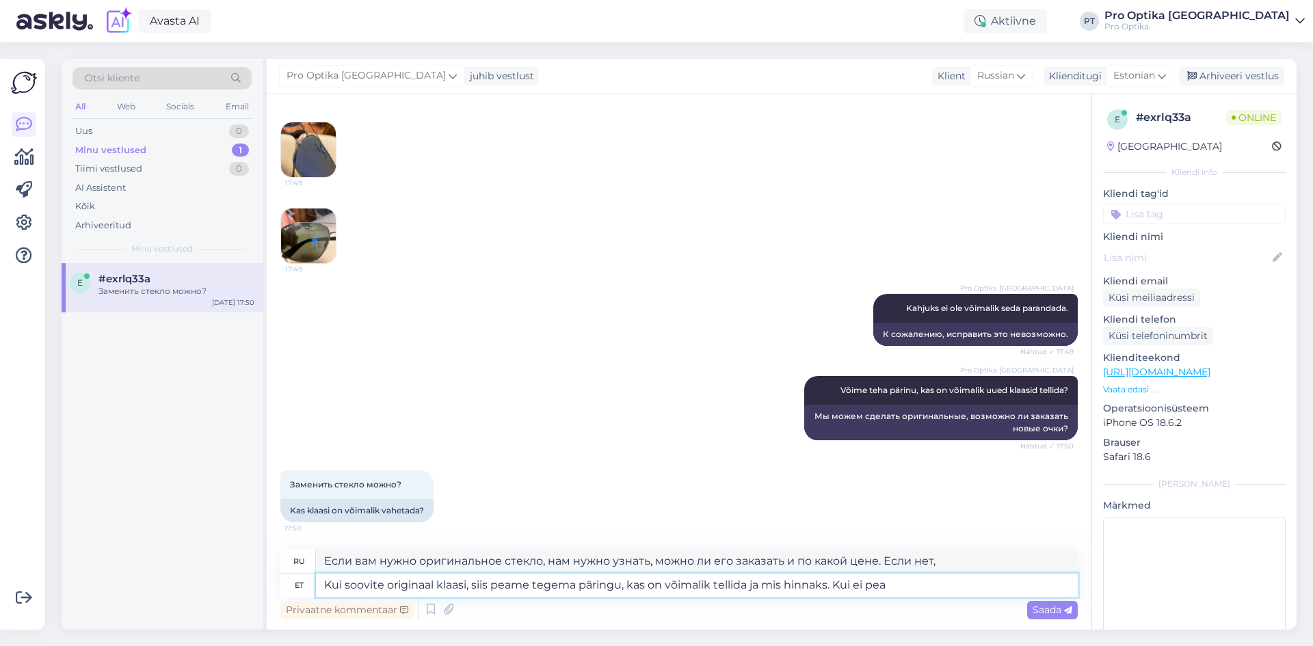
type textarea "Если вам нужно оригинальное стекло, нам нужно узнать, можно ли его заказать и п…"
type textarea "Kui soovite originaal klaasi, siis peame tegema päringu, kas on võimalik tellid…"
type textarea "Если вам нужно оригинальное стекло, нам нужно узнать, можно ли его заказать и п…"
type textarea "Kui soovite originaal klaasi, siis peame tegema päringu, kas on võimalik tellid…"
type textarea "Если вам нужно оригинальное стекло, нам нужно узнать, можно ли его заказать и п…"
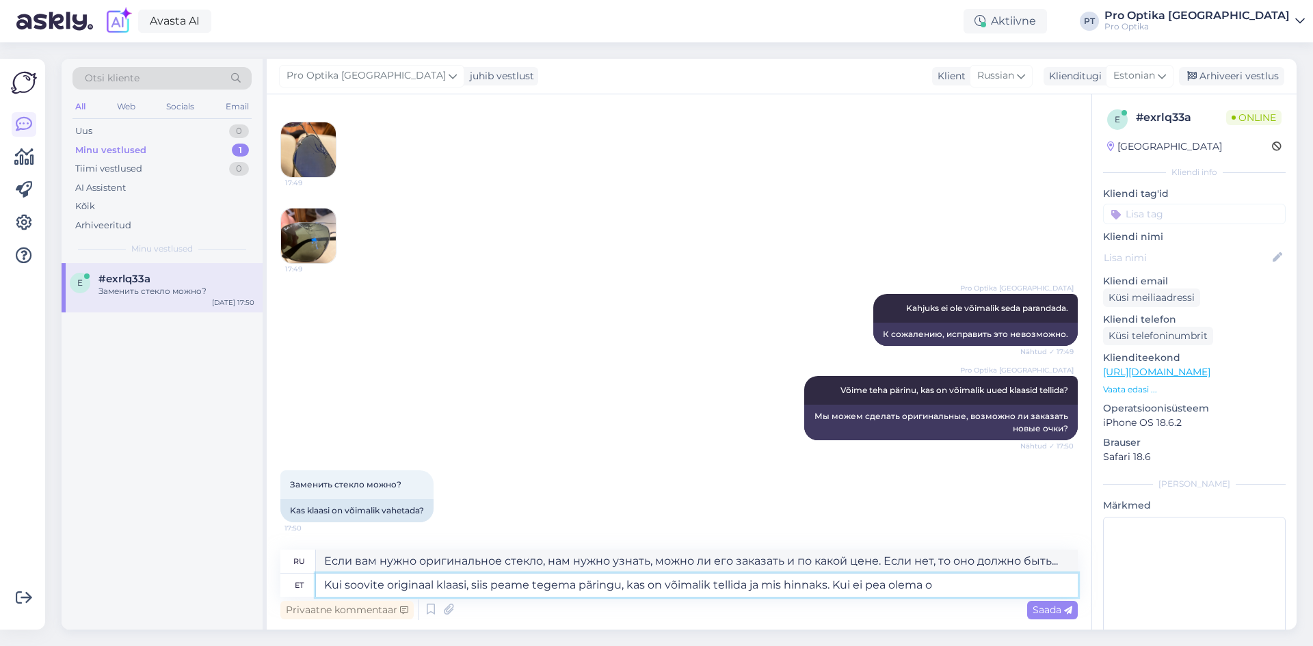
type textarea "Kui soovite originaal klaasi, siis peame tegema päringu, kas on võimalik tellid…"
type textarea "Если вам нужно оригинальное стекло, нам нужно узнать, можно ли его заказать и п…"
type textarea "Kui soovite originaal klaasi, siis peame tegema päringu, kas on võimalik tellid…"
type textarea "Если вам нужно оригинальное стекло, нам нужно узнать, можно ли его заказать и п…"
type textarea "Kui soovite originaal klaasi, siis peame tegema päringu, kas on võimalik tellid…"
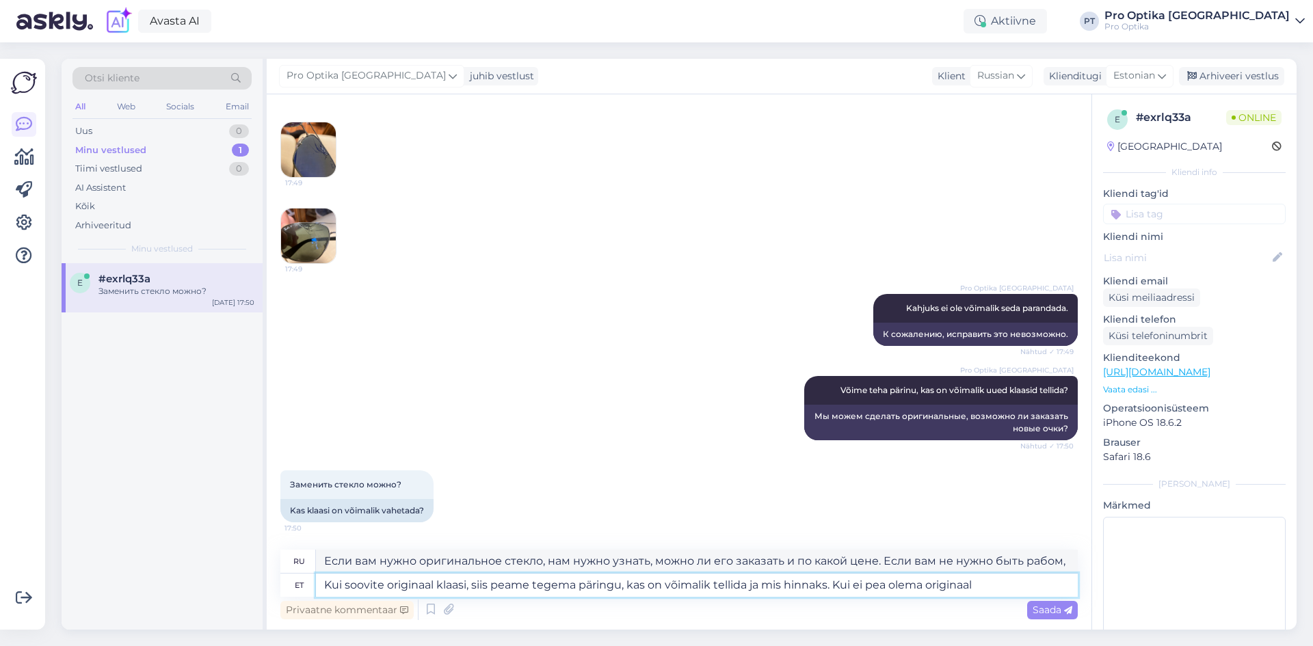
type textarea "Если вам нужно оригинальное стекло, нам нужно узнать, можно ли его заказать и п…"
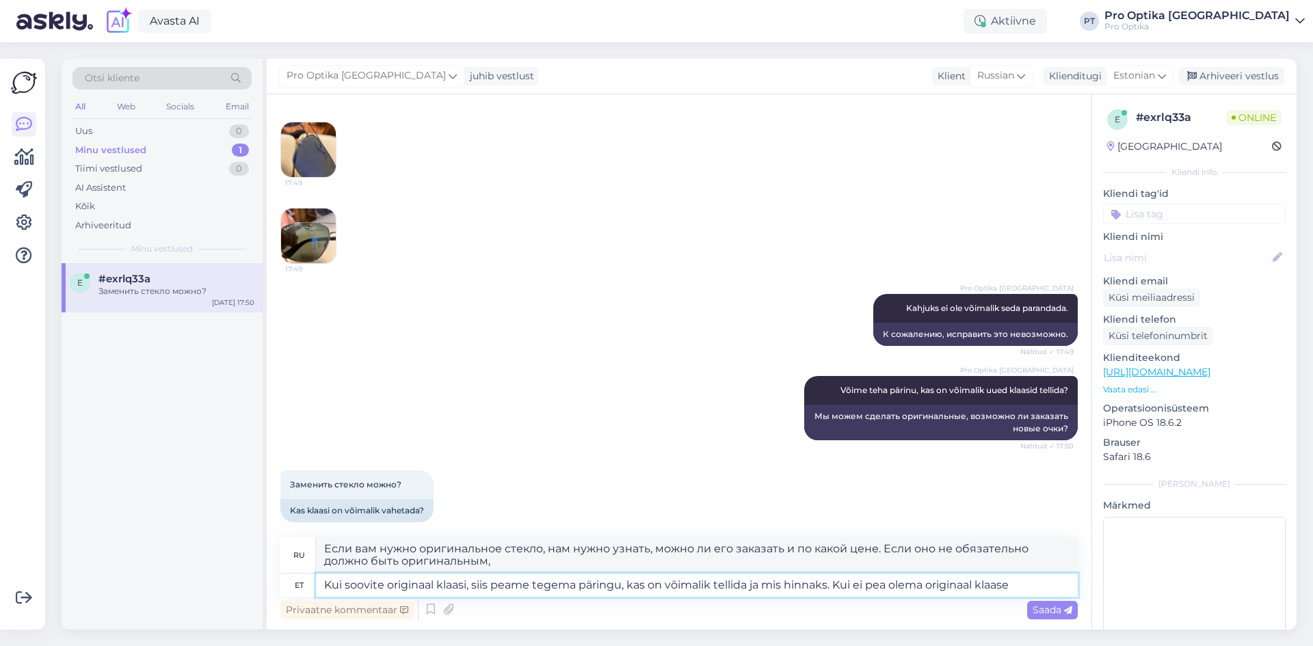
type textarea "Kui soovite originaal klaasi, siis peame tegema päringu, kas on võimalik tellid…"
type textarea "Если вам нужно оригинальное стекло, нам нужно узнать, можно ли его заказать и п…"
type textarea "Kui soovite originaal klaasi, siis peame tegema päringu, kas on võimalik tellid…"
type textarea "Если вам нужно оригинальное стекло, нам нужно узнать, можно ли его заказать и п…"
type textarea "Kui soovite originaal klaasi, siis peame tegema päringu, kas on võimalik tellid…"
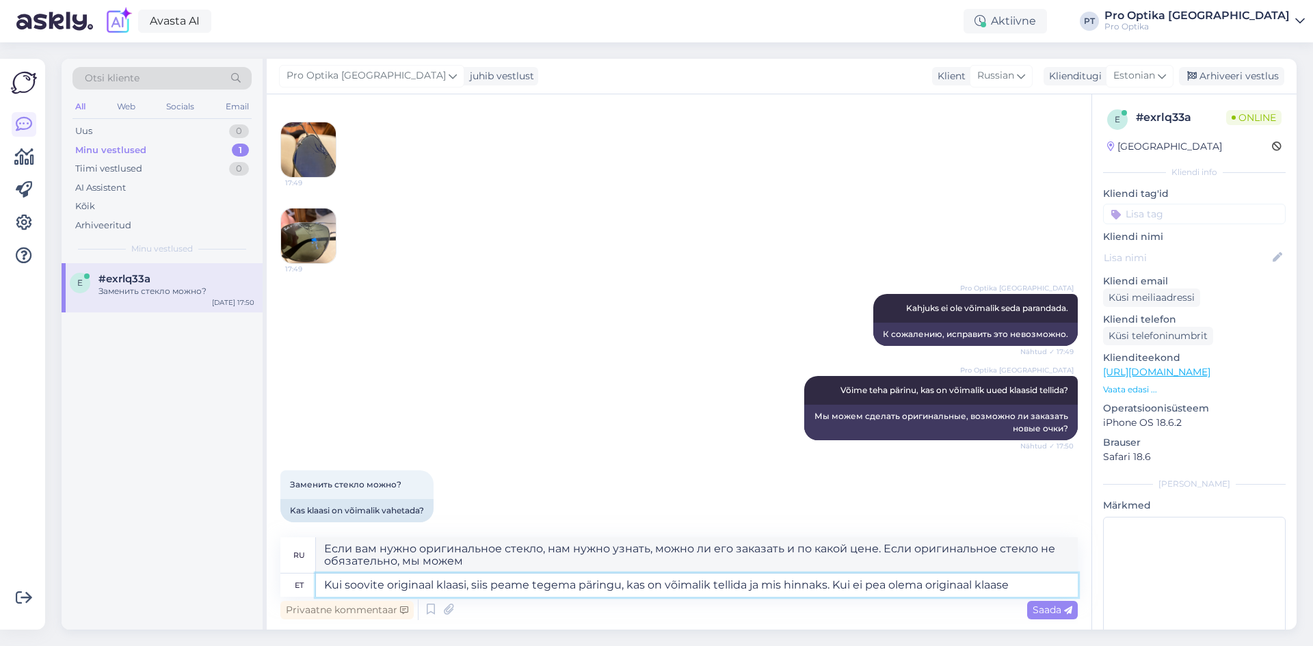
type textarea "Если вам нужно оригинальное стекло, нам нужно узнать, можно ли его заказать и п…"
type textarea "Kui soovite originaal klaasi, siis peame tegema päringu, kas on võimalik tellid…"
type textarea "Если вам нужно оригинальное стекло, нам нужно узнать, можно ли его заказать и п…"
type textarea "Kui soovite originaal klaasi, siis peame tegema päringu, kas on võimalik tellid…"
type textarea "Если вам нужно оригинальное стекло, нам нужно узнать, можно ли его заказать и п…"
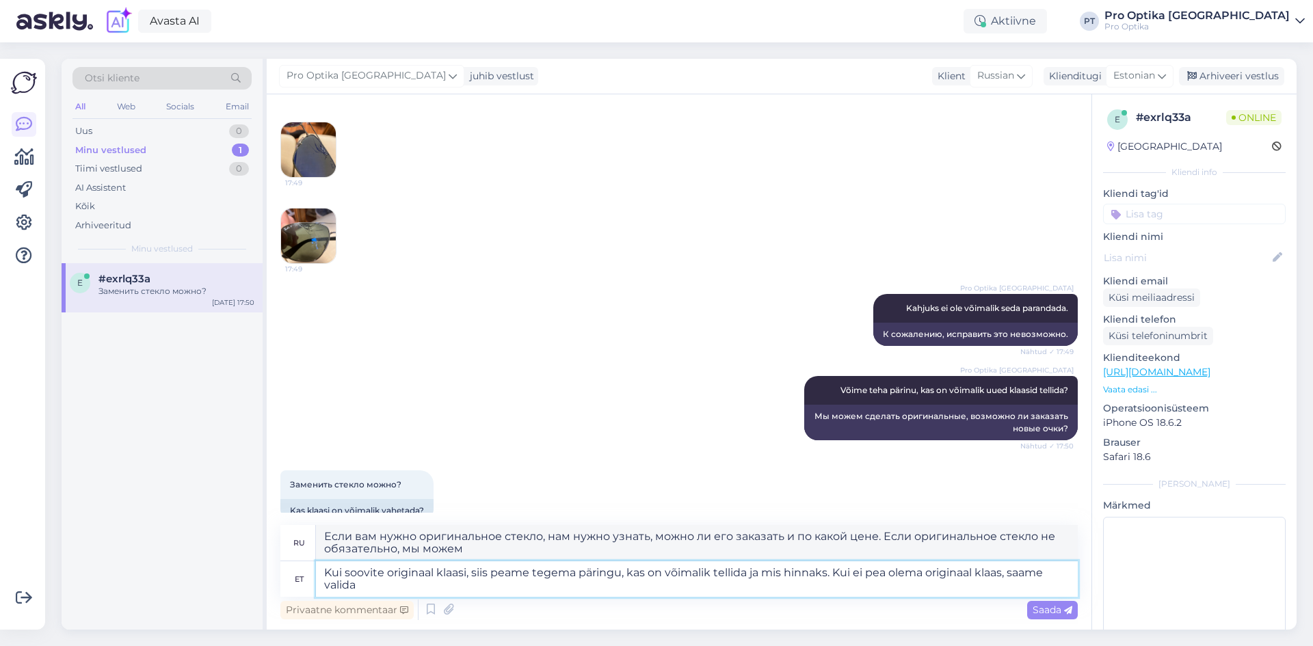
type textarea "Kui soovite originaal klaasi, siis peame tegema päringu, kas on võimalik tellid…"
type textarea "Если вам нужно оригинальное стекло, нам нужно узнать, можно ли его заказать и п…"
type textarea "Kui soovite originaal klaasi, siis peame tegema päringu, kas on võimalik tellid…"
type textarea "Если вам нужно оригинальное стекло, уточните, можно ли его заказать и по какой …"
type textarea "Kui soovite originaal klaasi, siis peame tegema päringu, kas on võimalik tellid…"
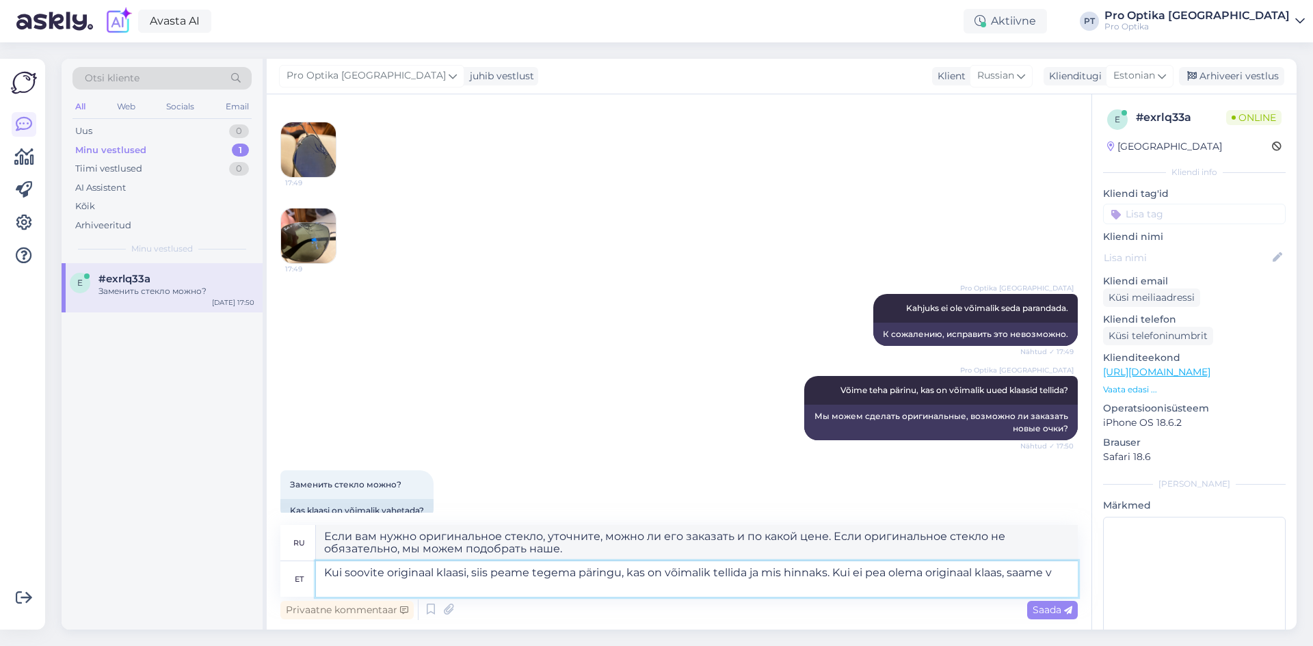
type textarea "Если вам нужно оригинальное стекло, нам нужно узнать, можно ли его заказать и п…"
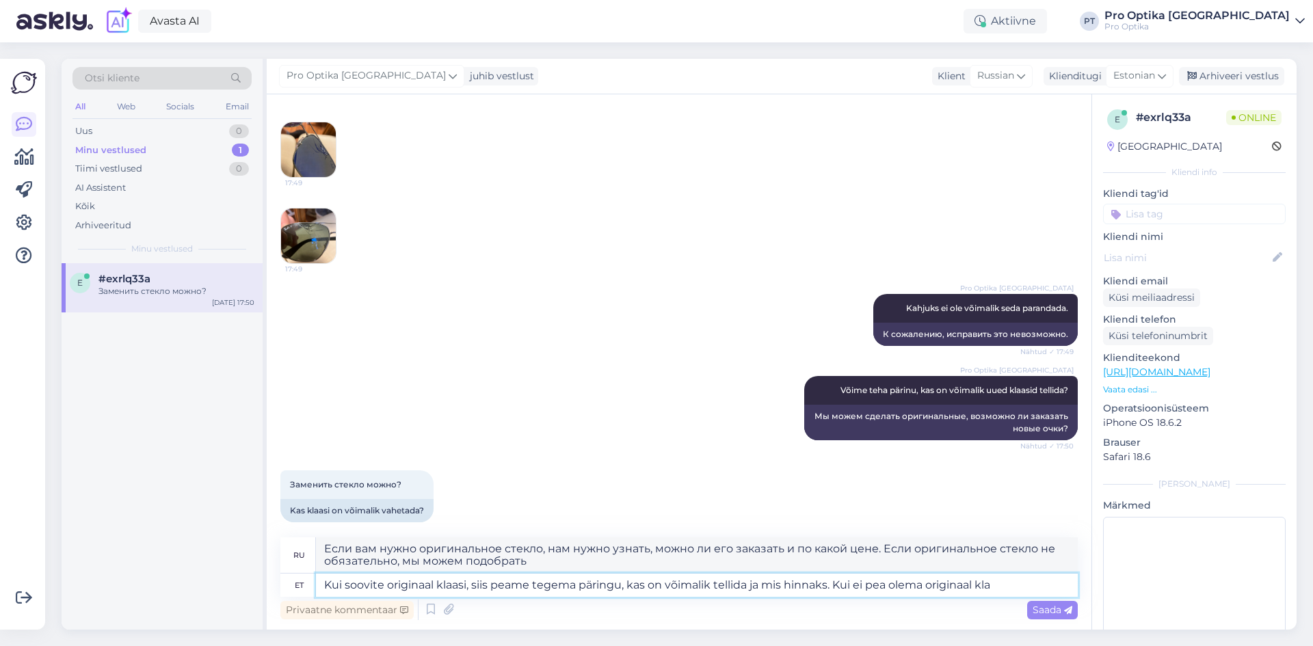
type textarea "Kui soovite originaal klaasi, siis peame tegema päringu, kas on võimalik tellid…"
type textarea "Если вам нужно оригинальное стекло, нам нужно узнать, можно ли его заказать и п…"
type textarea "Kui soovite originaal klaasi, siis peame tegema päringu, kas on võimalik tellid…"
type textarea "Если вам нужно оригинальное стекло, нам нужно узнать, можно ли его заказать и п…"
type textarea "Kui soovite originaal klaasi, siis peame tegema päringu, kas on võimalik tellid…"
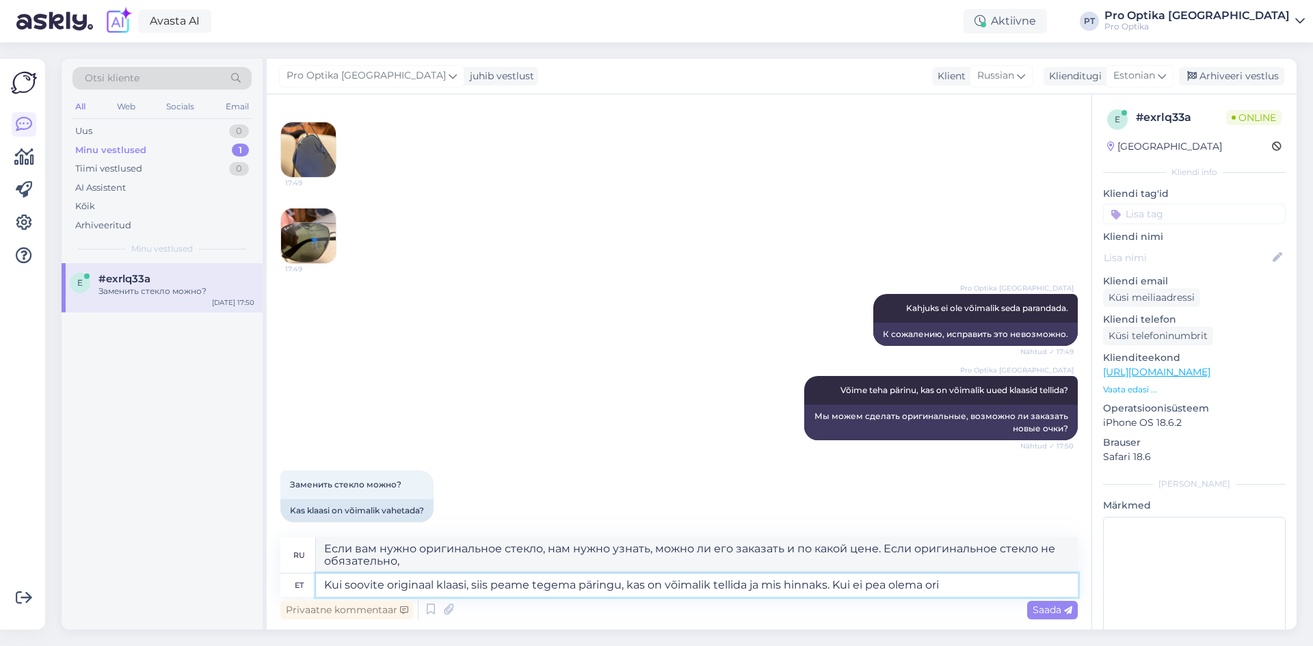
type textarea "Если вам нужно оригинальное стекло, нам нужно узнать, можно ли его заказать и п…"
type textarea "Kui soovite originaal klaasi, siis peame tegema päringu, kas on võimalik tellid…"
type textarea "Если вам нужно оригинальное стекло, нам нужно узнать, можно ли его заказать и п…"
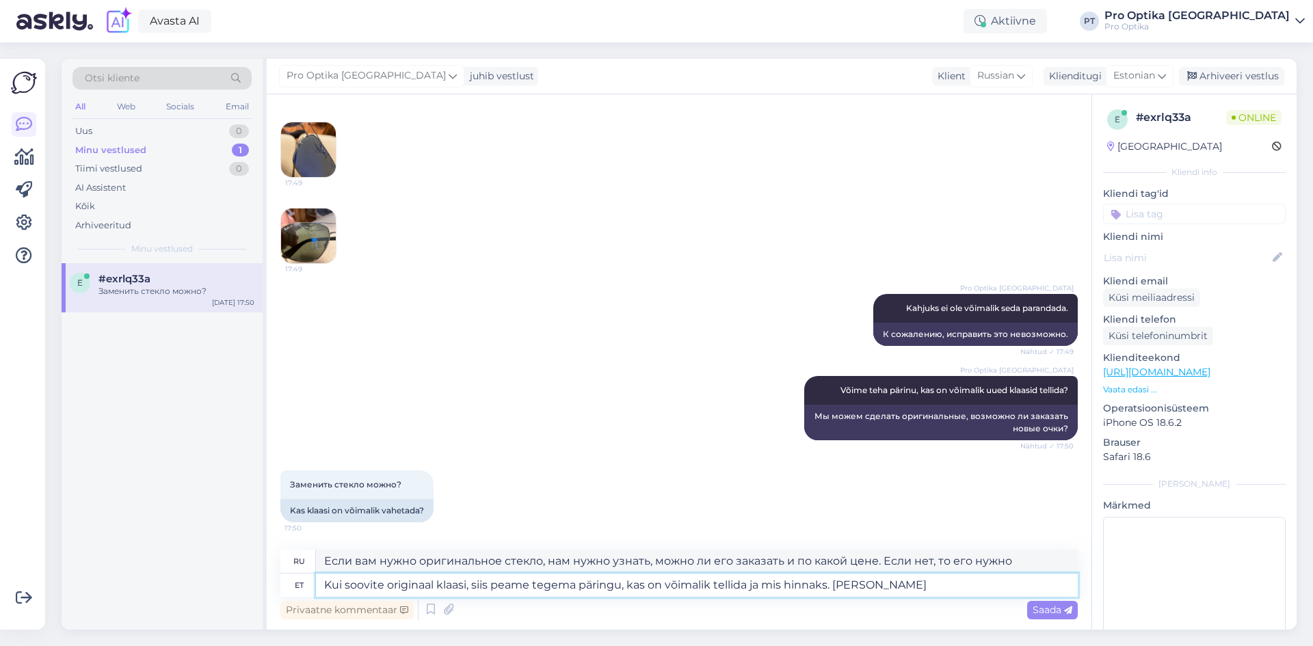
type textarea "Kui soovite originaal klaasi, siis peame tegema päringu, kas on võimalik tellid…"
type textarea "Если вам нужно оригинальное стекло, нам нужно узнать, можно ли его заказать и п…"
type textarea "Kui soovite originaal klaasi, siis peame tegema päringu, kas on võimalik tellid…"
type textarea "Если вам нужно оригинальное стекло, нам нужно узнать, можно ли его заказать и п…"
type textarea "Kui soovite originaal klaasi, siis peame tegema päringu, kas on võimalik tellid…"
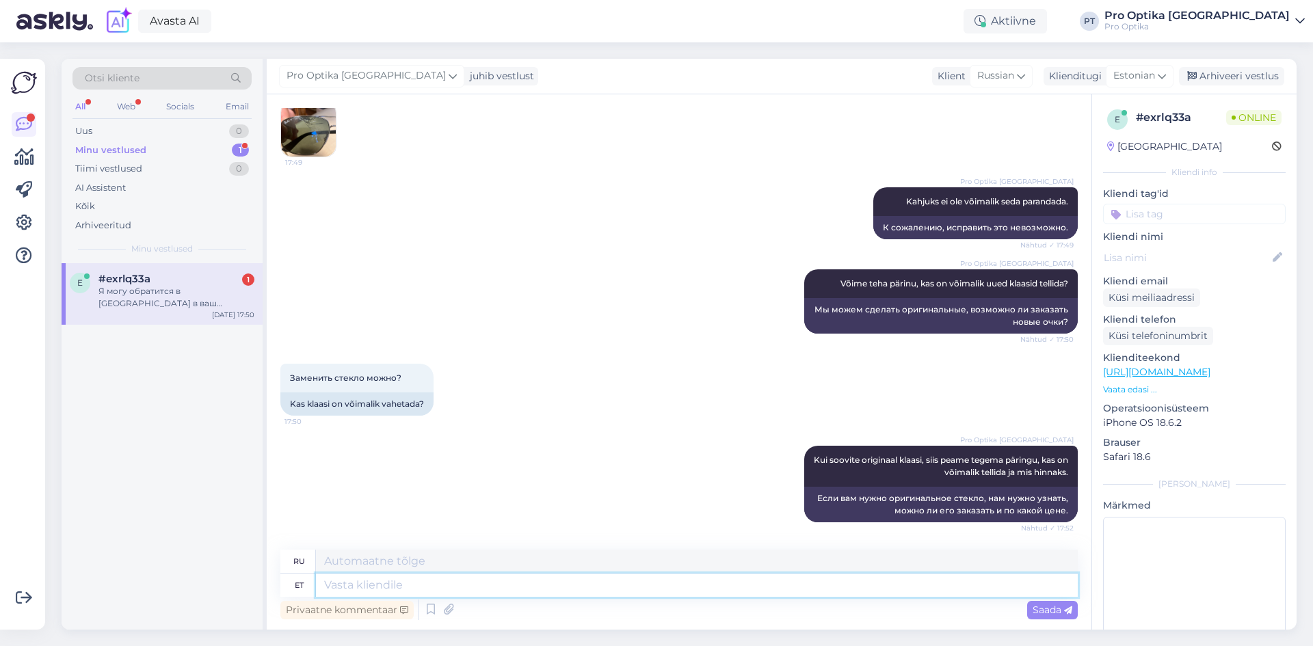
scroll to position [1080, 0]
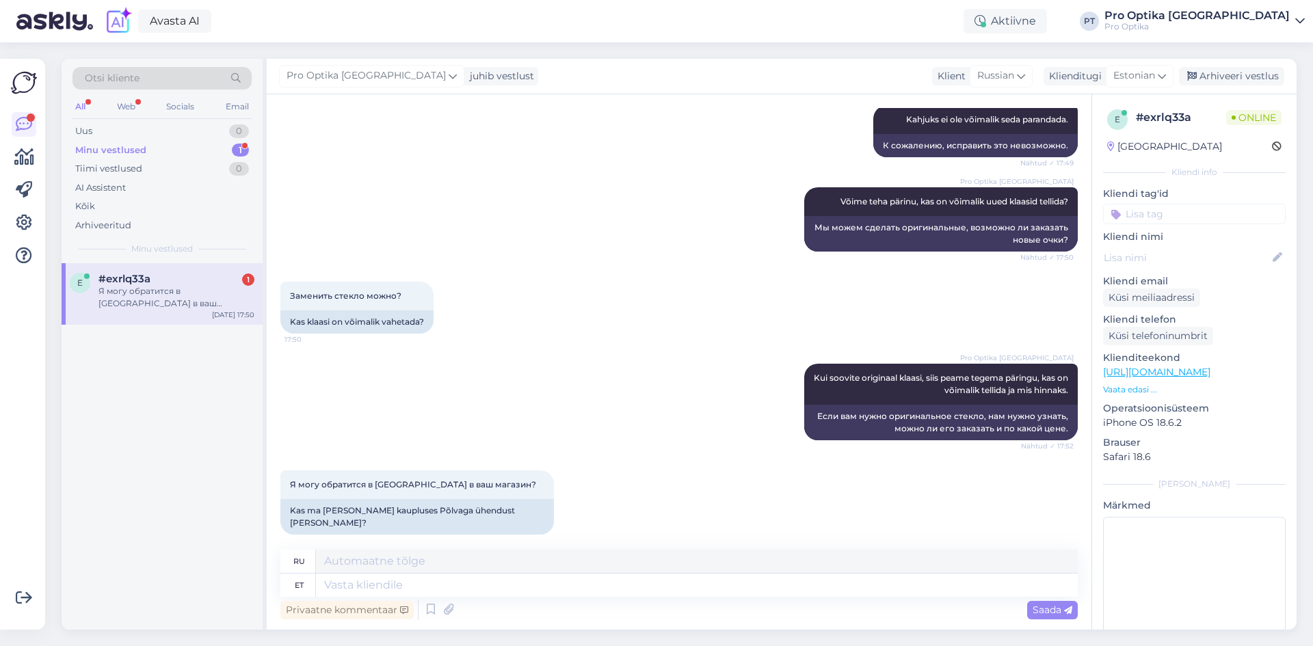
click at [172, 297] on div "Я могу обратится в [GEOGRAPHIC_DATA] в ваш магазин?" at bounding box center [176, 297] width 156 height 25
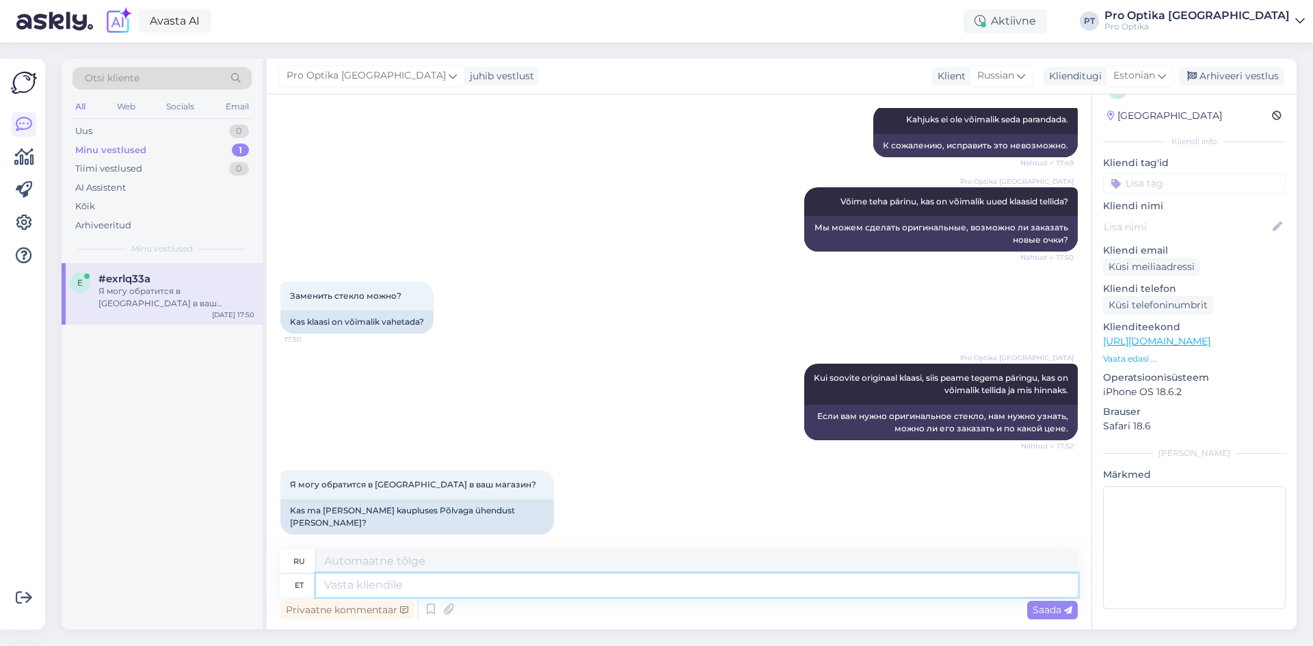
click at [503, 587] on textarea at bounding box center [697, 585] width 762 height 23
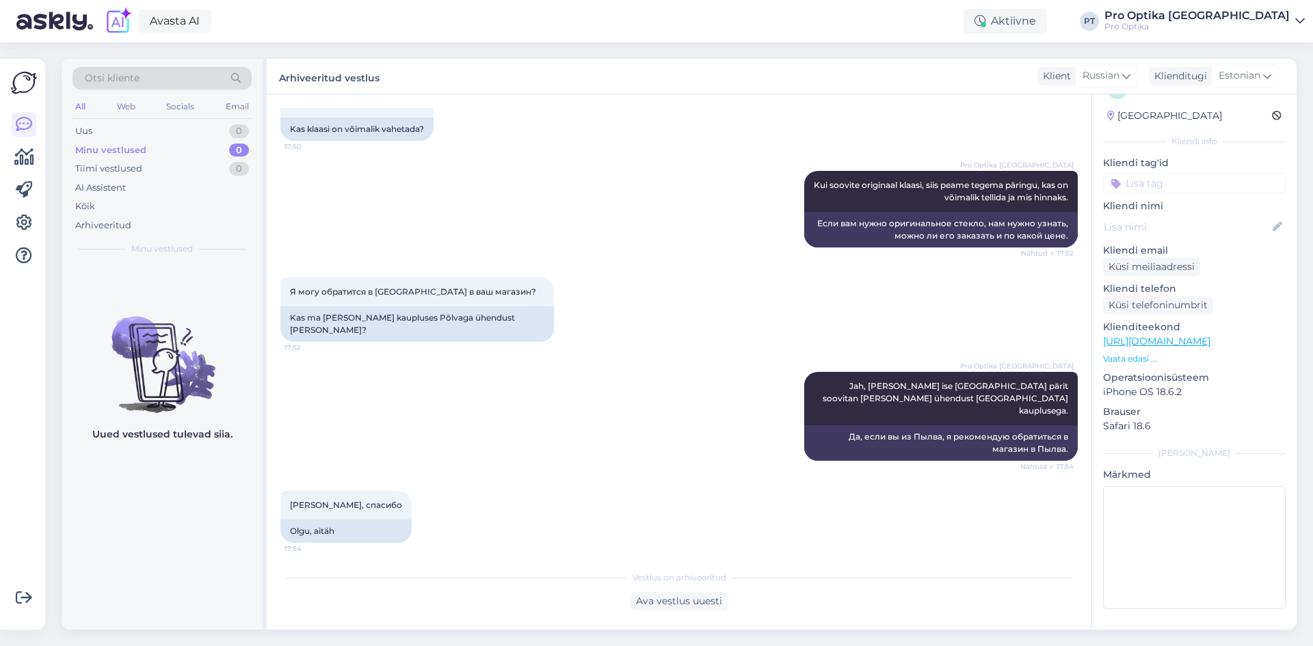
scroll to position [1294, 0]
